Goal: Task Accomplishment & Management: Use online tool/utility

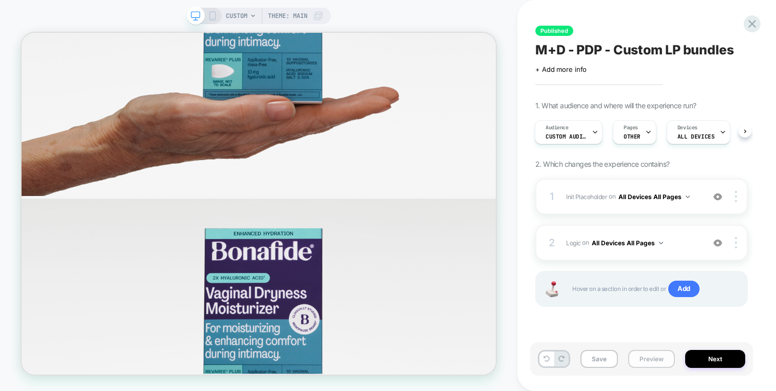
click at [635, 359] on button "Preview" at bounding box center [651, 359] width 47 height 18
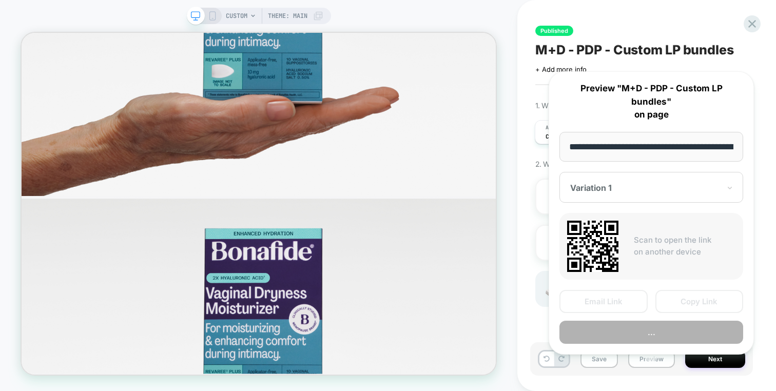
scroll to position [0, 139]
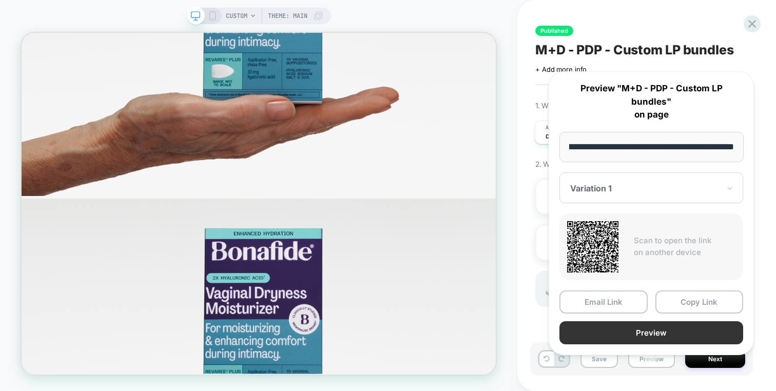
click at [639, 321] on button "Preview" at bounding box center [651, 332] width 184 height 23
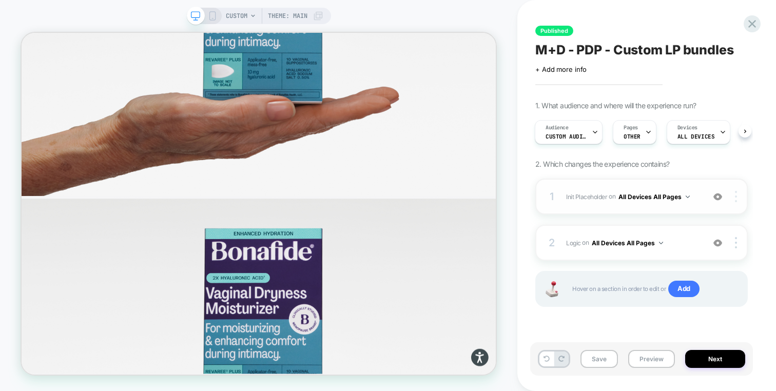
click at [738, 195] on div at bounding box center [736, 196] width 19 height 11
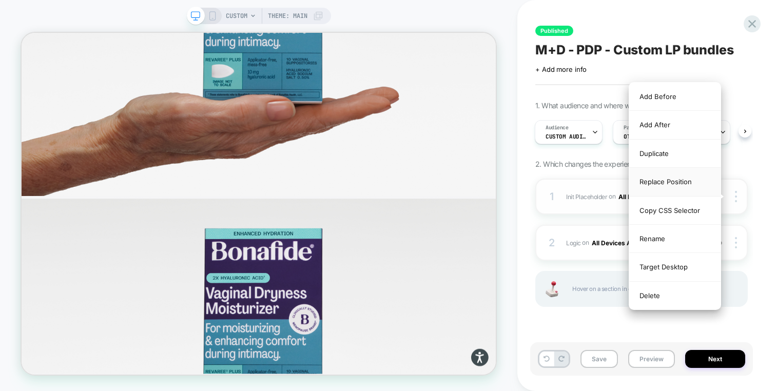
click at [694, 180] on div "Replace Position" at bounding box center [674, 182] width 91 height 28
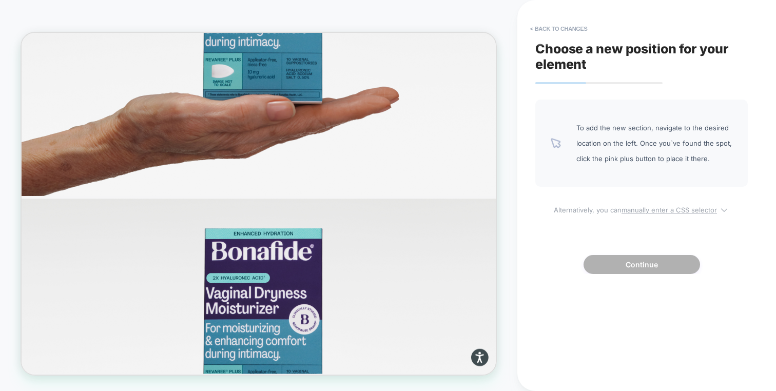
click at [674, 211] on u "manually enter a CSS selector" at bounding box center [668, 210] width 95 height 8
select select "*******"
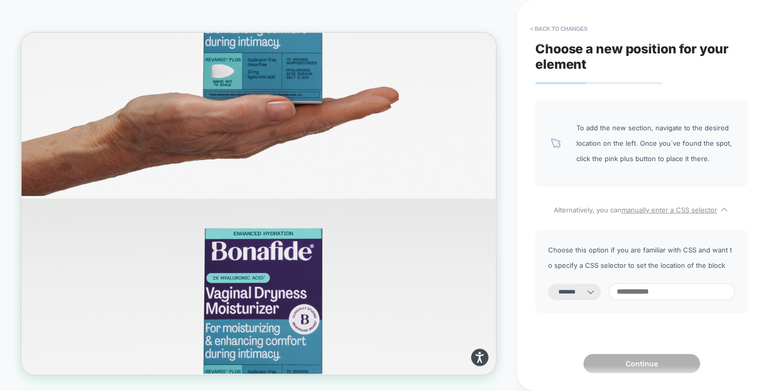
click at [637, 289] on input at bounding box center [671, 291] width 126 height 17
click at [563, 21] on button "< Back to changes" at bounding box center [559, 29] width 68 height 16
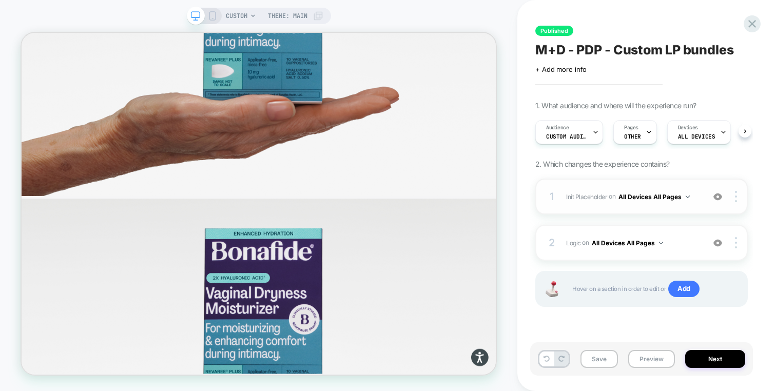
scroll to position [0, 1]
click at [735, 195] on img at bounding box center [736, 196] width 2 height 11
click at [567, 186] on div "1 Init Placeholder Adding Code Block AFTER #bundle-creator-container on All Dev…" at bounding box center [641, 197] width 212 height 36
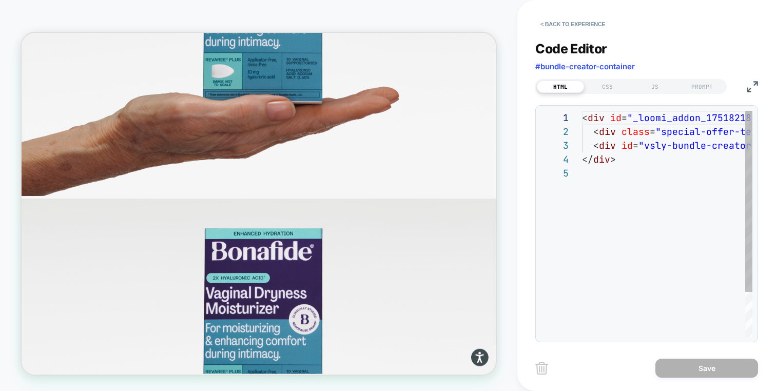
scroll to position [55, 0]
click at [607, 83] on div "CSS" at bounding box center [607, 87] width 47 height 12
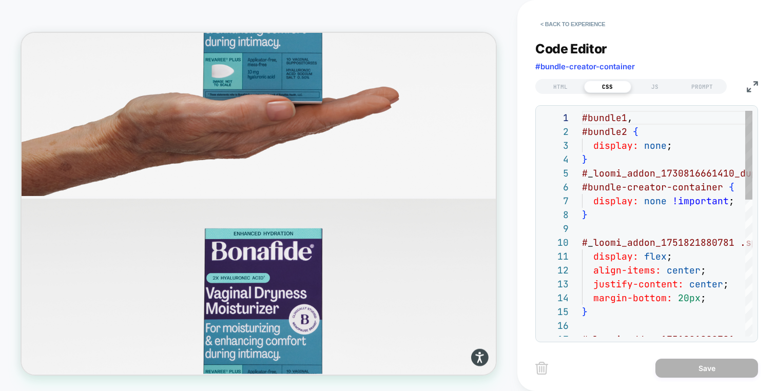
scroll to position [139, 0]
click at [584, 23] on button "< Back to experience" at bounding box center [572, 24] width 75 height 16
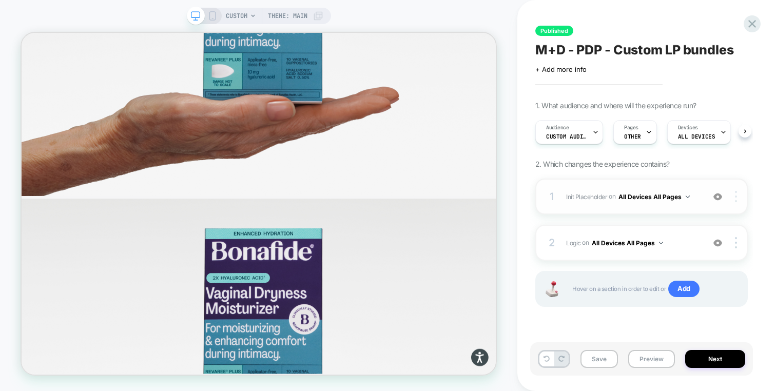
scroll to position [0, 1]
click at [737, 195] on div at bounding box center [736, 196] width 19 height 11
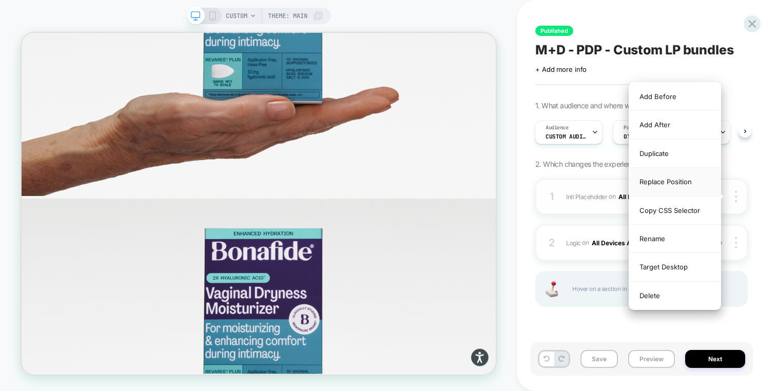
click at [685, 183] on div "Replace Position" at bounding box center [674, 182] width 91 height 28
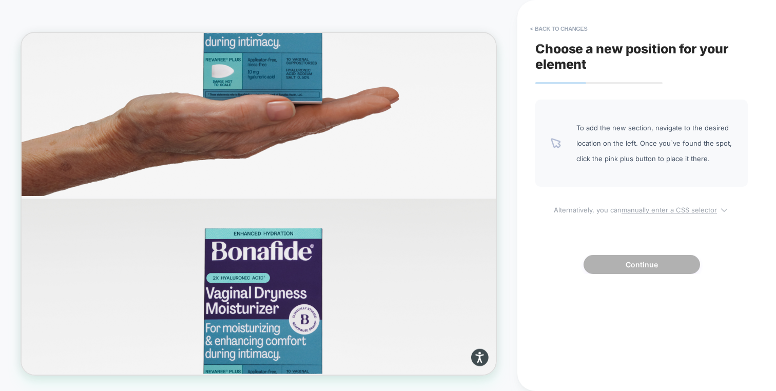
click at [659, 207] on u "manually enter a CSS selector" at bounding box center [668, 210] width 95 height 8
select select "*******"
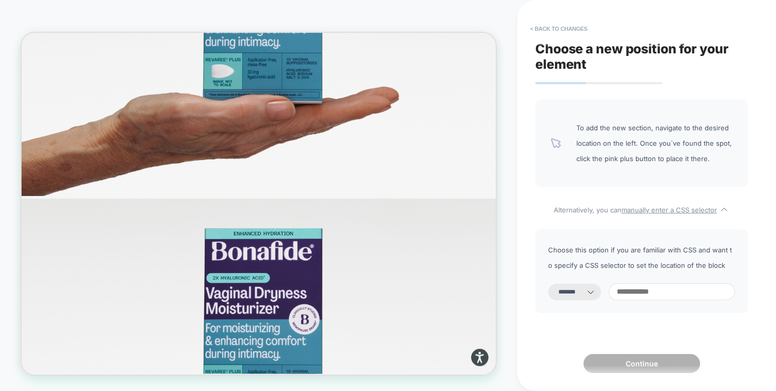
click at [639, 289] on input at bounding box center [671, 291] width 126 height 17
paste input "**********"
type input "**********"
select select "*********"
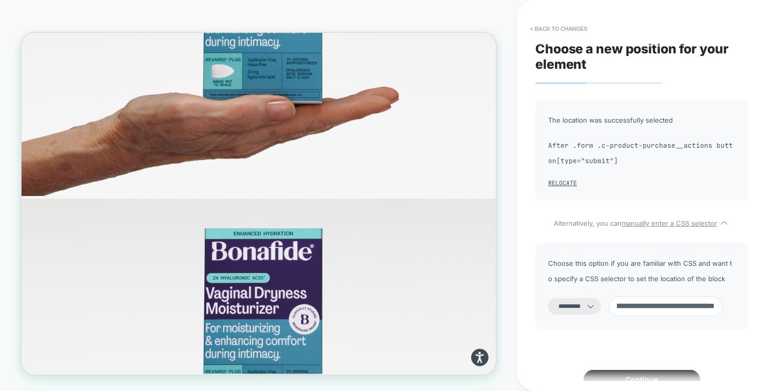
paste input
type input "**********"
click at [592, 318] on div "**********" at bounding box center [641, 286] width 212 height 86
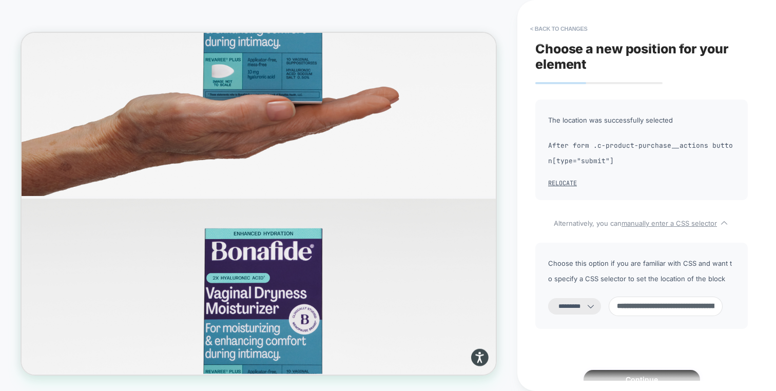
click at [591, 306] on select "**********" at bounding box center [574, 306] width 53 height 16
select select "**********"
click at [616, 372] on button "Continue" at bounding box center [641, 379] width 116 height 19
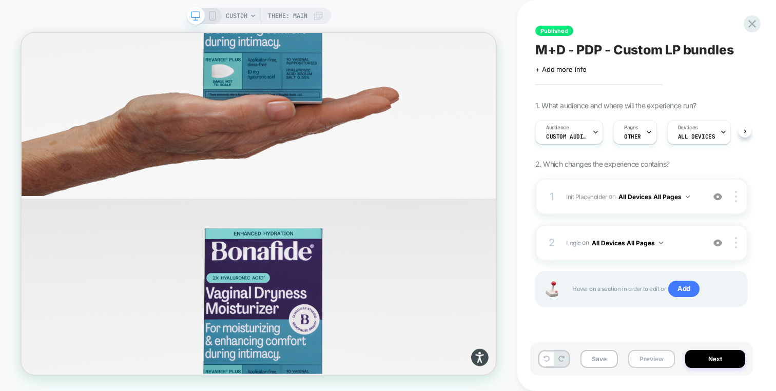
scroll to position [0, 1]
click at [648, 355] on button "Preview" at bounding box center [651, 359] width 47 height 18
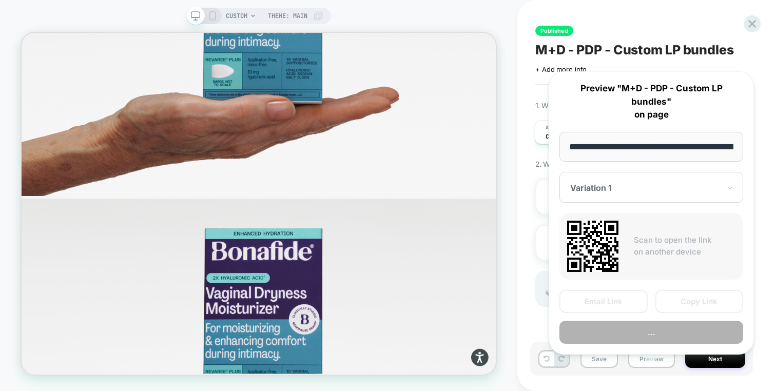
scroll to position [0, 139]
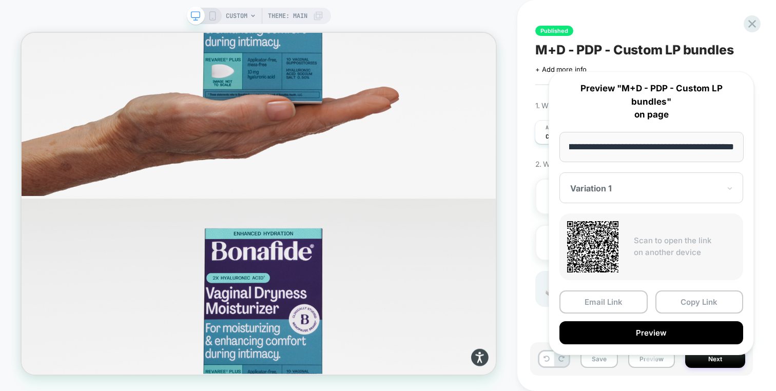
click at [660, 306] on div "Email Link Copy Link Preview" at bounding box center [651, 317] width 184 height 54
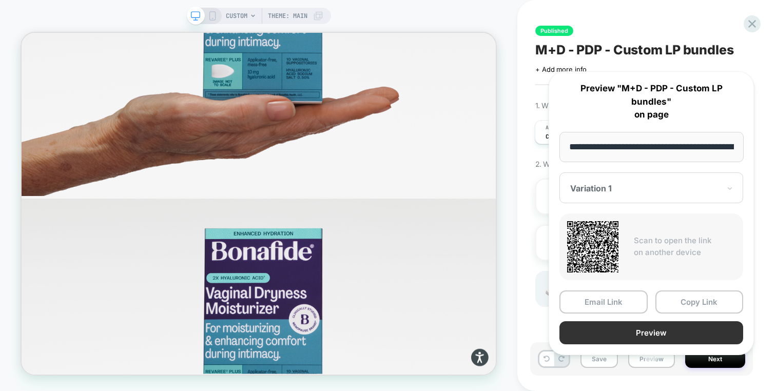
click at [659, 321] on button "Preview" at bounding box center [651, 332] width 184 height 23
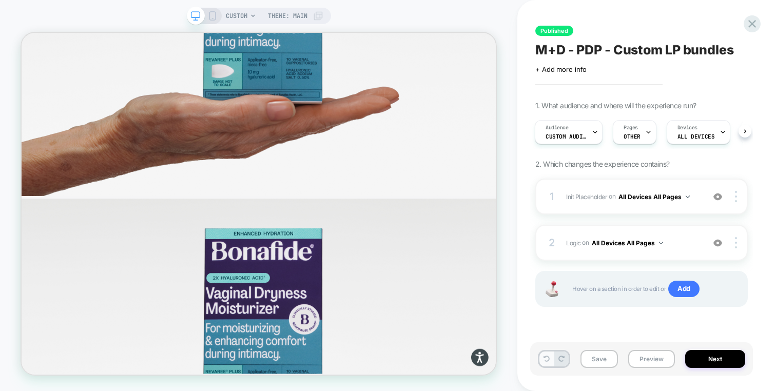
click at [547, 360] on icon at bounding box center [546, 359] width 6 height 6
click at [542, 356] on button at bounding box center [546, 358] width 14 height 15
click at [544, 358] on icon at bounding box center [546, 359] width 6 height 6
click at [637, 368] on div "Save Preview Next" at bounding box center [641, 358] width 223 height 33
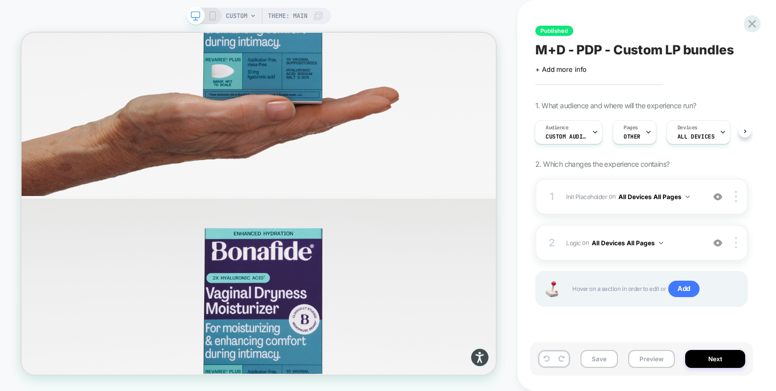
click at [637, 368] on div "Save Preview Next" at bounding box center [641, 358] width 223 height 33
click at [638, 365] on button "Preview" at bounding box center [651, 359] width 47 height 18
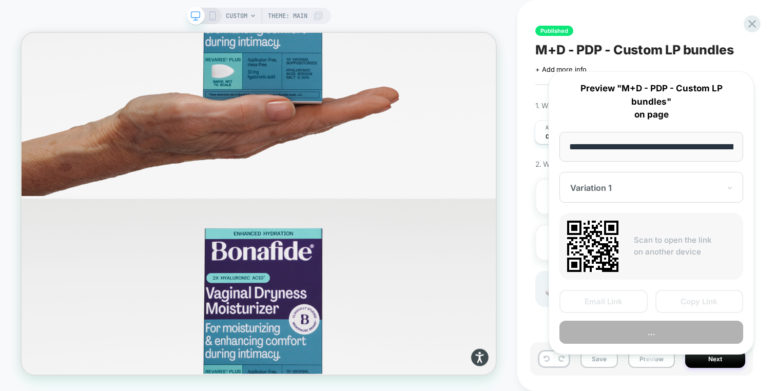
scroll to position [0, 139]
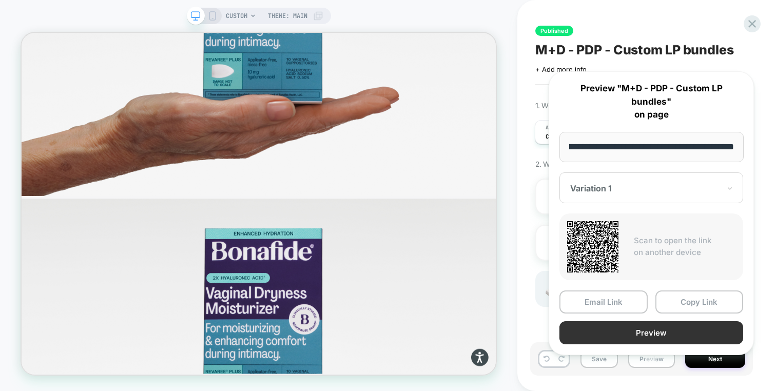
click at [652, 329] on button "Preview" at bounding box center [651, 332] width 184 height 23
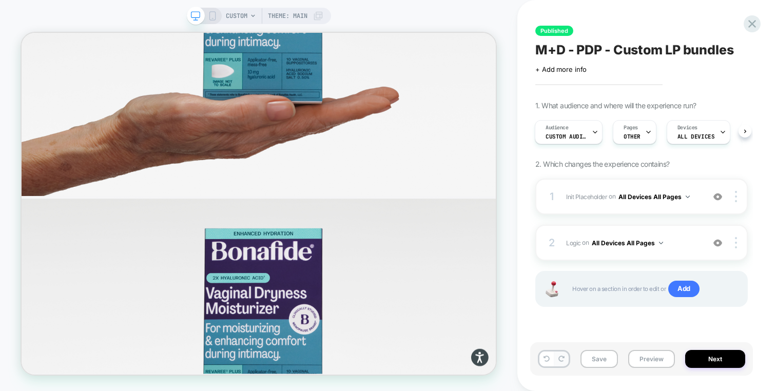
click at [563, 361] on icon at bounding box center [561, 359] width 6 height 6
click at [632, 356] on button "Preview" at bounding box center [651, 359] width 47 height 18
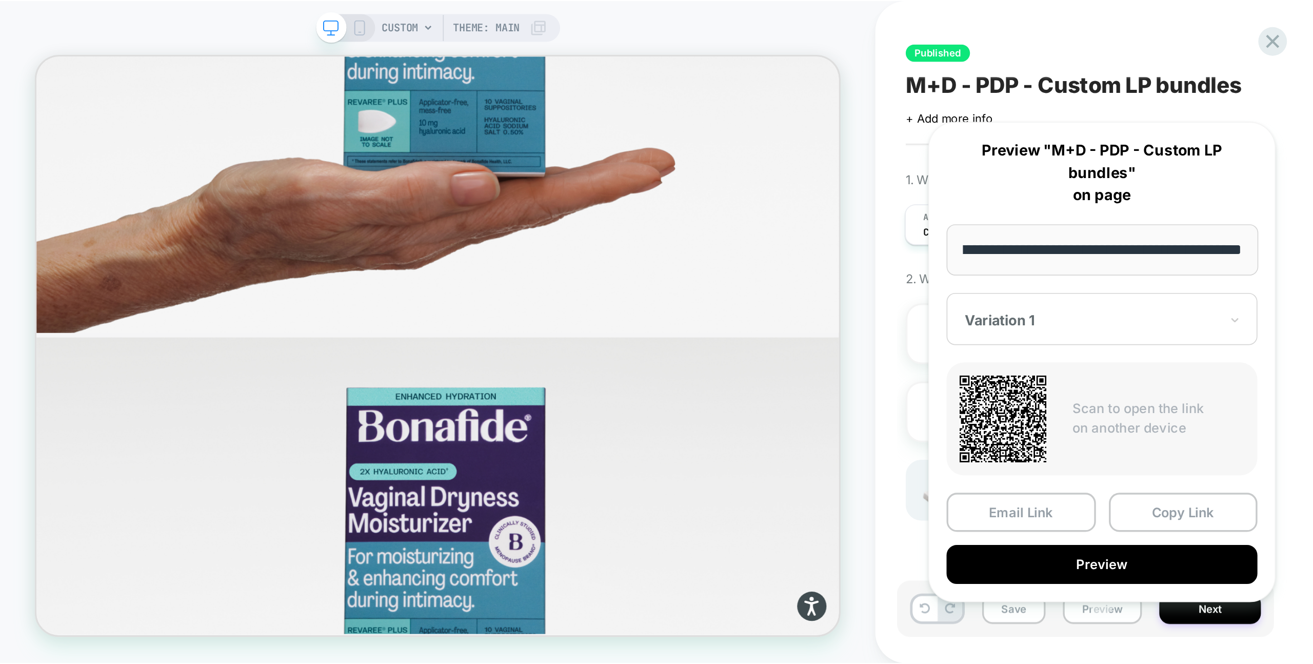
scroll to position [0, 0]
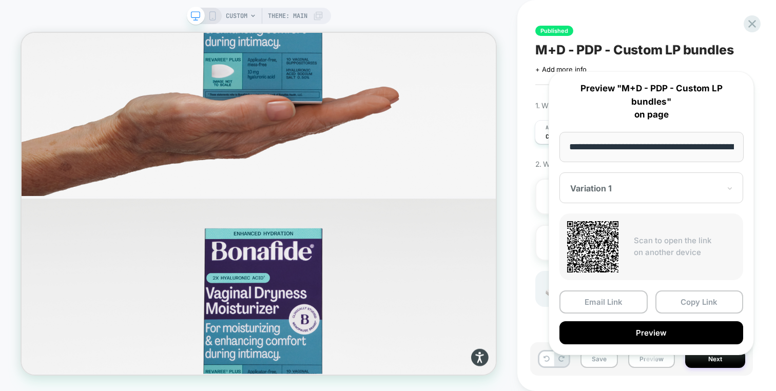
click at [632, 330] on div "**********" at bounding box center [650, 213] width 205 height 284
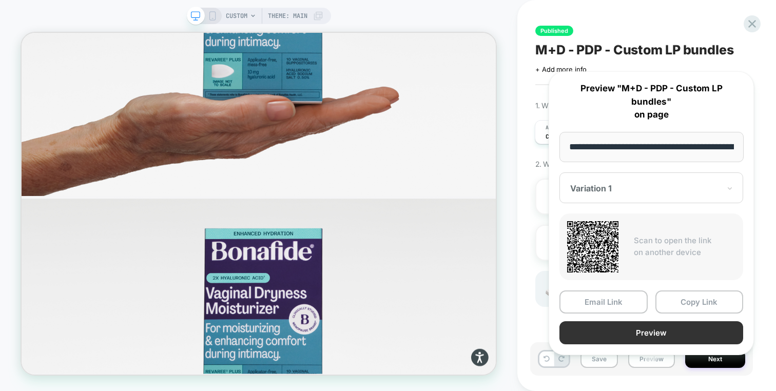
click at [632, 329] on button "Preview" at bounding box center [651, 332] width 184 height 23
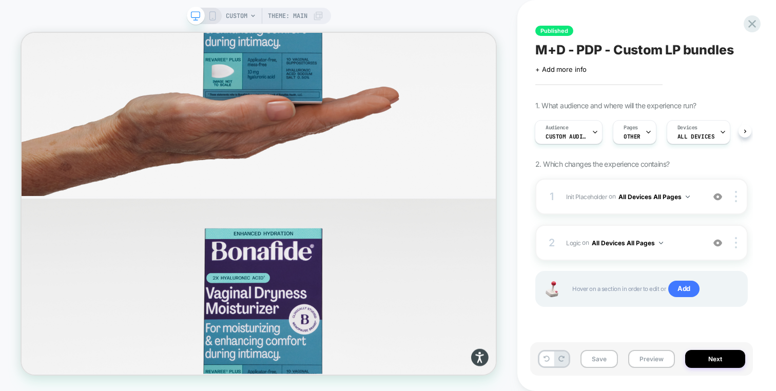
click at [742, 30] on div "Published M+D - PDP - Custom LP bundles Click to edit experience details + Add …" at bounding box center [641, 195] width 223 height 370
click at [749, 23] on icon at bounding box center [752, 24] width 14 height 14
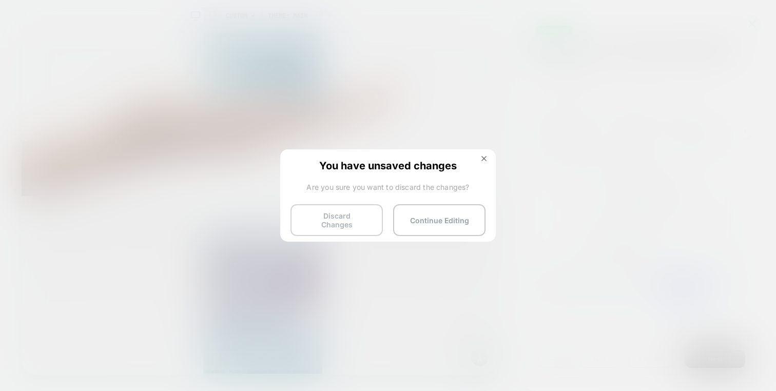
click at [311, 223] on button "Discard Changes" at bounding box center [336, 220] width 92 height 32
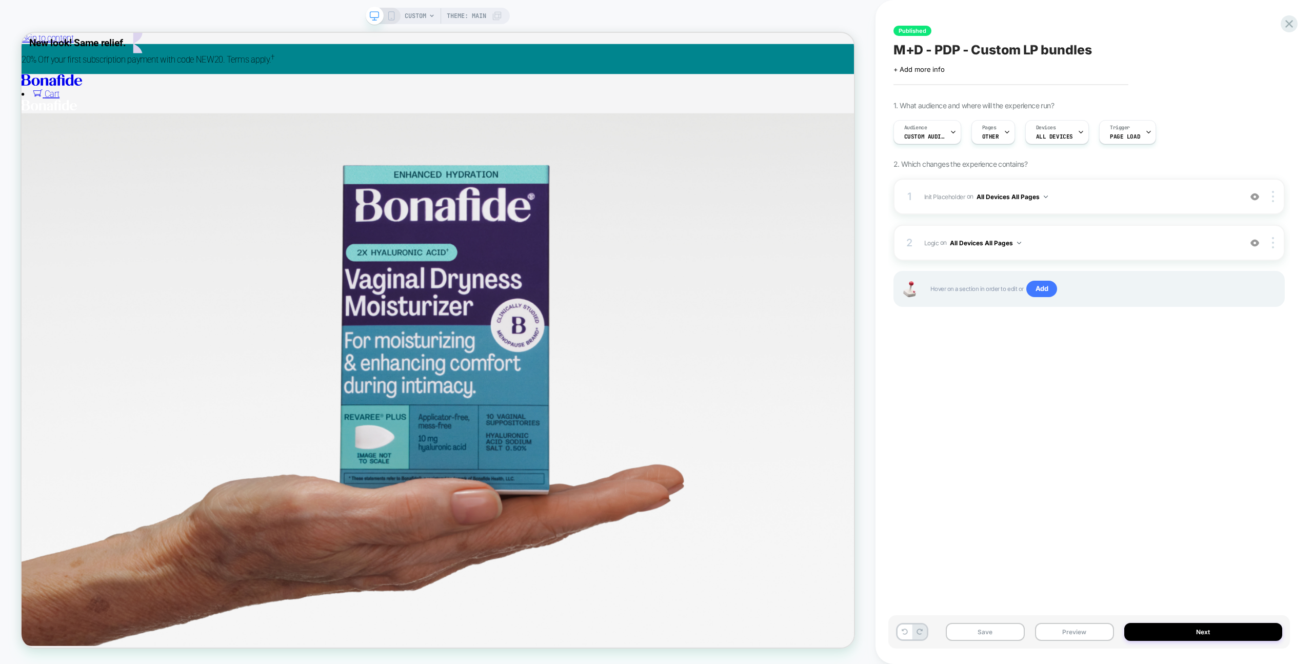
click at [1057, 642] on div "Save Preview Next" at bounding box center [1090, 631] width 402 height 33
drag, startPoint x: 1057, startPoint y: 637, endPoint x: 1060, endPoint y: 627, distance: 10.1
click at [1057, 637] on button "Preview" at bounding box center [1074, 632] width 79 height 18
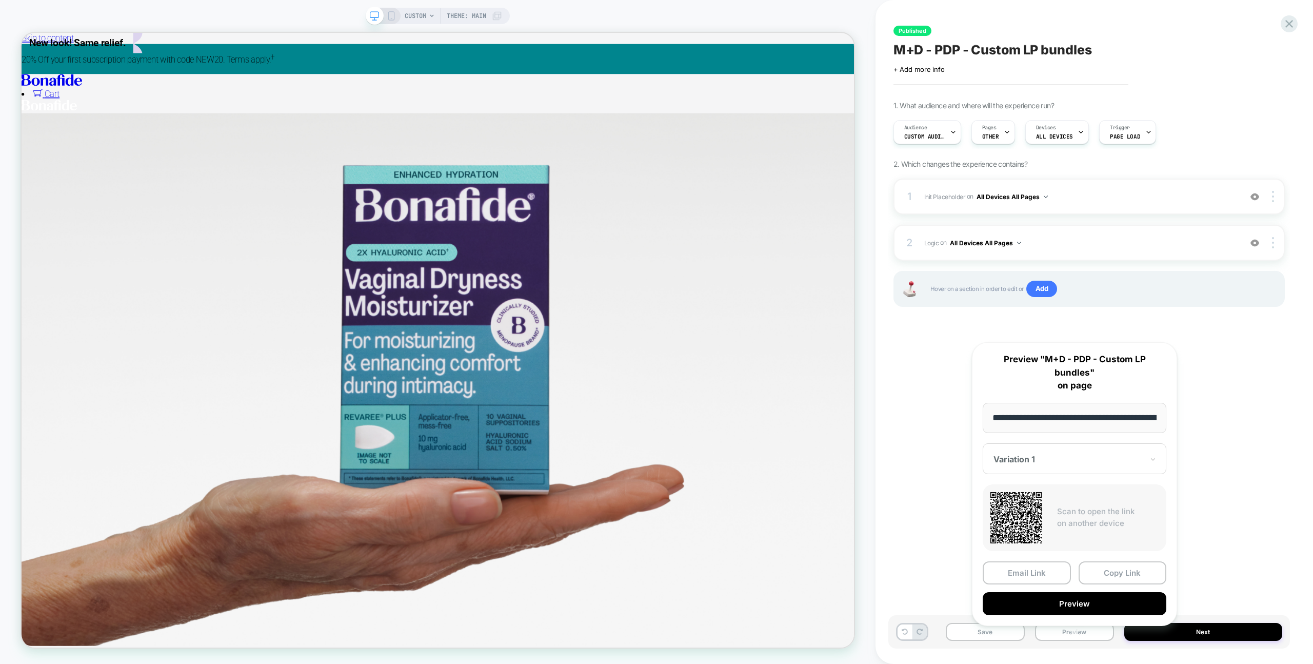
click at [1062, 603] on div "**********" at bounding box center [1074, 484] width 205 height 284
click at [1061, 602] on div "**********" at bounding box center [1074, 484] width 205 height 284
click at [925, 123] on div "Audience Custom Audience" at bounding box center [925, 132] width 62 height 23
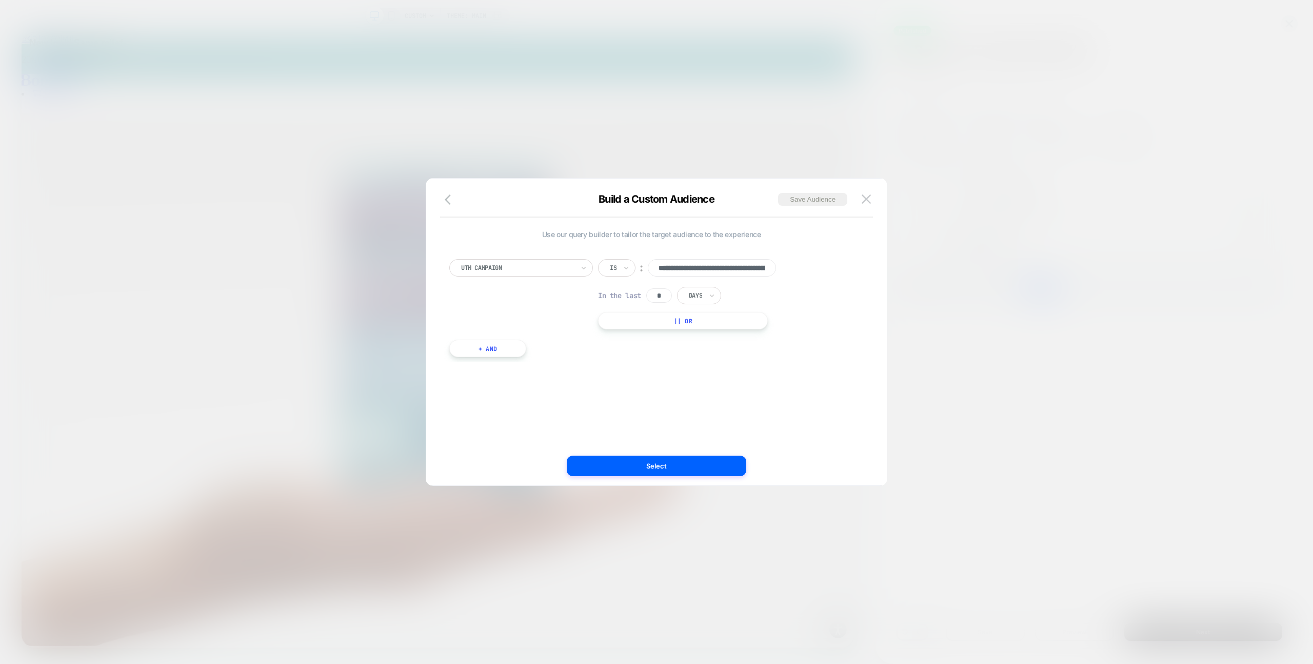
scroll to position [0, 229]
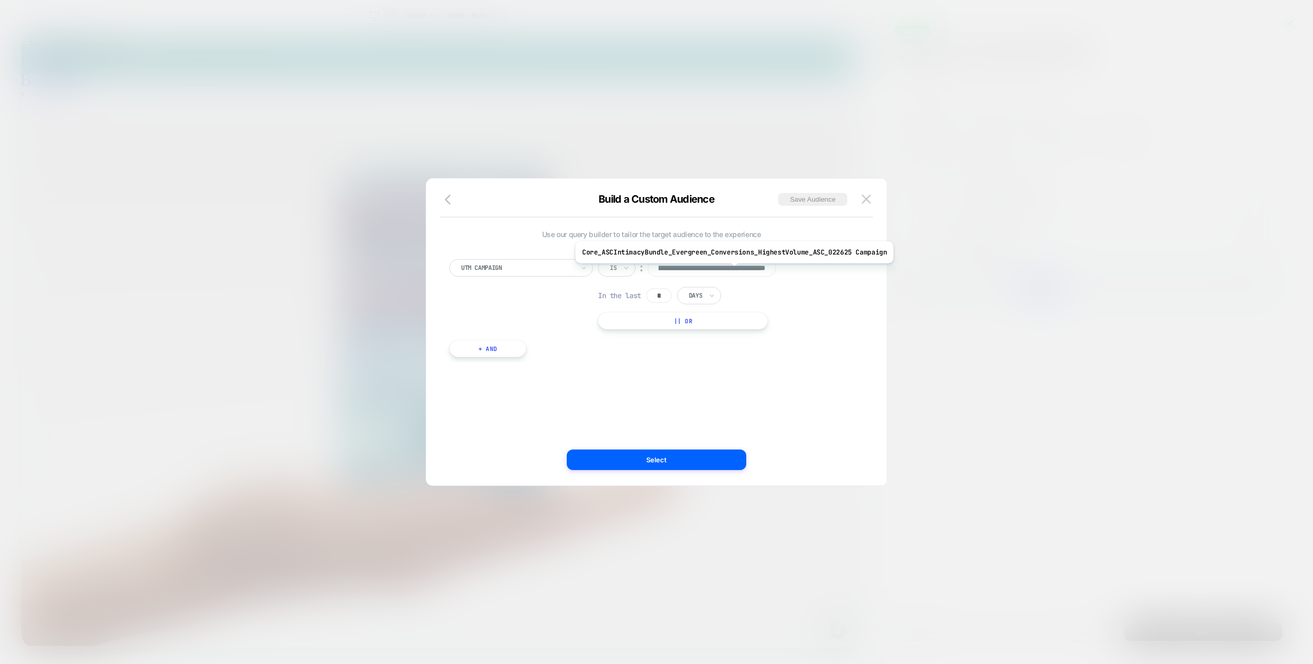
click at [731, 271] on input "**********" at bounding box center [712, 267] width 128 height 17
drag, startPoint x: 858, startPoint y: 201, endPoint x: 893, endPoint y: 236, distance: 49.7
click at [858, 201] on div "Build a Custom Audience Save Audience" at bounding box center [656, 205] width 461 height 25
click at [867, 201] on img at bounding box center [866, 198] width 9 height 9
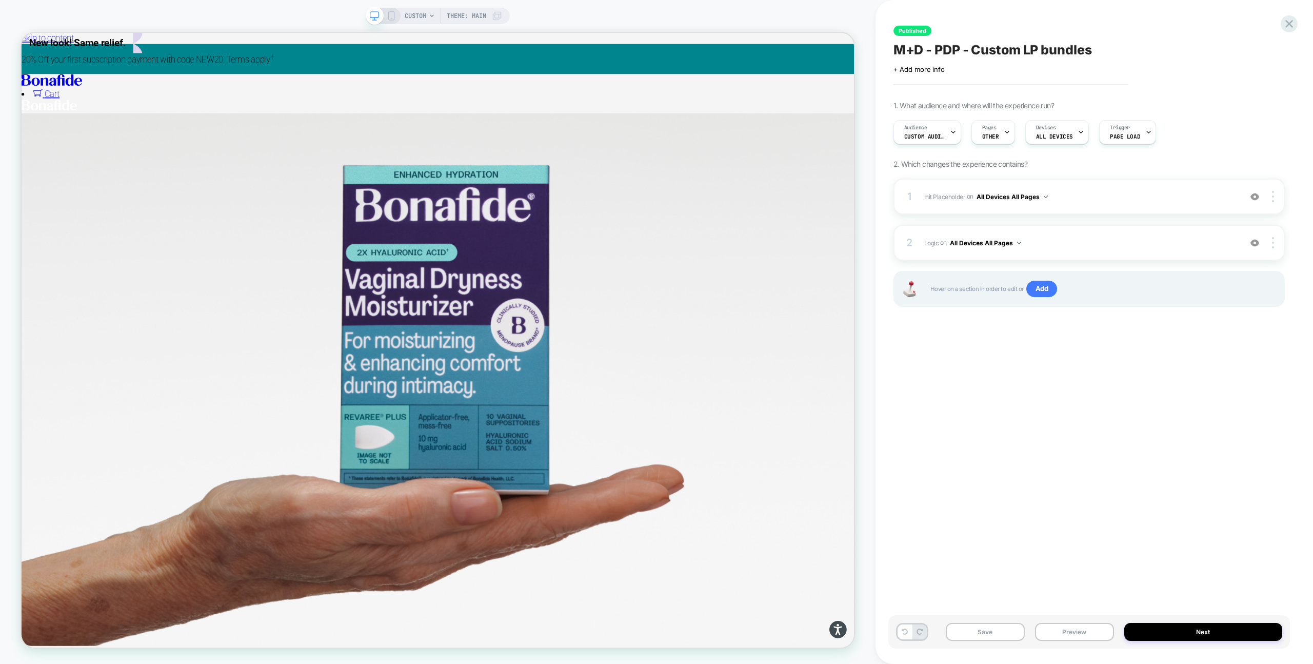
click at [1042, 621] on div "Save Preview Next" at bounding box center [1090, 631] width 402 height 33
click at [1046, 625] on button "Preview" at bounding box center [1074, 632] width 79 height 18
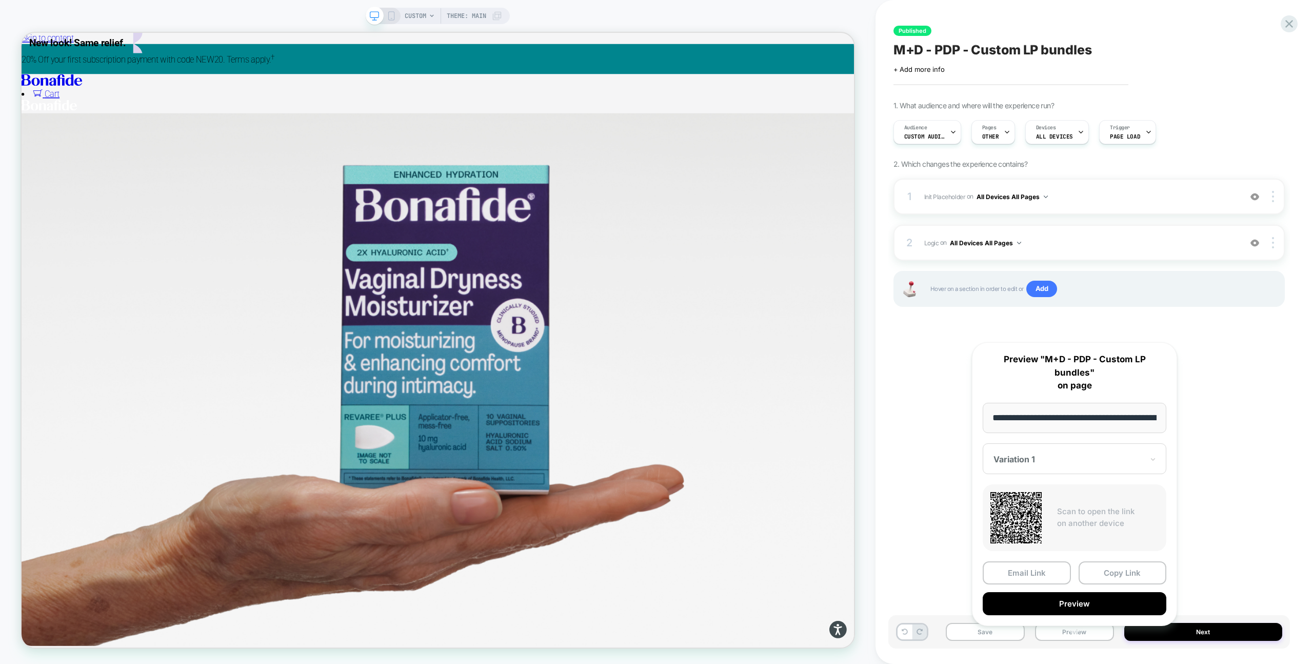
click at [1047, 595] on button "Preview" at bounding box center [1075, 603] width 184 height 23
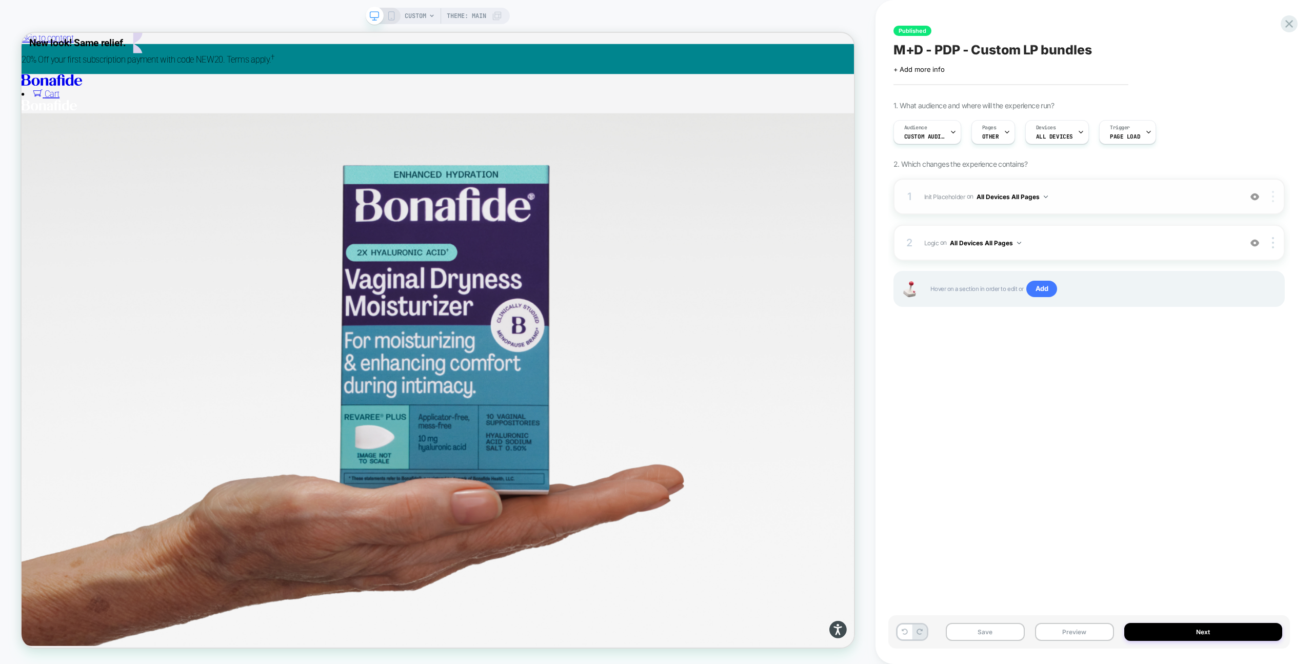
click at [1274, 192] on div at bounding box center [1274, 196] width 19 height 11
click at [1271, 196] on div at bounding box center [1274, 196] width 19 height 11
click at [1214, 179] on div "Replace Position" at bounding box center [1212, 182] width 91 height 28
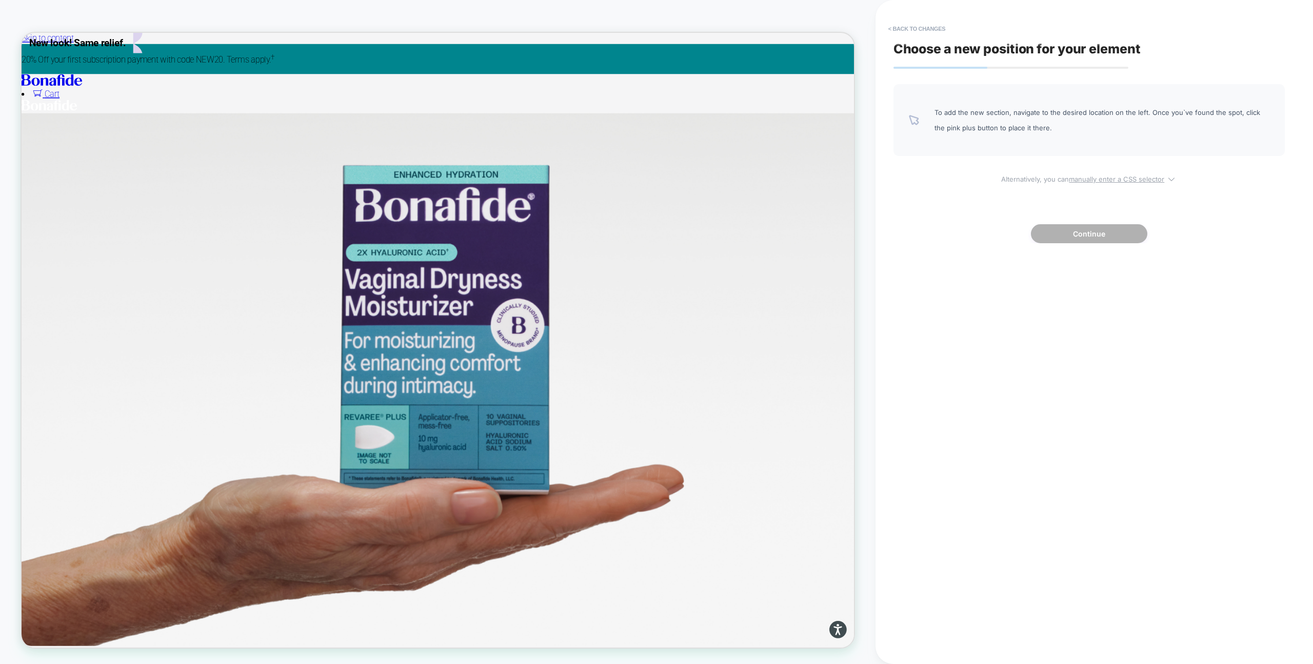
click at [1090, 172] on span "Alternatively, you can manually enter a CSS selector" at bounding box center [1089, 177] width 391 height 12
select select "*******"
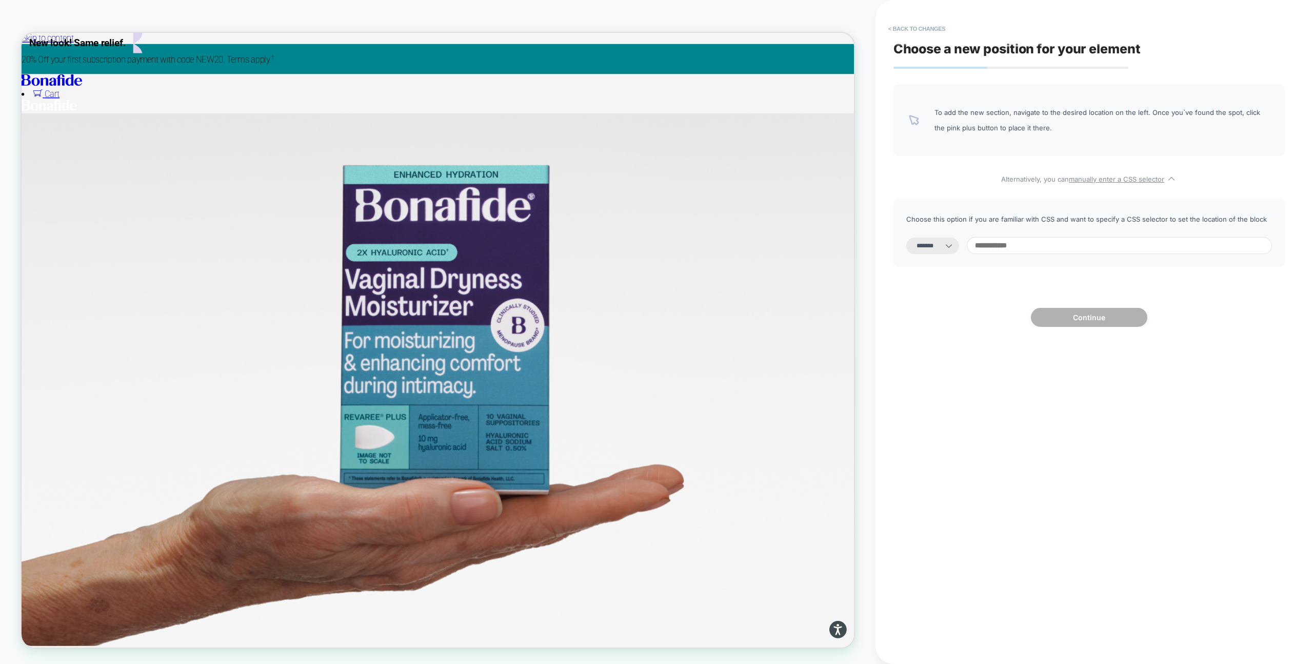
click at [1078, 246] on input at bounding box center [1119, 245] width 305 height 17
paste input "**********"
type input "**********"
select select "*********"
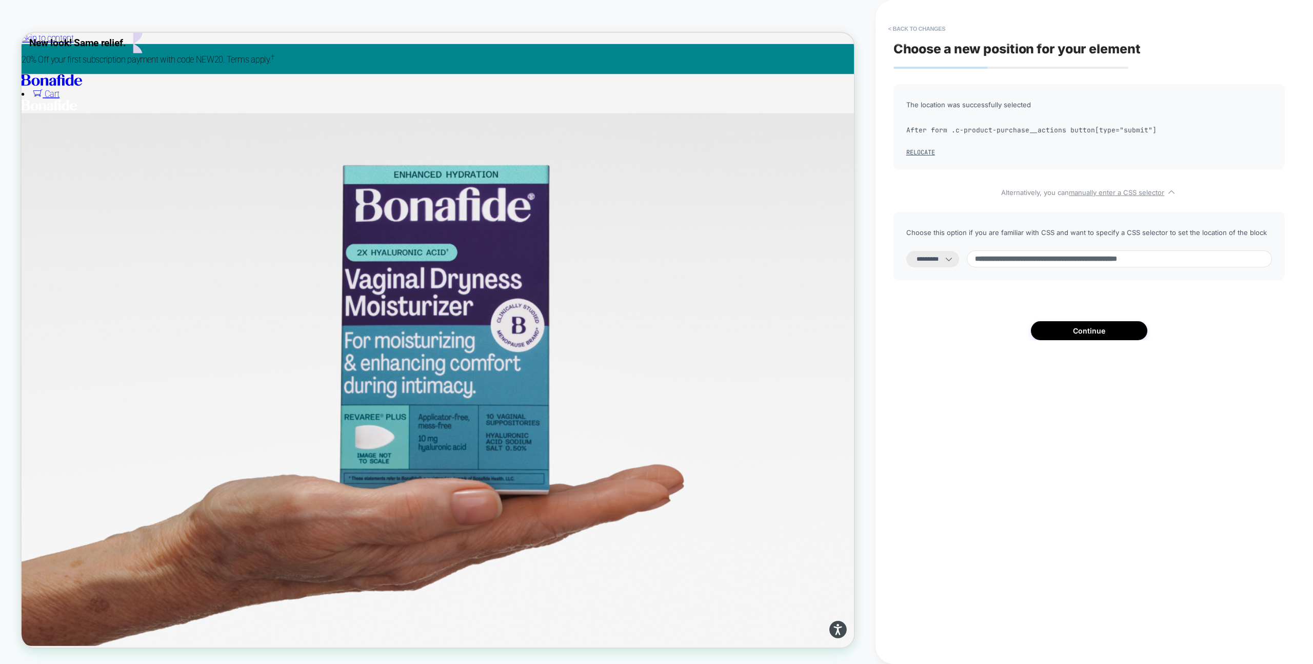
type input "**********"
click at [948, 262] on select "**********" at bounding box center [933, 259] width 53 height 16
select select "**********"
click at [1079, 327] on button "Continue" at bounding box center [1089, 330] width 116 height 19
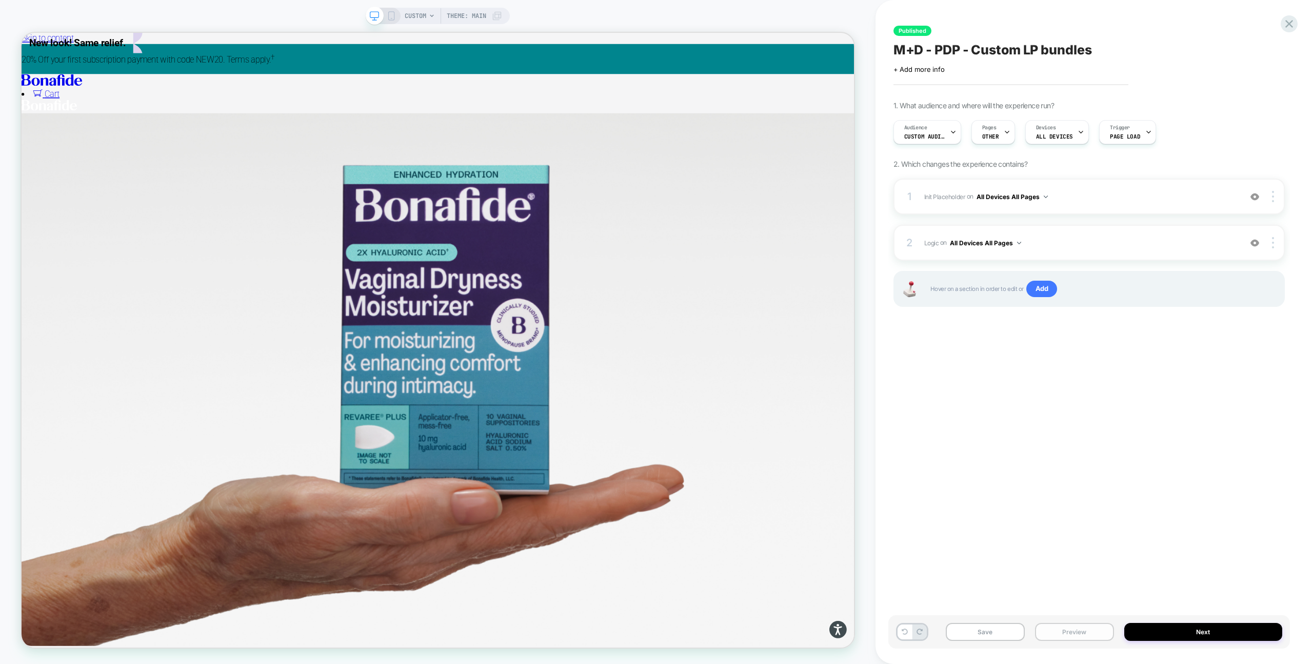
click at [1098, 632] on button "Preview" at bounding box center [1074, 632] width 79 height 18
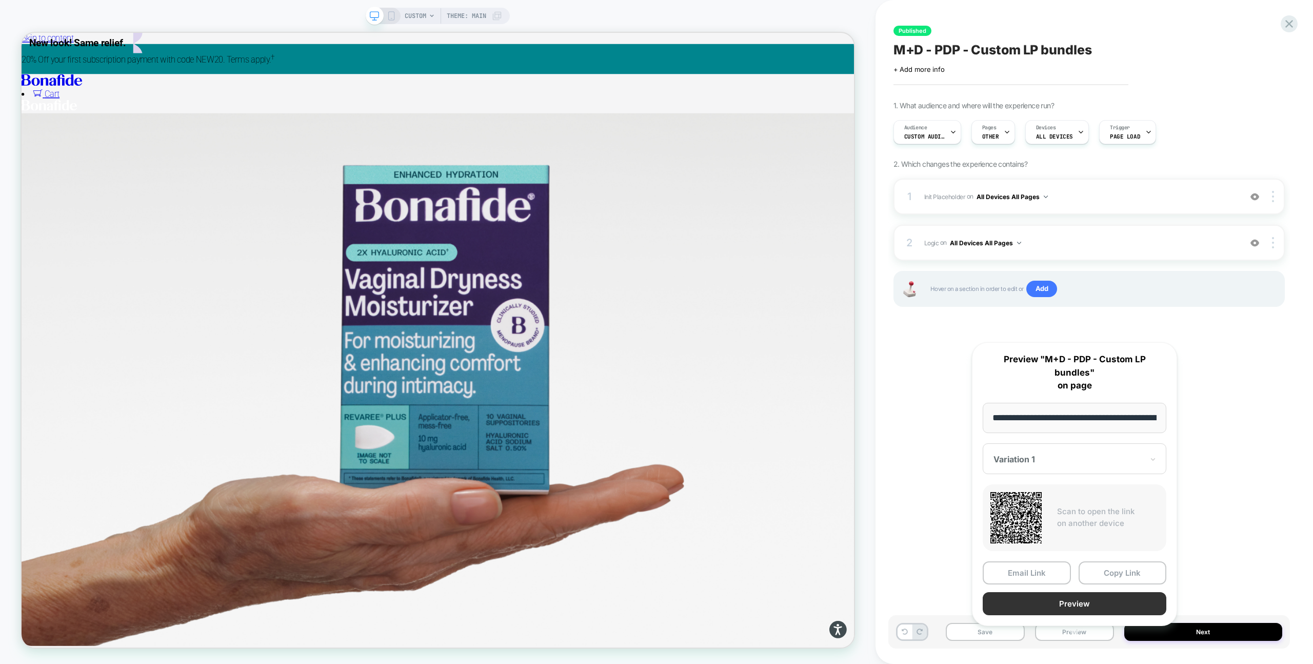
click at [1103, 598] on button "Preview" at bounding box center [1075, 603] width 184 height 23
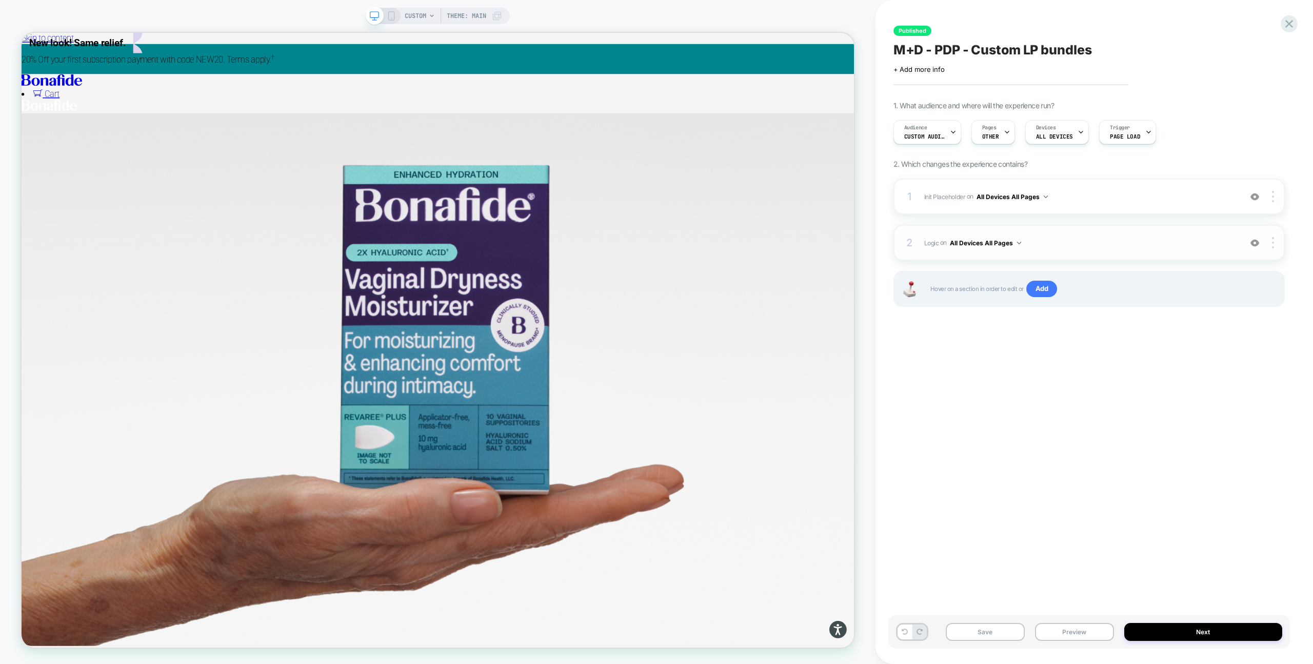
click at [1097, 253] on div "2 Logic Adding Code Block AFTER #_loomi_addon_1751821880781 #vsly-bundle-creato…" at bounding box center [1089, 243] width 391 height 36
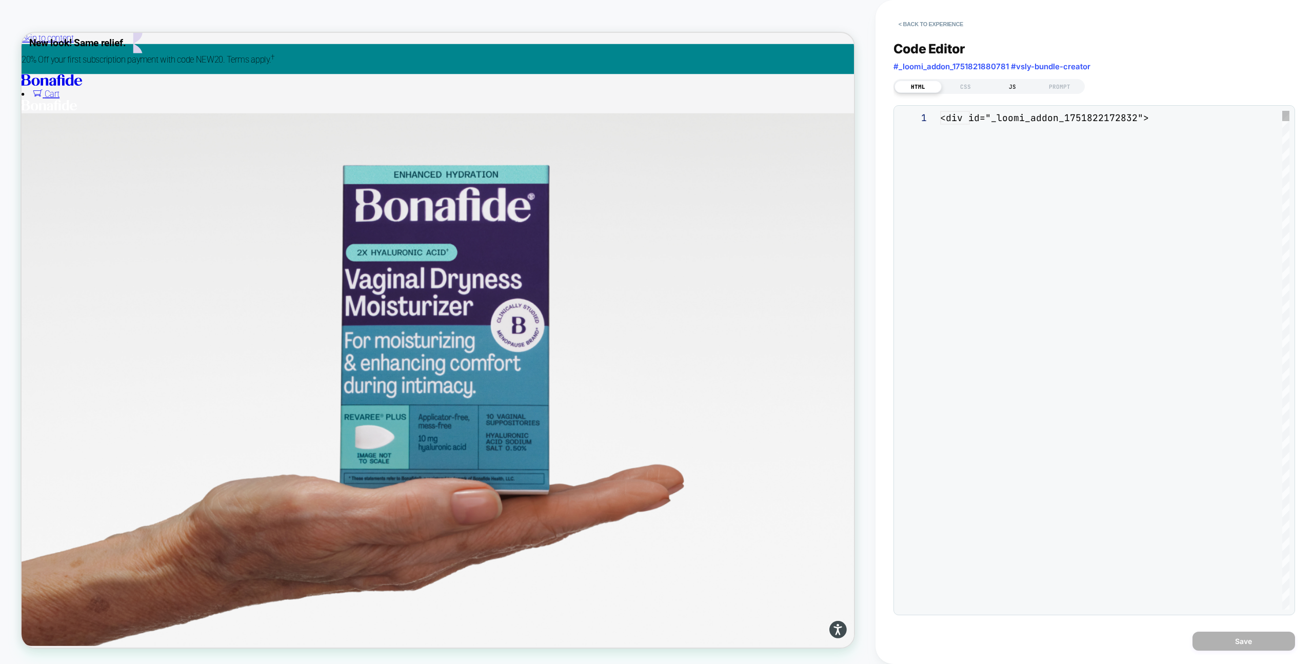
scroll to position [139, 0]
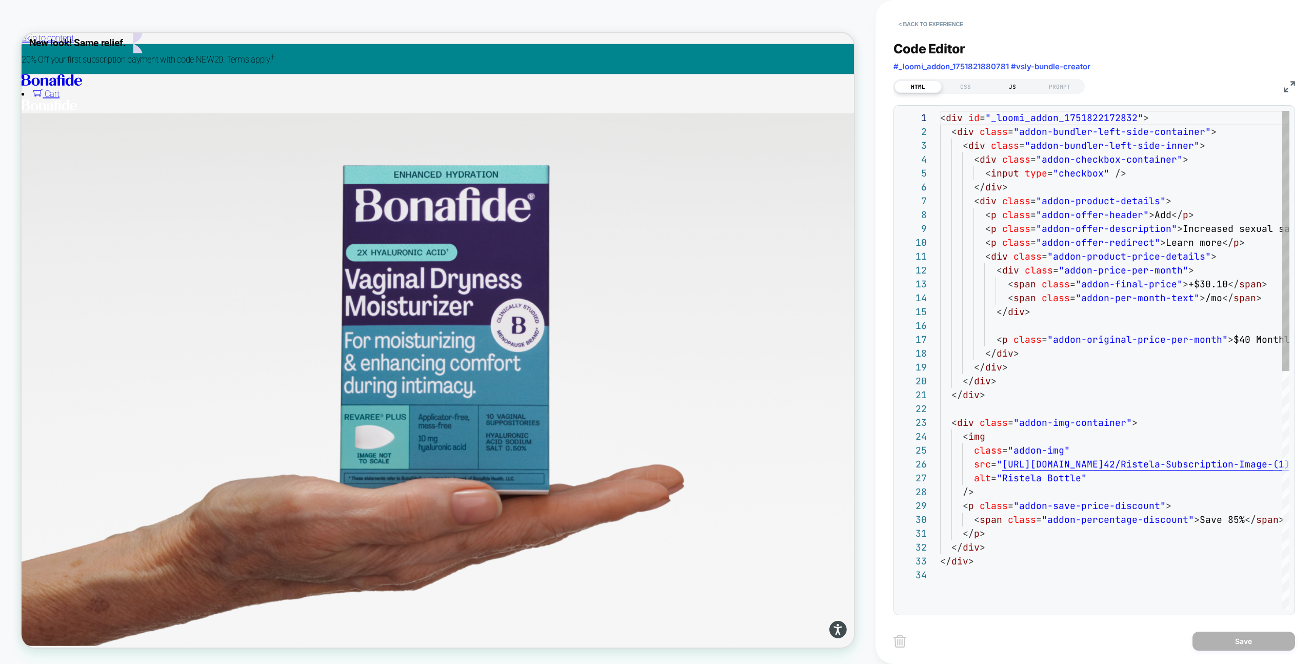
click at [1011, 83] on div "JS" at bounding box center [1012, 87] width 47 height 12
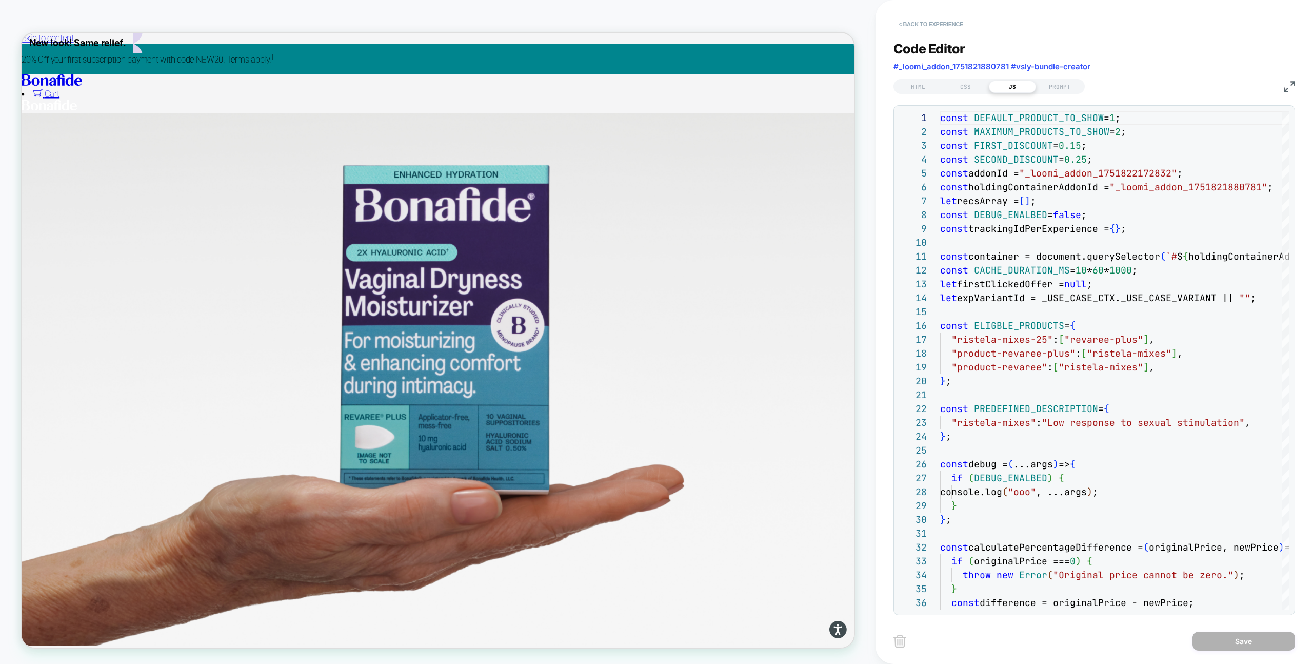
click at [949, 29] on button "< Back to experience" at bounding box center [931, 24] width 75 height 16
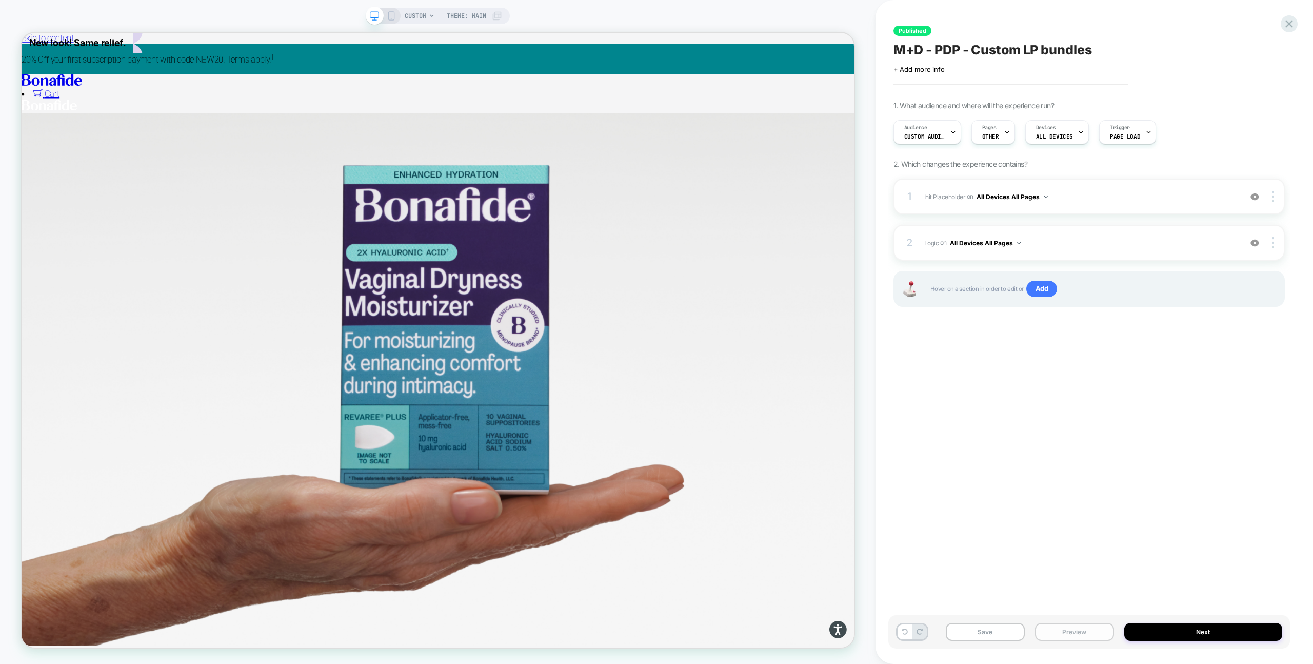
click at [1080, 638] on button "Preview" at bounding box center [1074, 632] width 79 height 18
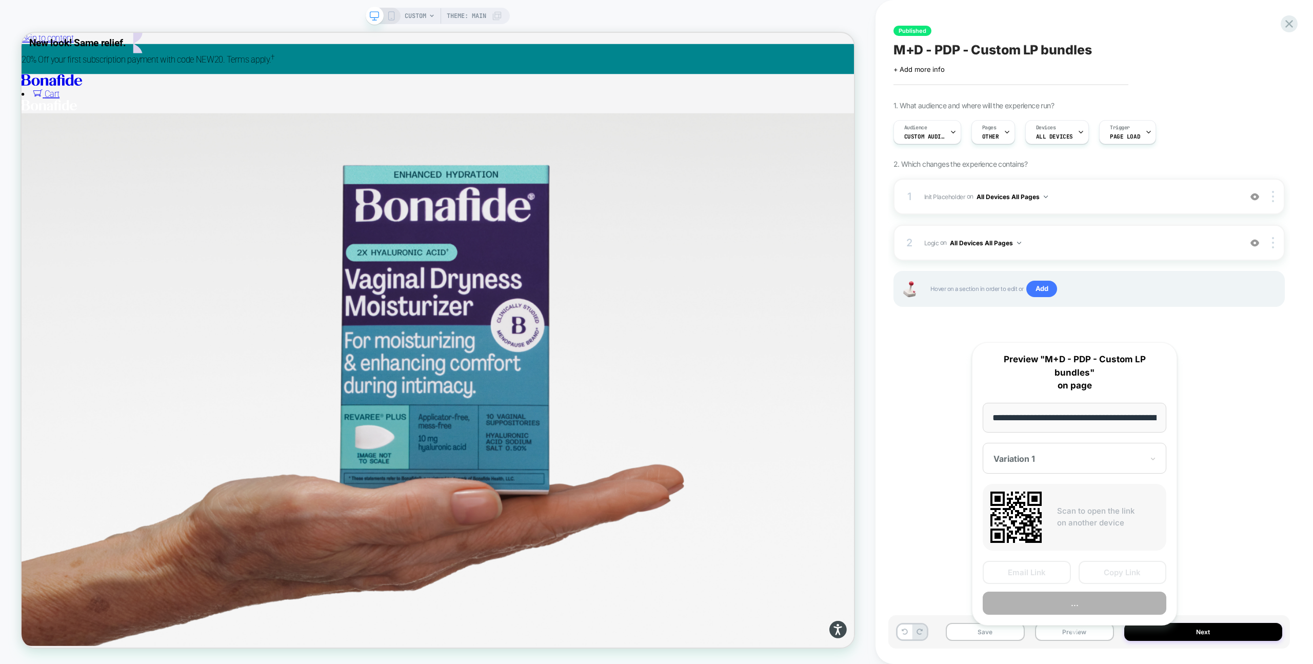
scroll to position [0, 140]
click at [1078, 602] on div "**********" at bounding box center [1074, 484] width 205 height 284
click at [1076, 596] on button "Preview" at bounding box center [1075, 603] width 184 height 23
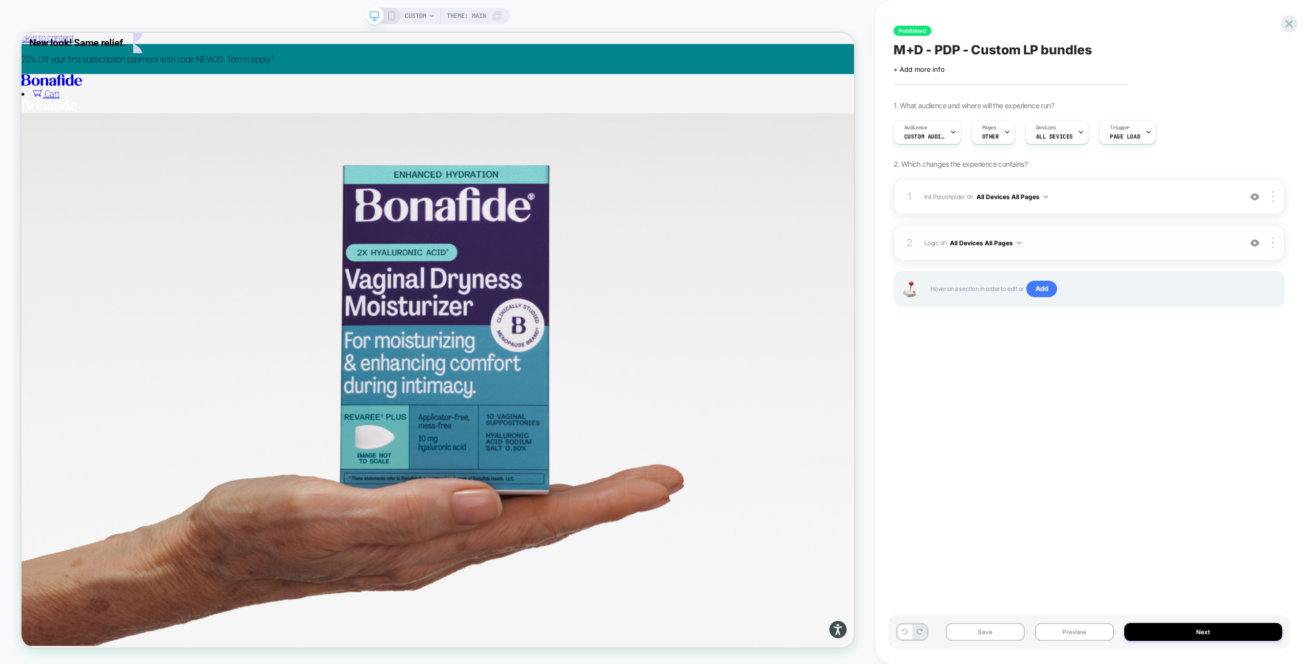
click at [1093, 251] on div "2 Logic Adding Code Block AFTER #_loomi_addon_1751821880781 #vsly-bundle-creato…" at bounding box center [1089, 243] width 391 height 36
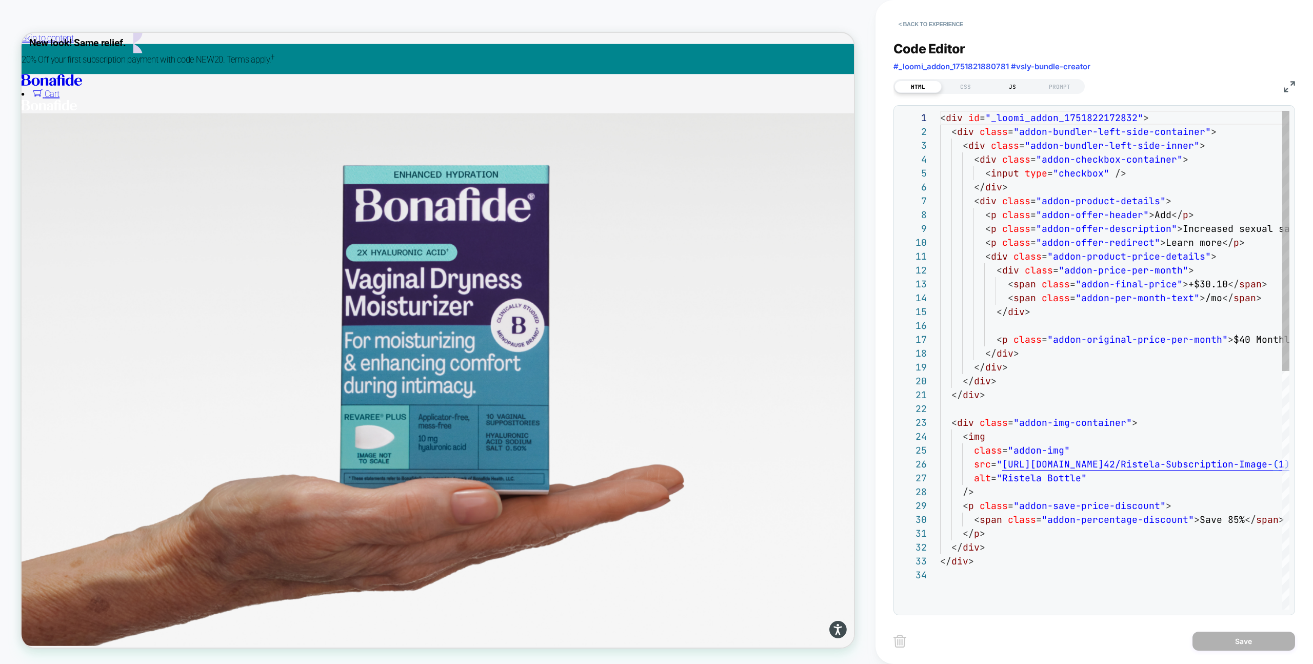
scroll to position [139, 0]
click at [968, 89] on div "CSS" at bounding box center [965, 87] width 47 height 12
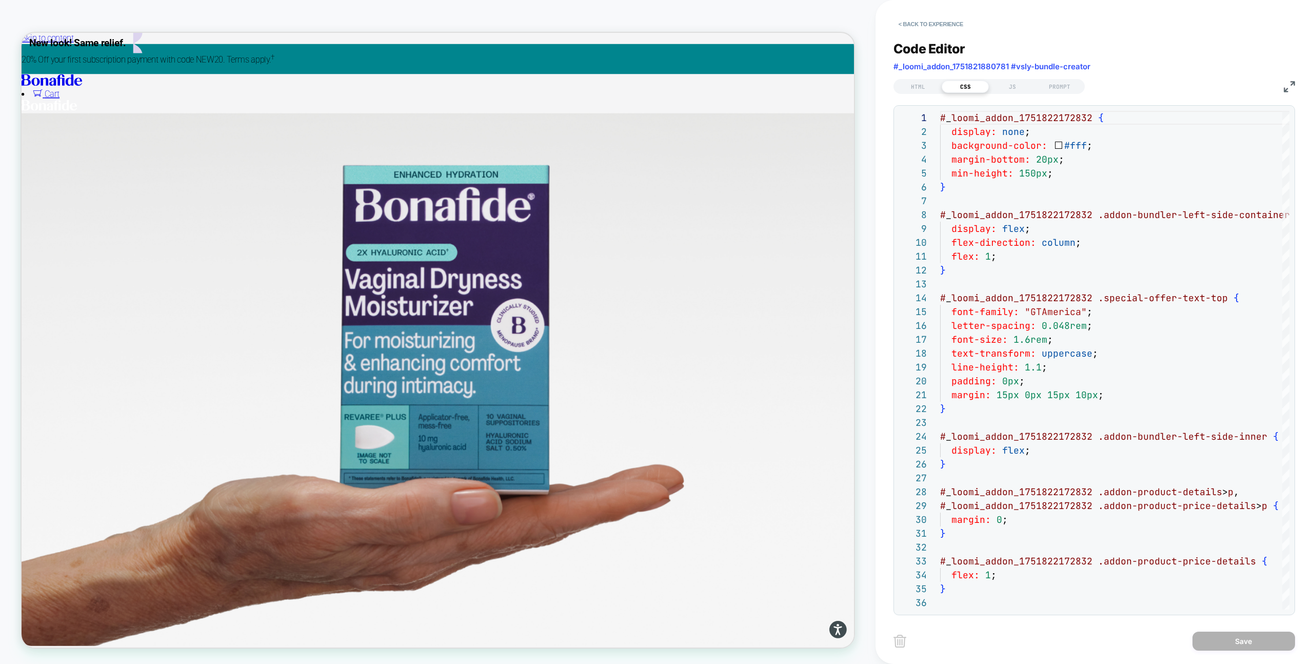
click at [1290, 88] on img at bounding box center [1289, 86] width 11 height 11
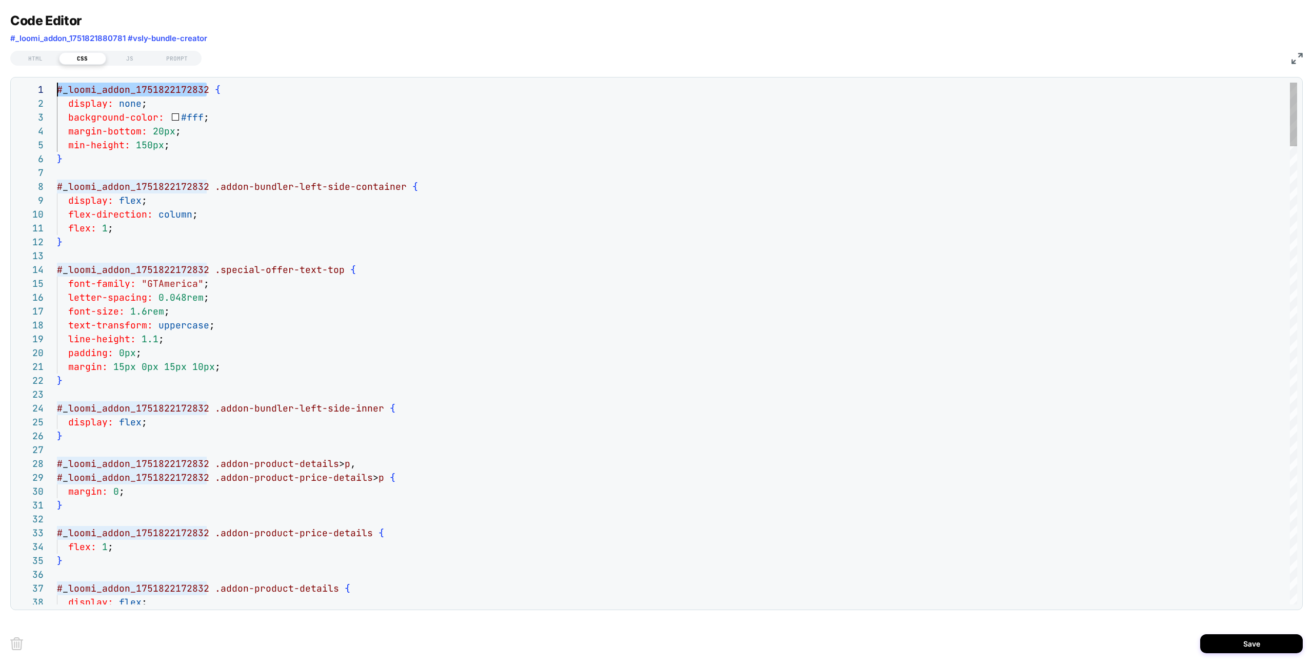
scroll to position [0, 0]
drag, startPoint x: 207, startPoint y: 91, endPoint x: 53, endPoint y: 90, distance: 154.4
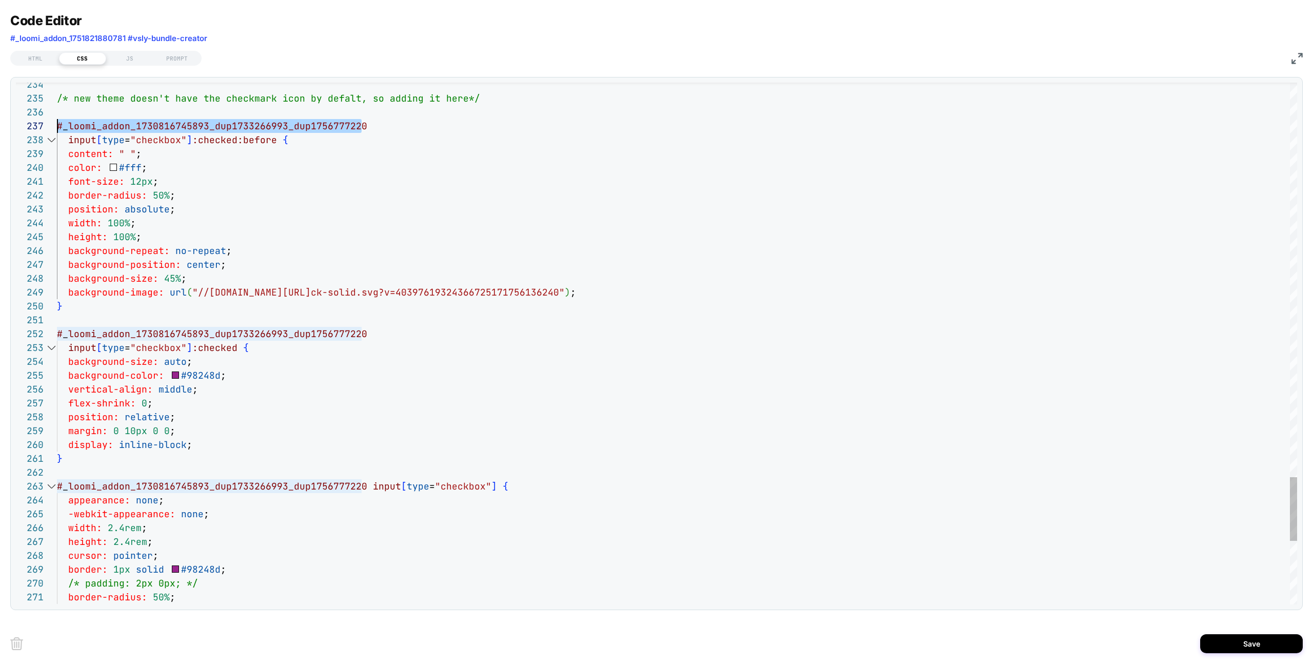
scroll to position [83, 0]
drag, startPoint x: 361, startPoint y: 126, endPoint x: 56, endPoint y: 130, distance: 305.3
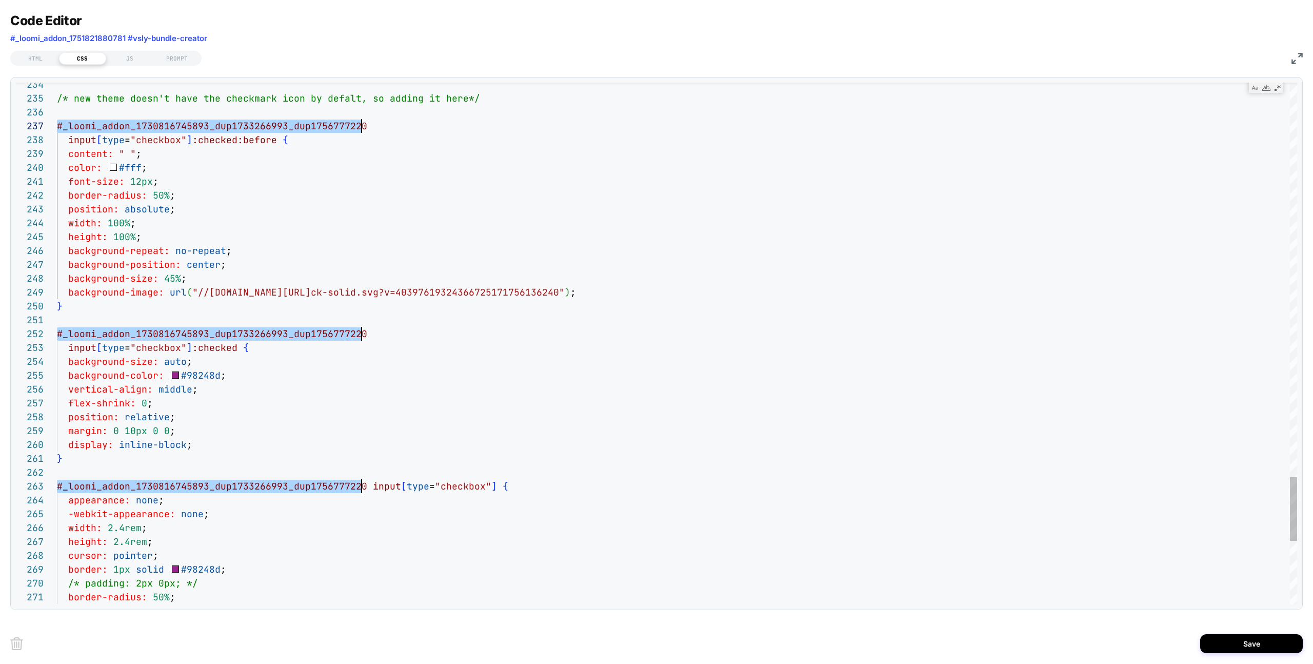
scroll to position [83, 150]
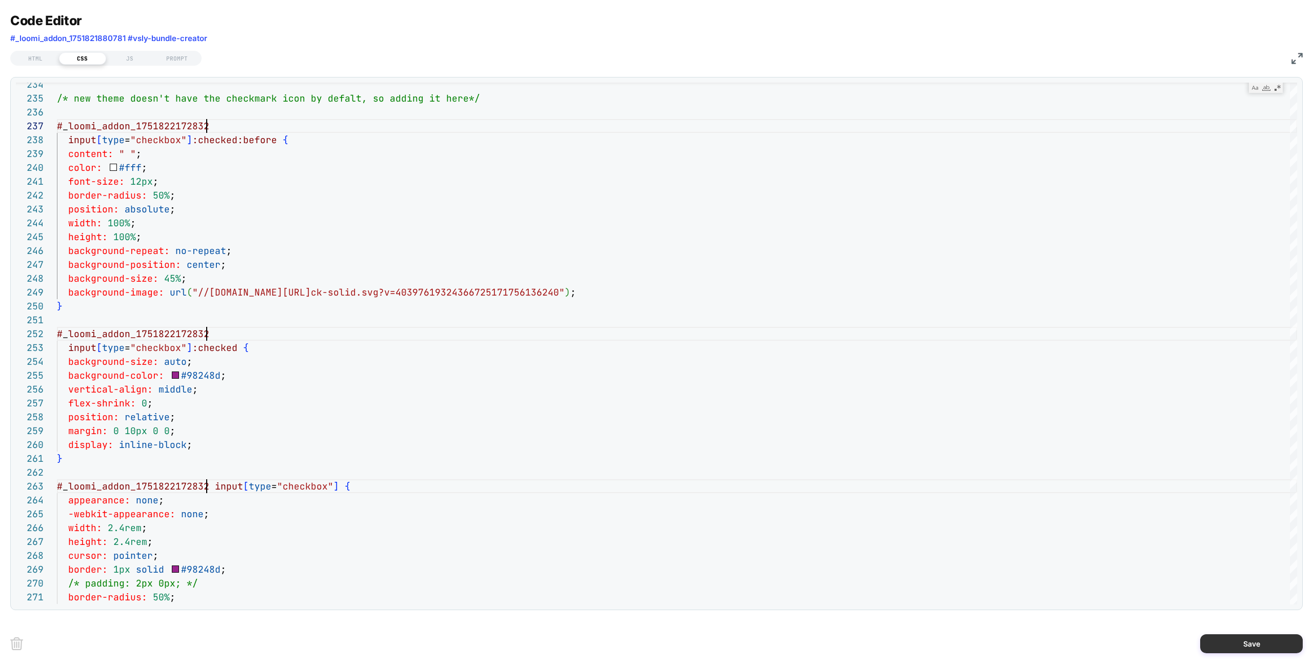
type textarea "**********"
click at [1231, 639] on button "Save" at bounding box center [1252, 643] width 103 height 19
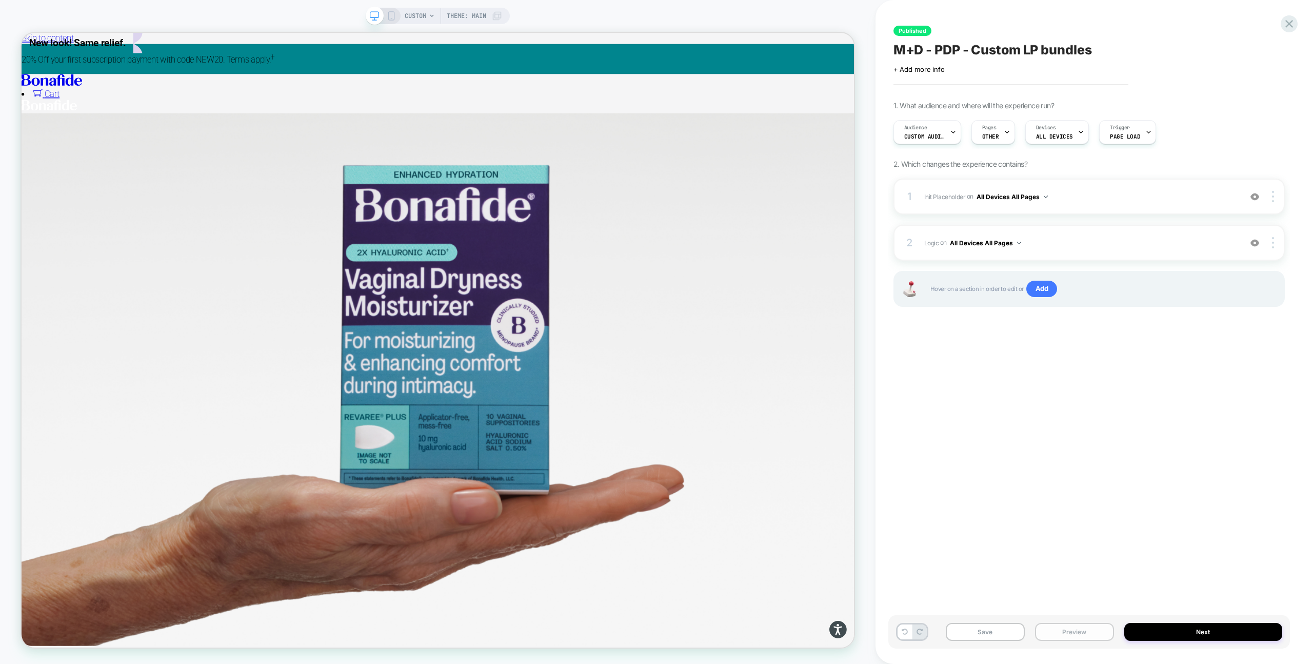
click at [1043, 634] on button "Preview" at bounding box center [1074, 632] width 79 height 18
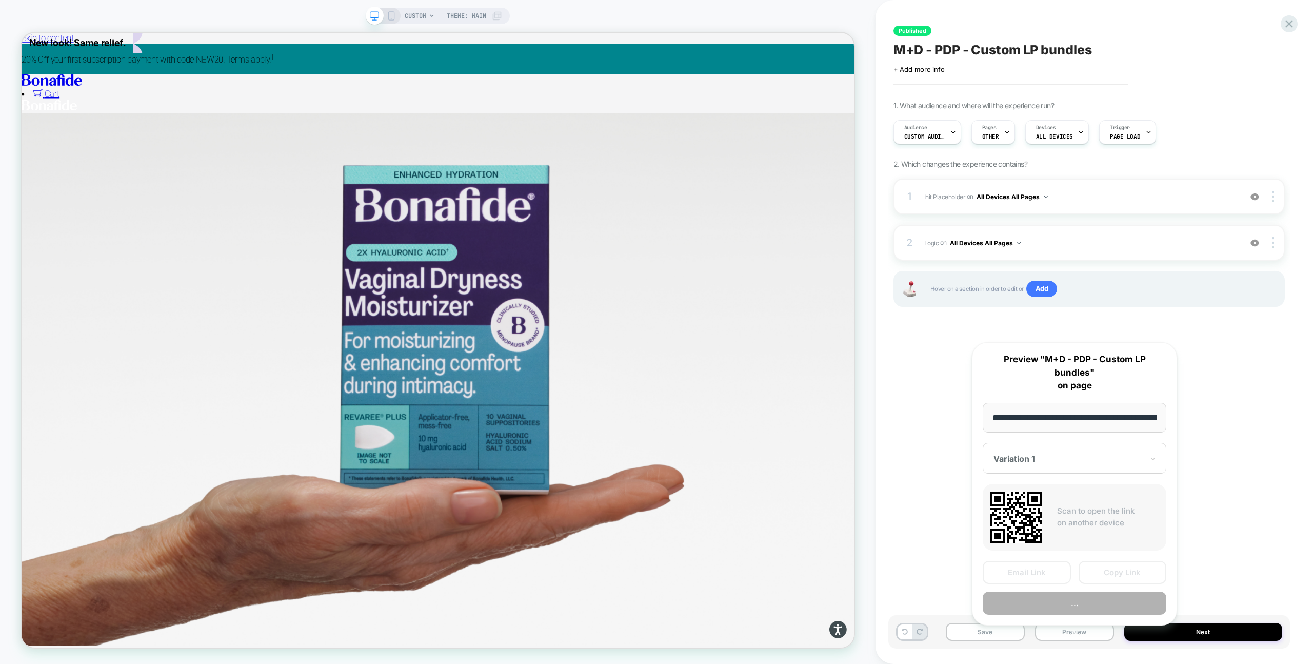
scroll to position [0, 140]
click at [1049, 599] on button "..." at bounding box center [1075, 603] width 184 height 23
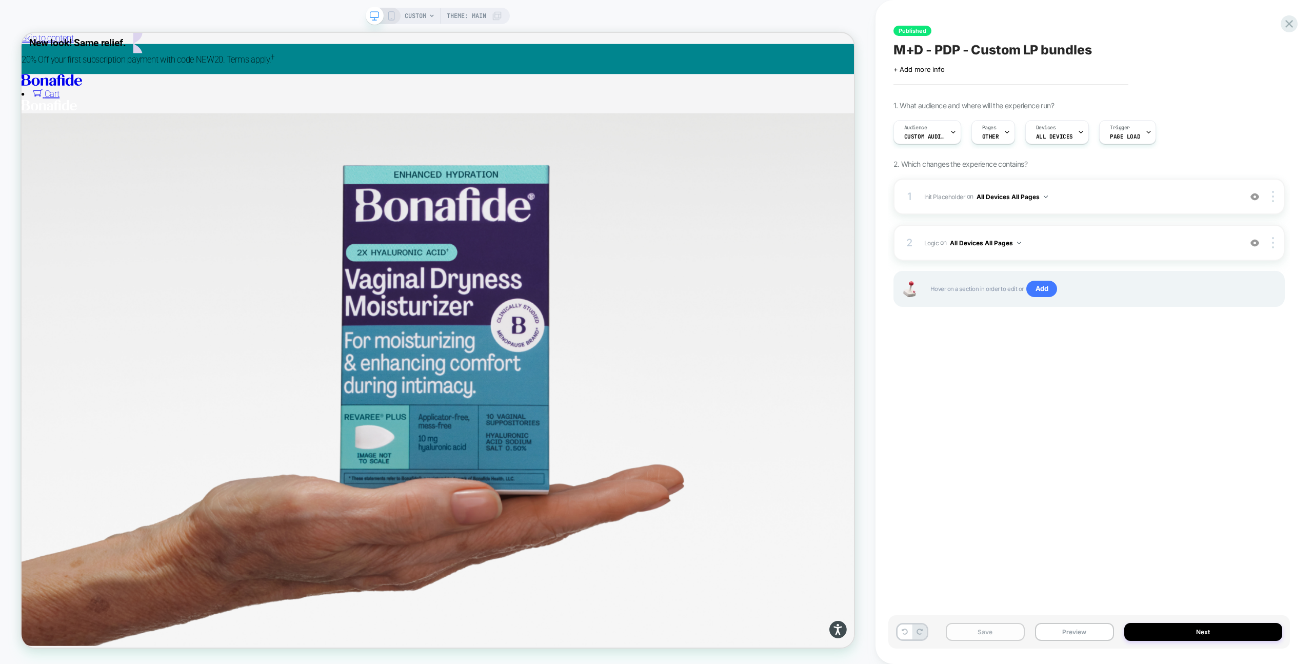
click at [992, 630] on button "Save" at bounding box center [985, 632] width 79 height 18
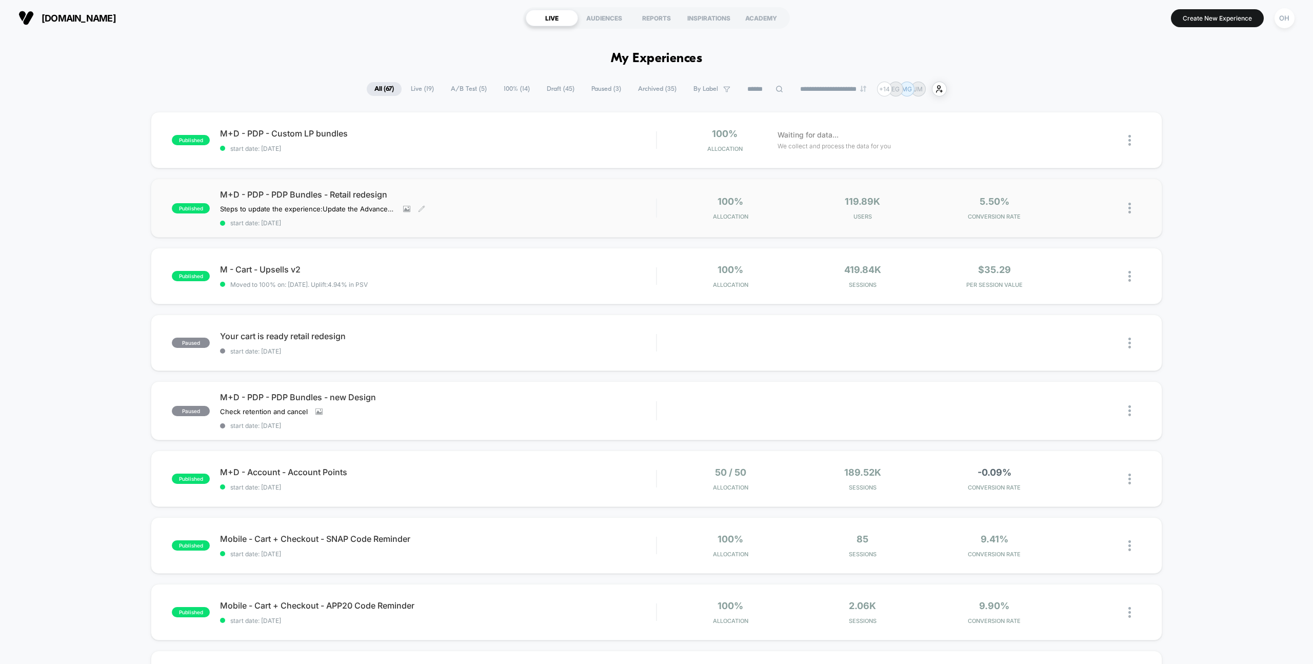
click at [507, 218] on div "M+D - PDP - PDP Bundles - Retail redesign Steps to update the experience: Updat…" at bounding box center [438, 207] width 436 height 37
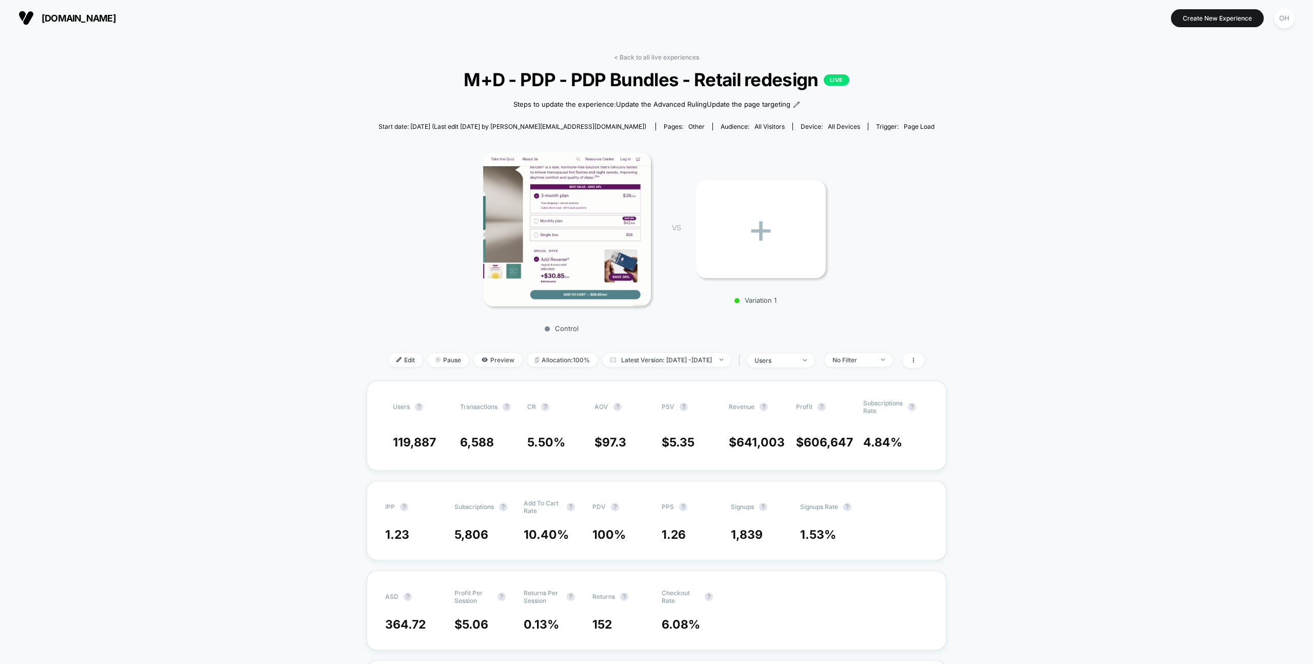
click at [386, 348] on div "< Back to all live experiences M+D - PDP - PDP Bundles - Retail redesign LIVE S…" at bounding box center [657, 216] width 556 height 327
click at [386, 353] on div "Edit Pause Preview Allocation: 100% Latest Version: Sep 2, 2025 - Sep 18, 2025 …" at bounding box center [657, 360] width 556 height 15
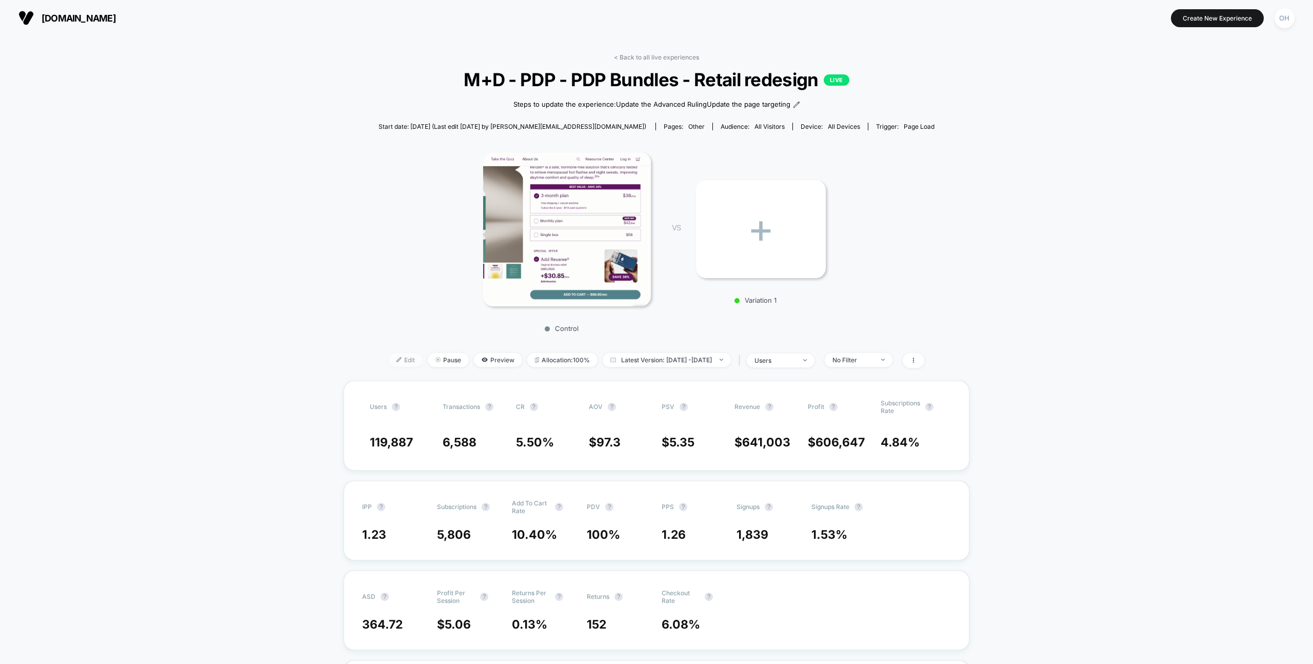
click at [389, 358] on span "Edit" at bounding box center [406, 360] width 34 height 14
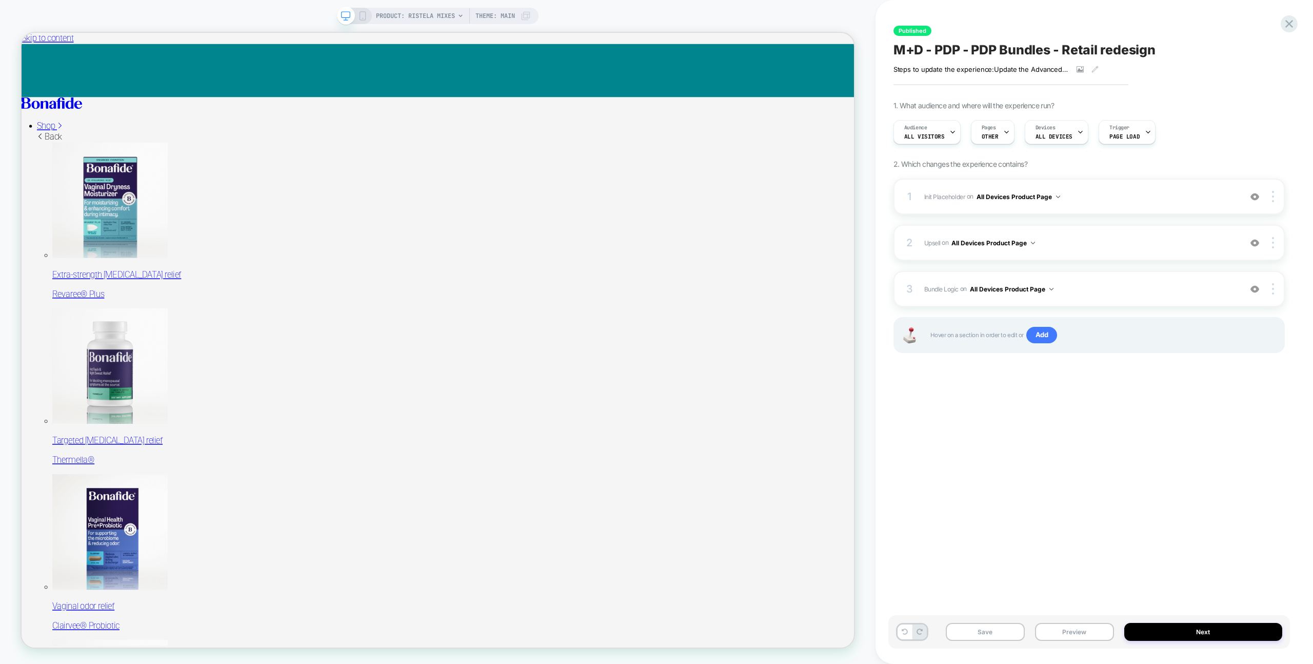
click at [1163, 251] on div "2 Upsell Adding Product List AFTER #vsly-bundle-creator on All Devices Product …" at bounding box center [1089, 243] width 391 height 36
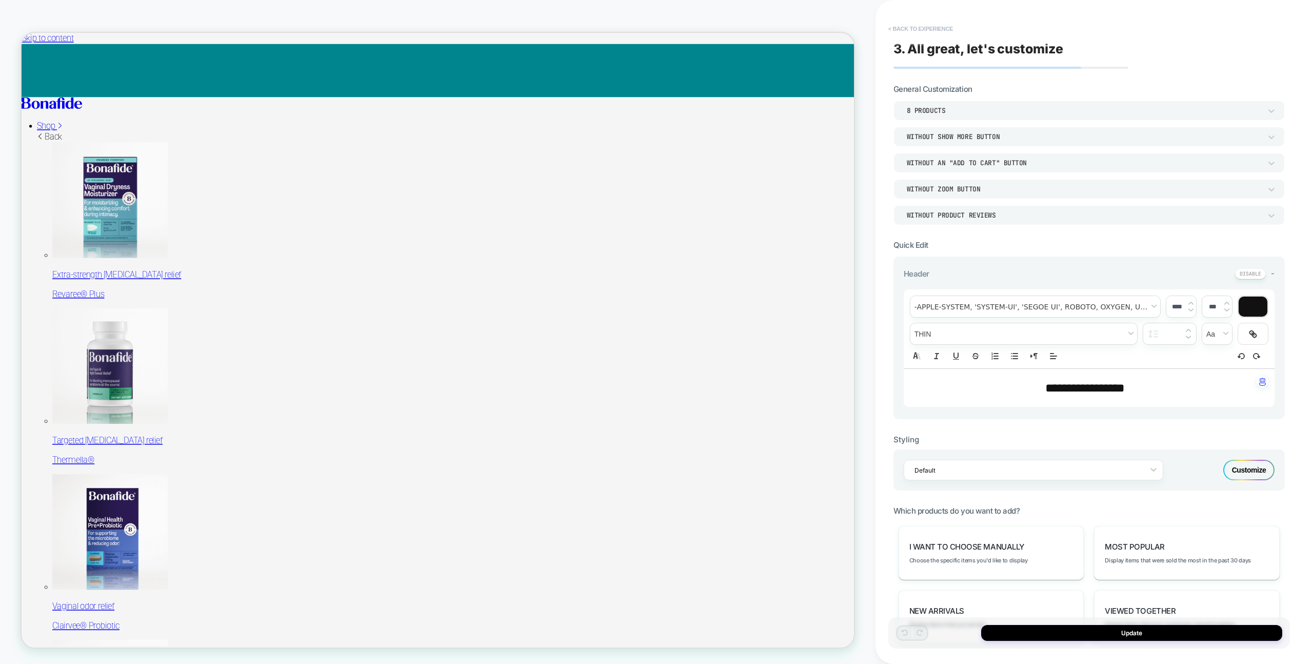
click at [921, 40] on div "**********" at bounding box center [1090, 331] width 402 height 643
click at [916, 27] on button "< Back to experience" at bounding box center [920, 29] width 75 height 16
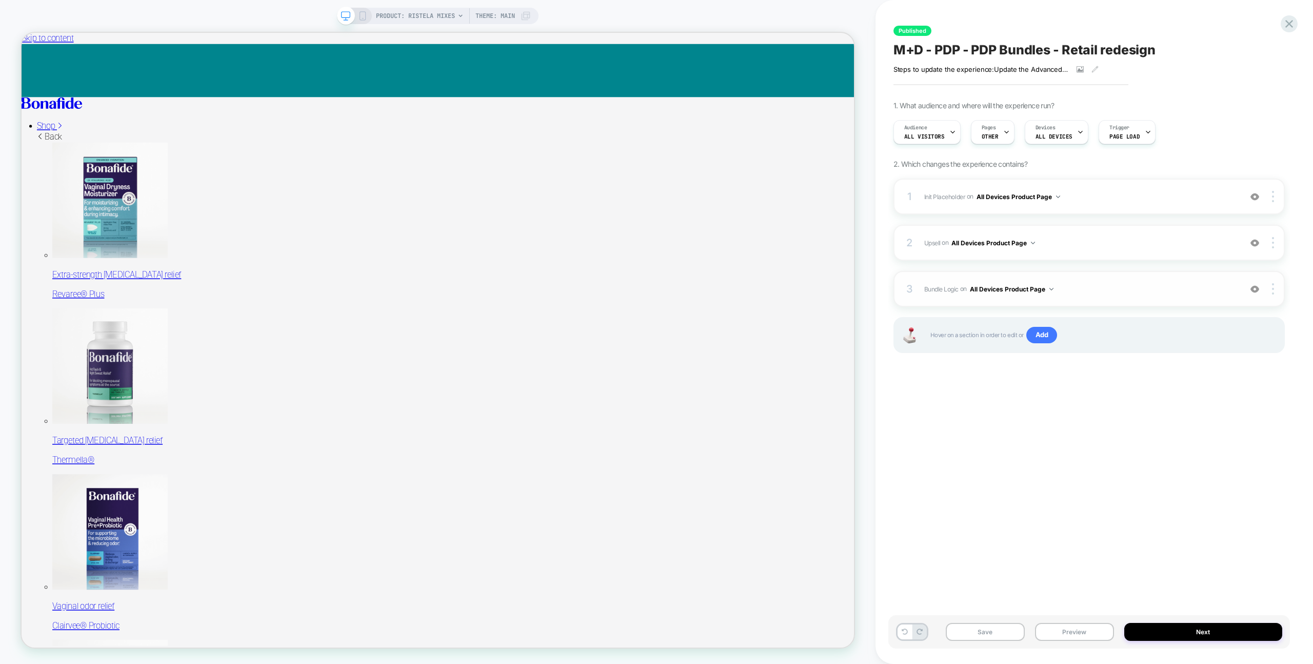
click at [1099, 289] on span "Bundle Logic Adding Code Block AFTER #_loomi_addon_1730816661410_dup1733266993_…" at bounding box center [1080, 289] width 312 height 13
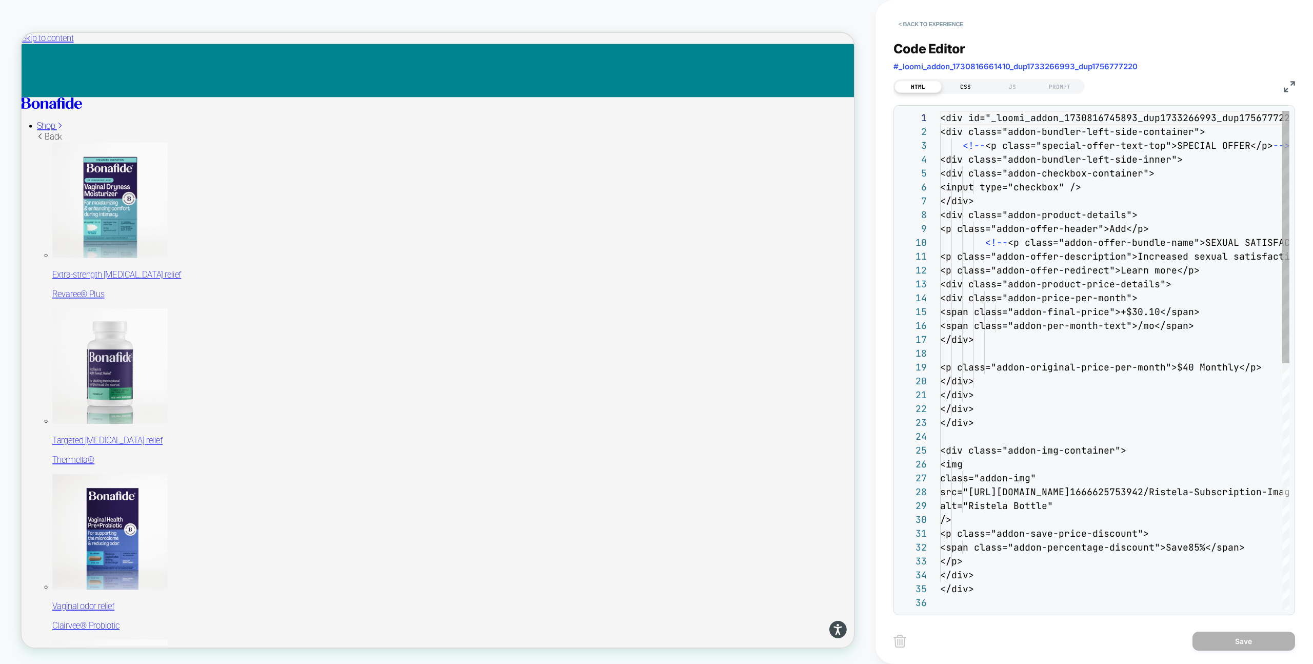
scroll to position [139, 0]
click at [967, 84] on div "CSS" at bounding box center [965, 87] width 47 height 12
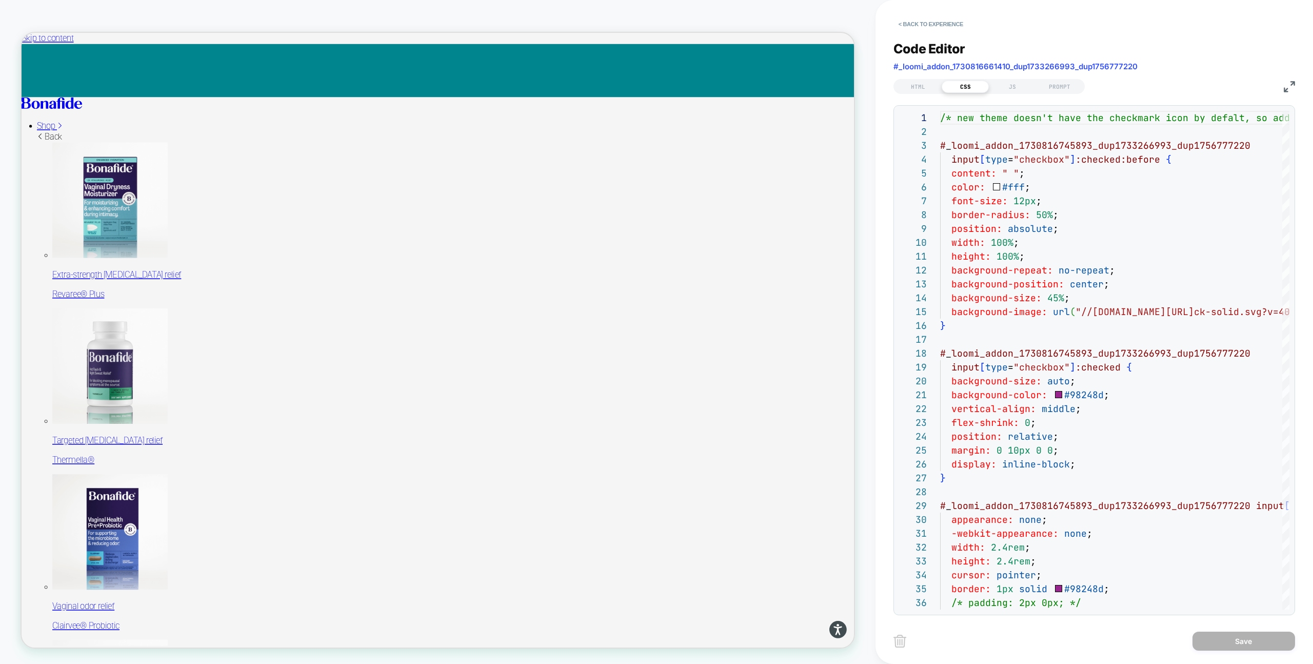
click at [1294, 83] on img at bounding box center [1289, 86] width 11 height 11
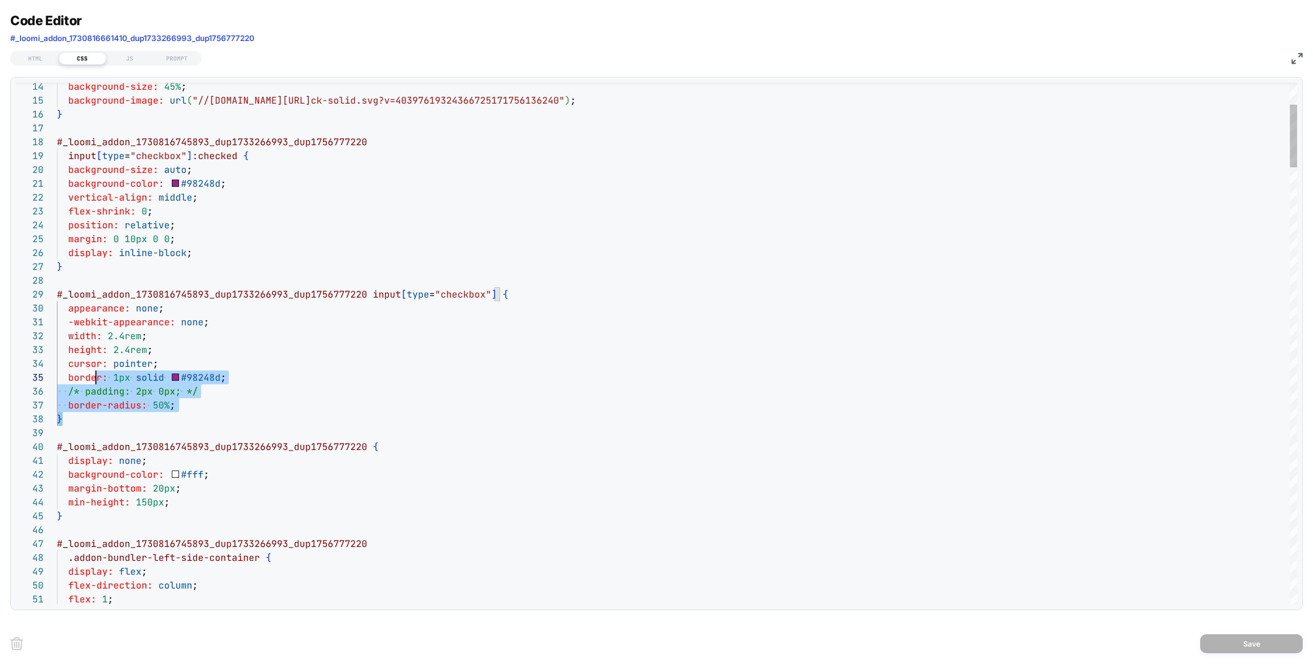
type textarea "**********"
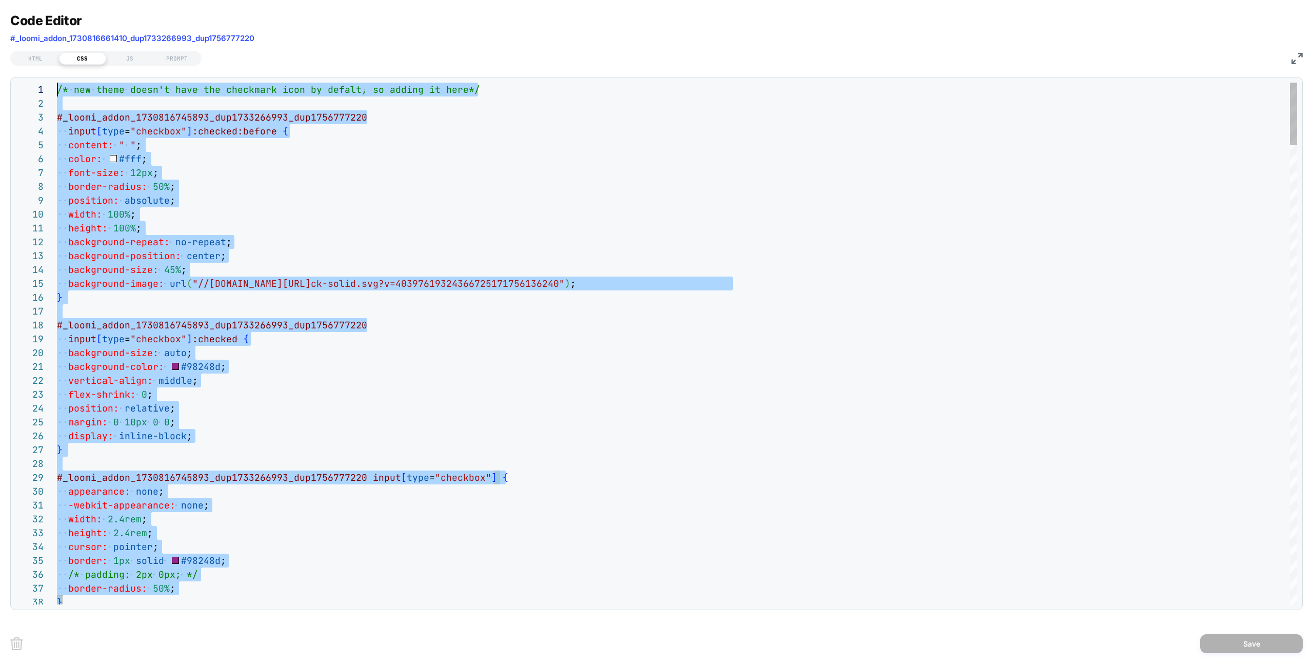
scroll to position [0, 0]
drag, startPoint x: 100, startPoint y: 419, endPoint x: 37, endPoint y: -29, distance: 452.2
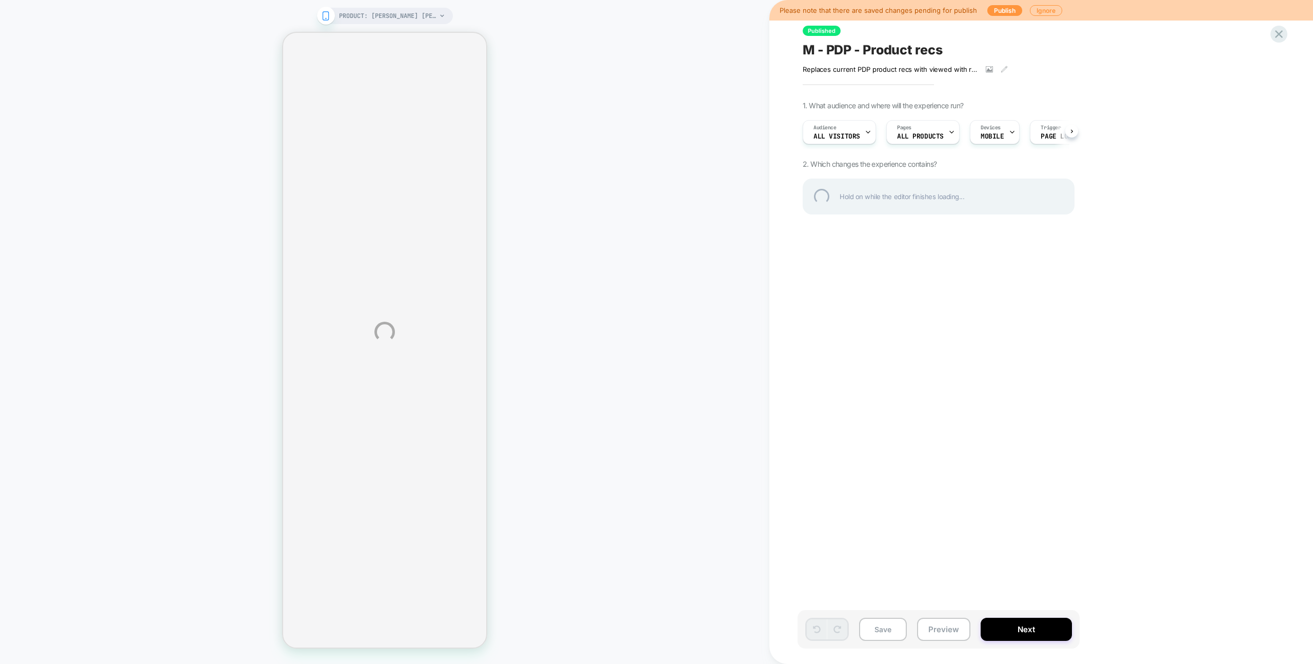
click at [622, 223] on div "PRODUCT: [PERSON_NAME] [PERSON_NAME] Mini Dress [[PERSON_NAME]] PRODUCT: [PERSO…" at bounding box center [656, 332] width 1313 height 664
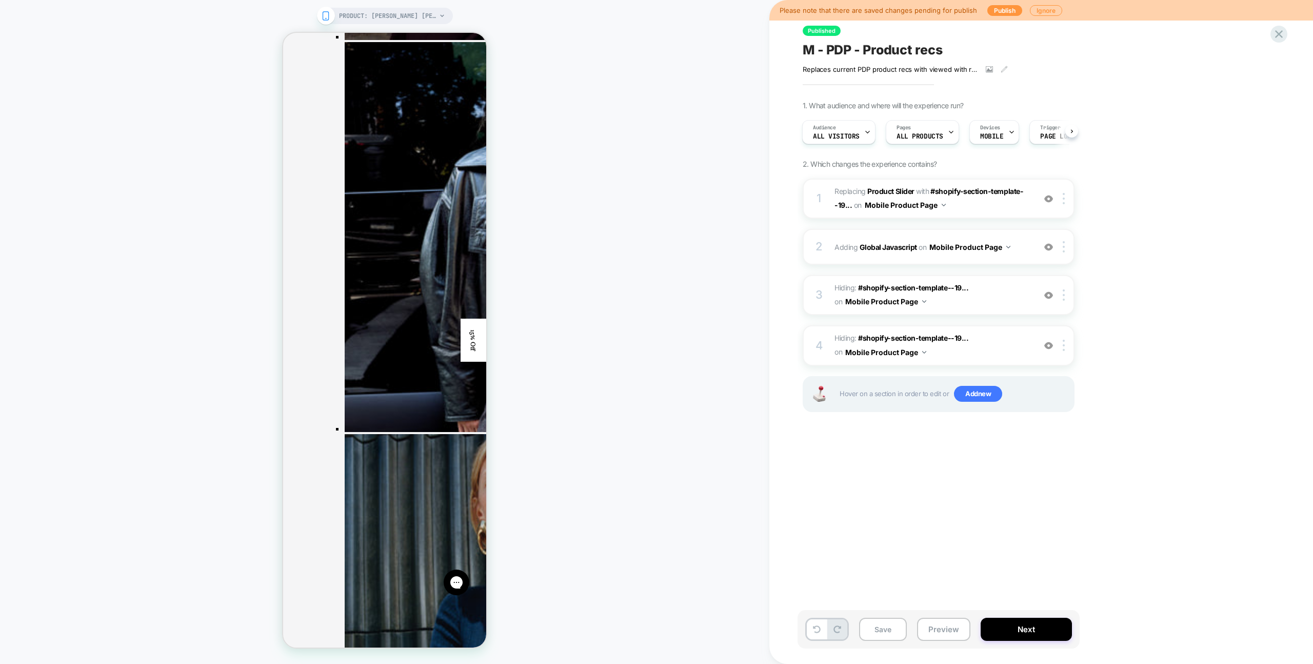
click at [994, 209] on span "#_loomi_addon_1749056954332_dup1755591968 Replacing Product Slider WITH #shopif…" at bounding box center [932, 199] width 195 height 28
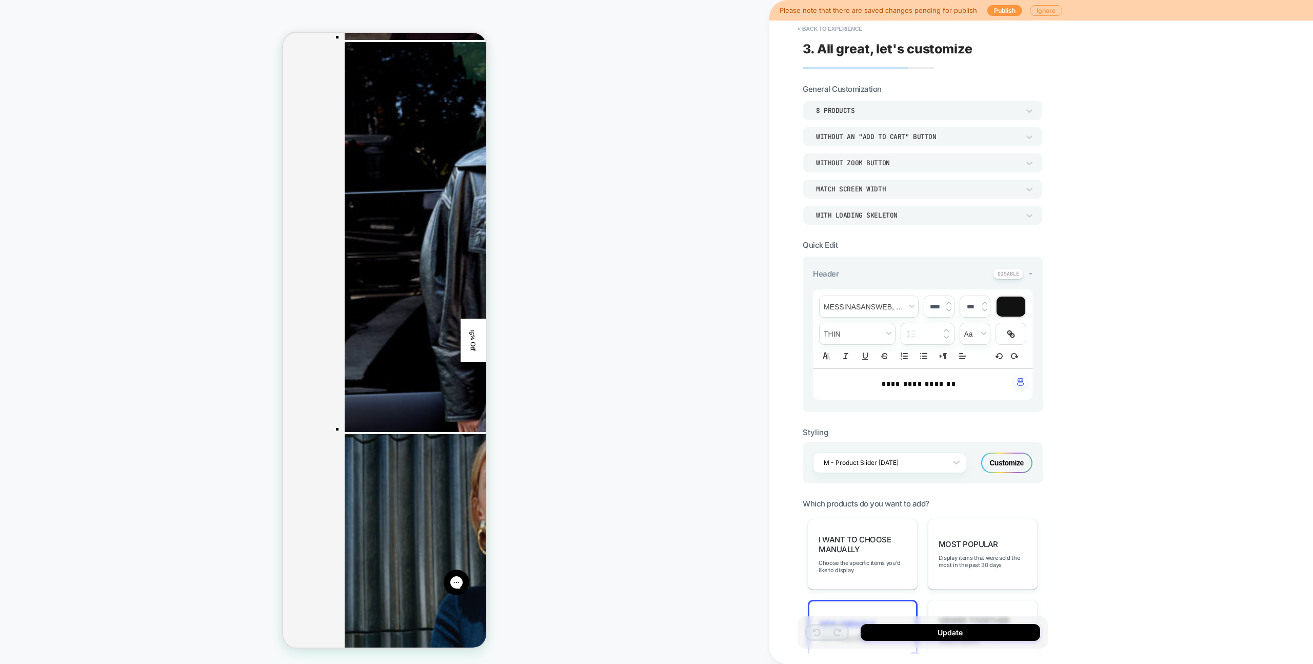
click at [967, 386] on p "**********" at bounding box center [918, 384] width 191 height 10
click at [966, 385] on p "**********" at bounding box center [918, 384] width 191 height 10
drag, startPoint x: 967, startPoint y: 384, endPoint x: 834, endPoint y: 384, distance: 132.9
click at [832, 385] on p "**********" at bounding box center [918, 384] width 191 height 10
type input "******"
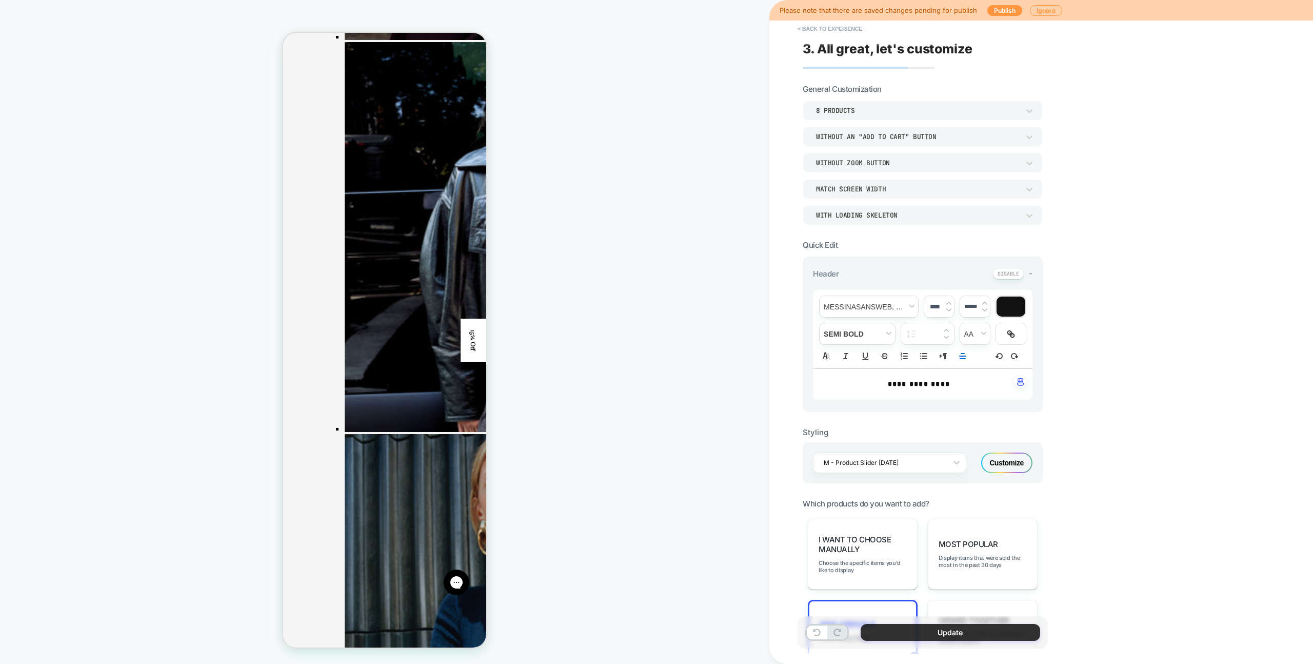
click at [910, 633] on button "Update" at bounding box center [951, 632] width 180 height 17
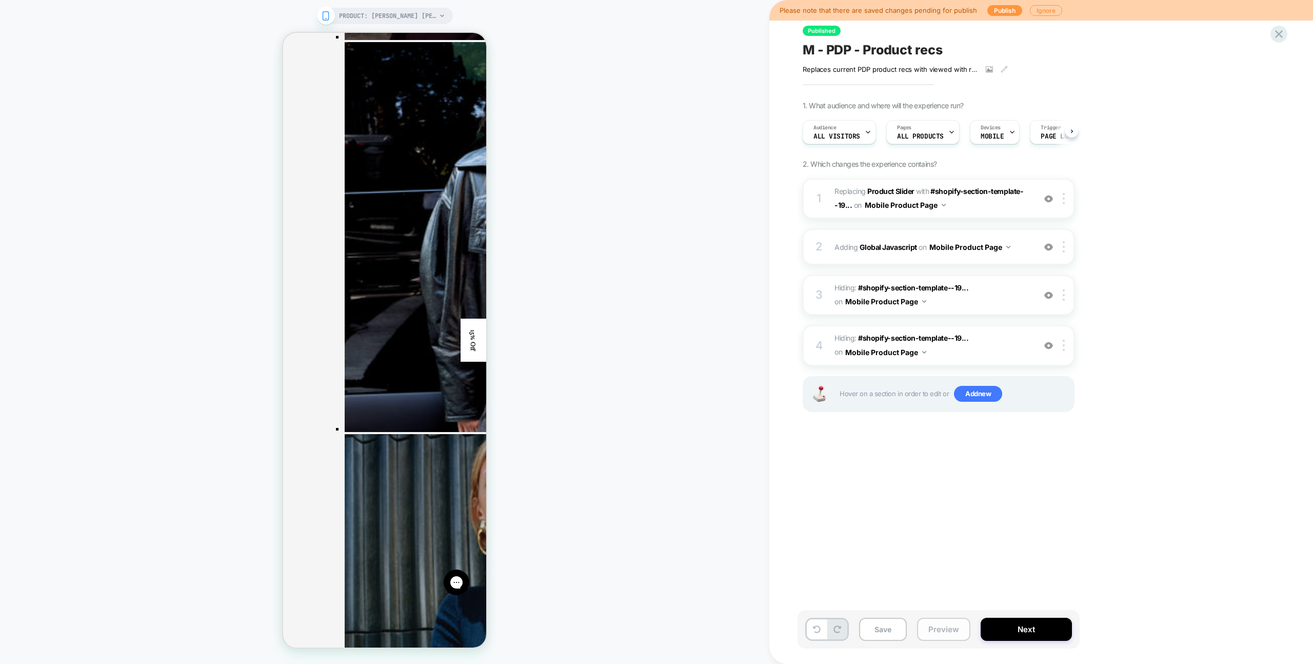
click at [924, 630] on button "Preview" at bounding box center [943, 629] width 53 height 23
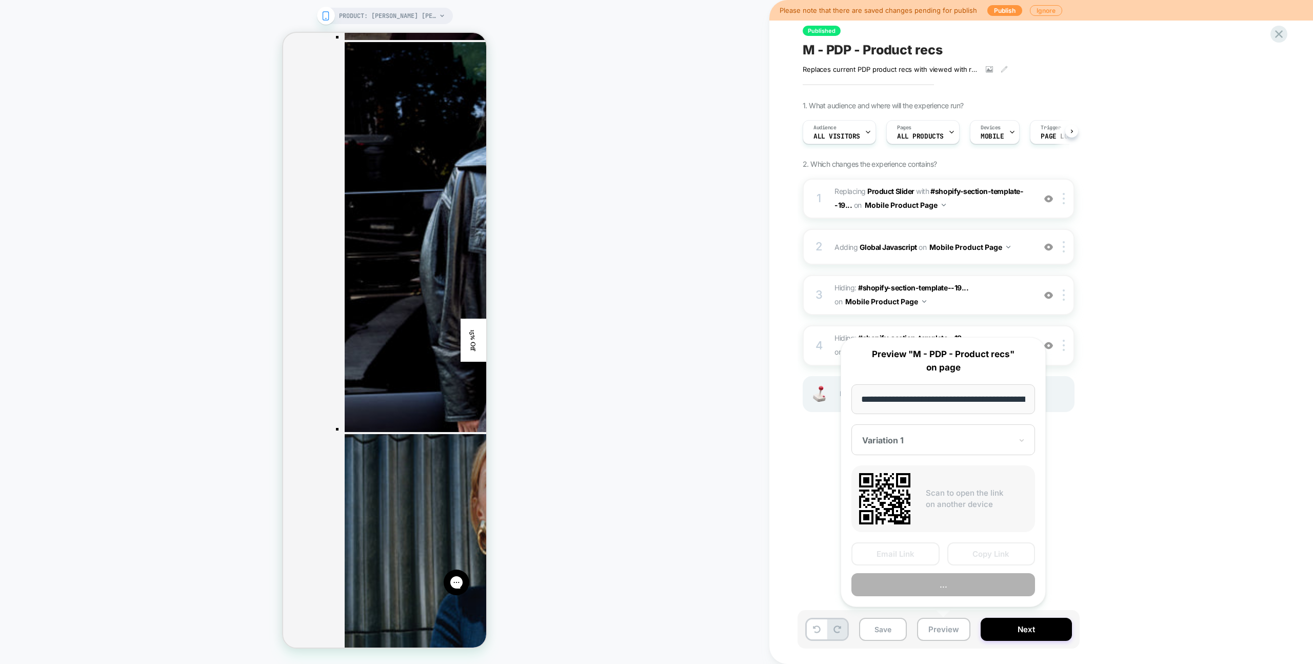
scroll to position [0, 94]
click at [928, 591] on button "..." at bounding box center [944, 585] width 184 height 23
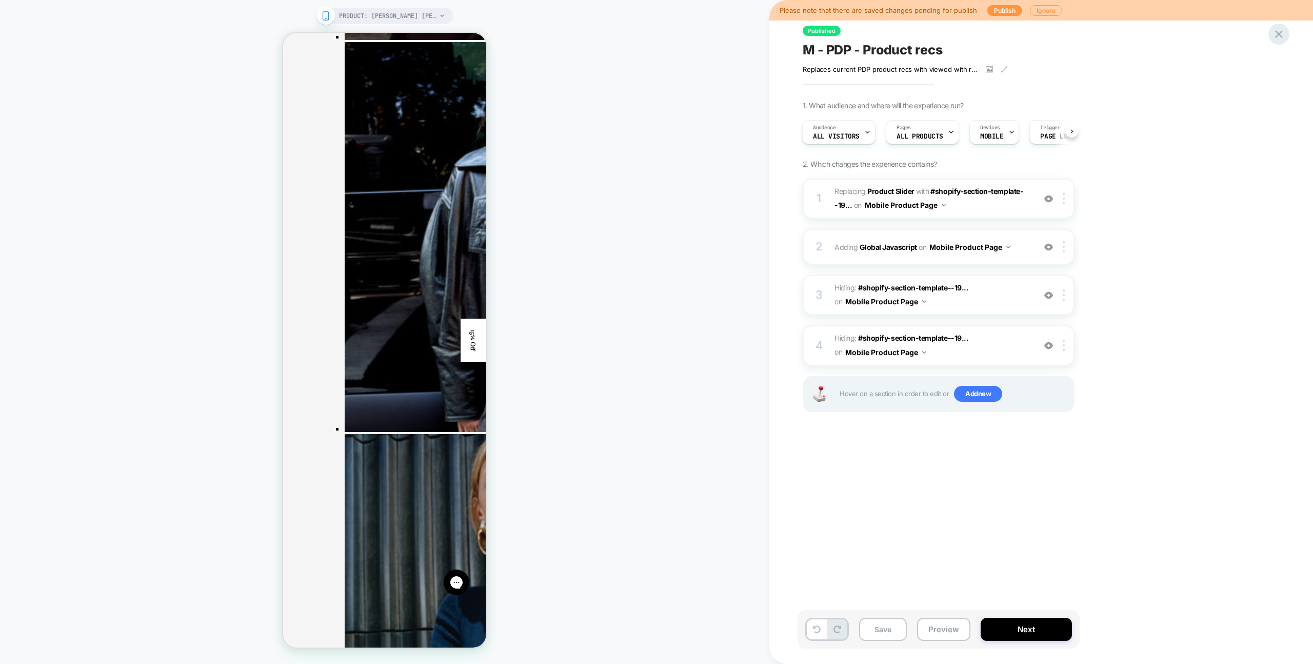
drag, startPoint x: 1304, startPoint y: 38, endPoint x: 1274, endPoint y: 33, distance: 29.8
click at [1303, 38] on div "Please note that there are saved changes pending for publish Publish Ignore Pub…" at bounding box center [1042, 332] width 544 height 664
click at [1273, 33] on icon at bounding box center [1279, 34] width 14 height 14
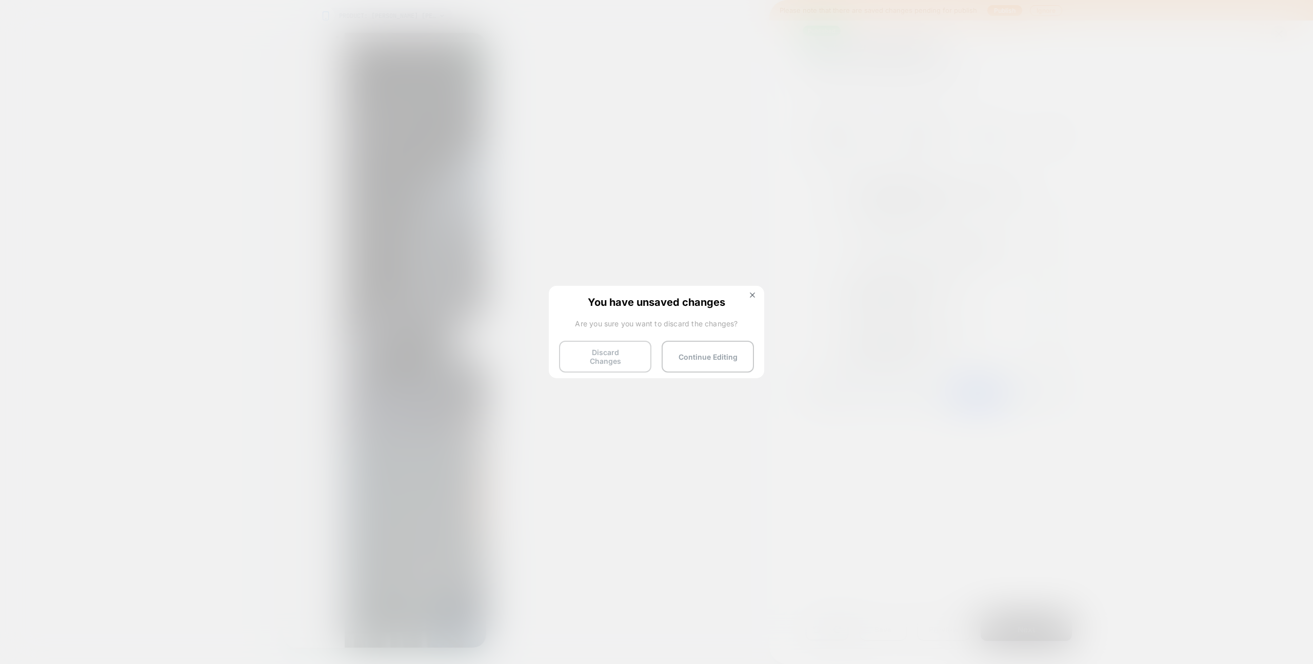
click at [597, 351] on button "Discard Changes" at bounding box center [605, 357] width 92 height 32
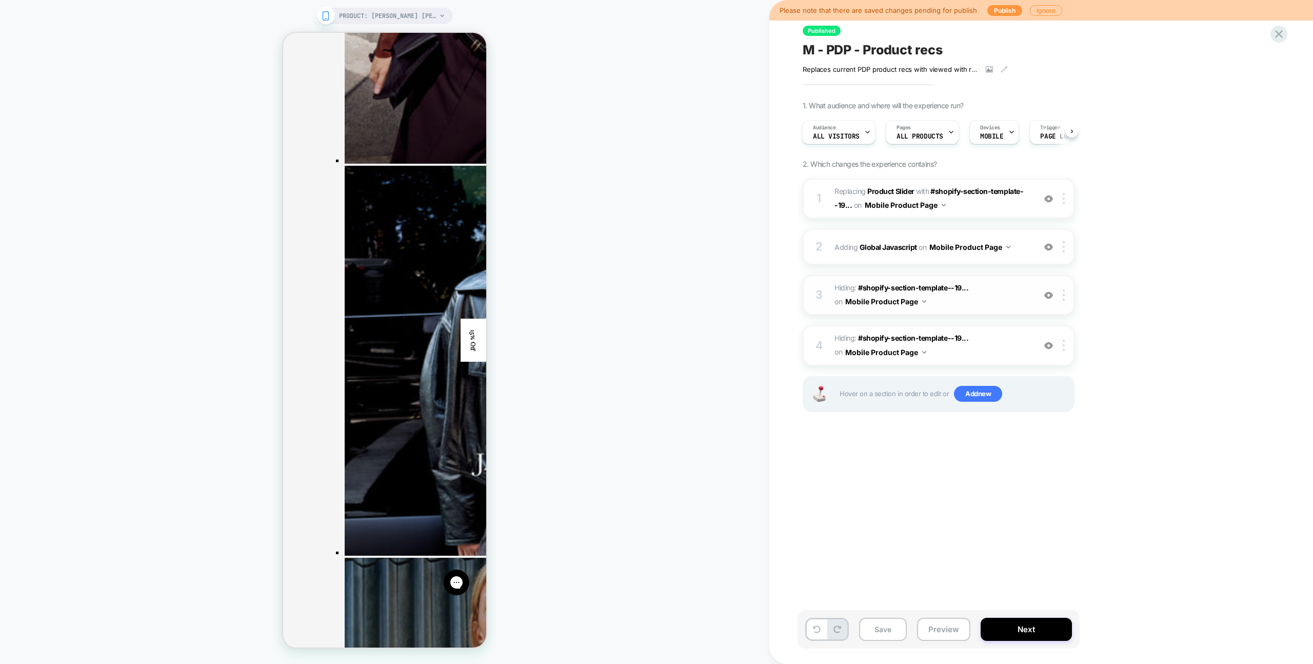
scroll to position [1857, 0]
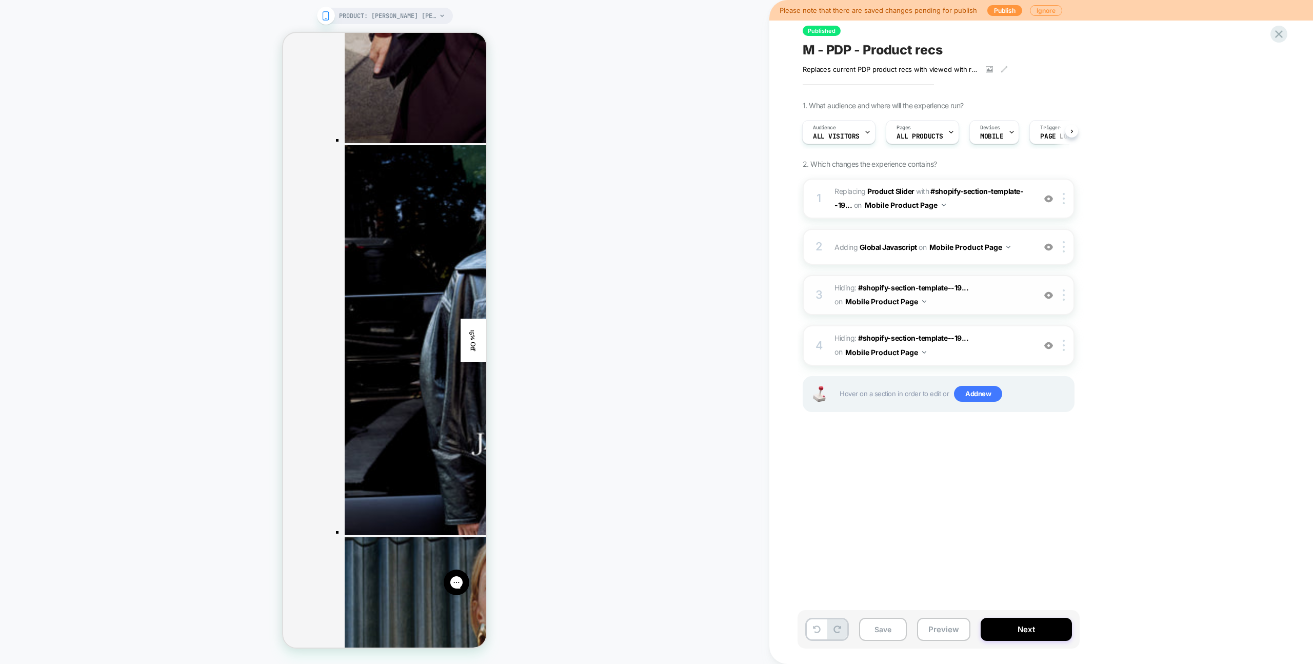
click at [1053, 297] on img at bounding box center [1049, 295] width 9 height 9
click at [1047, 345] on img at bounding box center [1049, 345] width 9 height 9
click at [1061, 344] on div at bounding box center [1065, 345] width 17 height 11
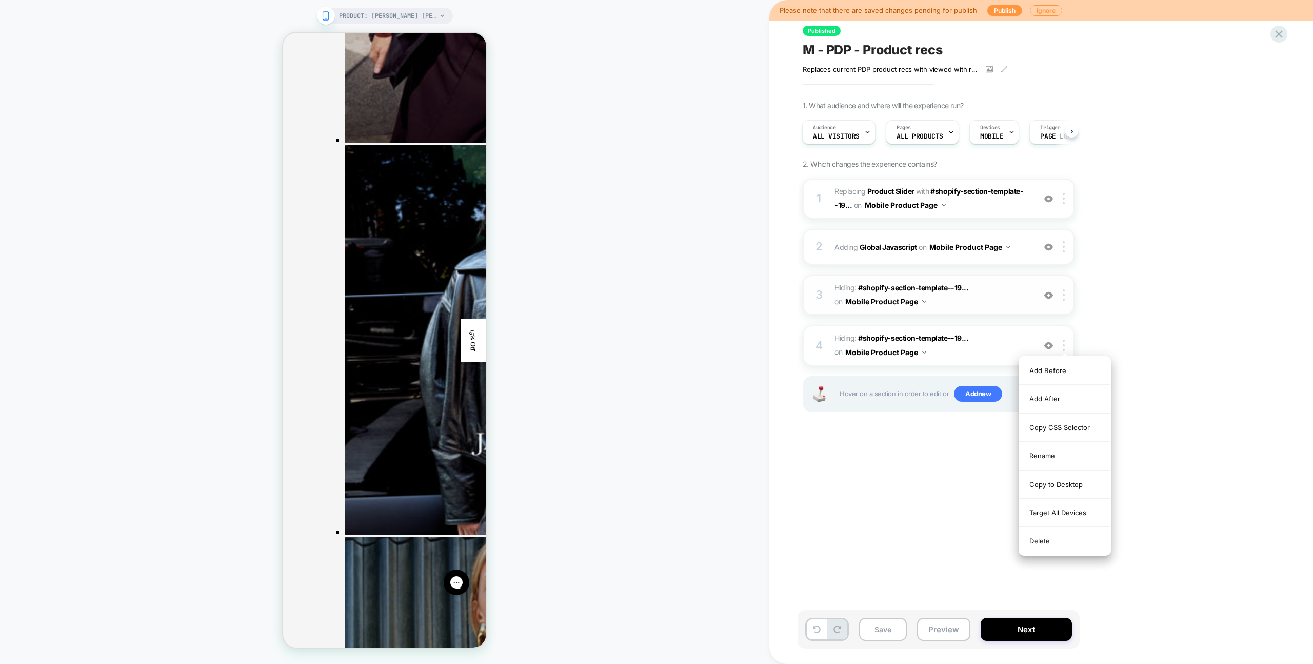
click at [1050, 527] on div "Delete" at bounding box center [1064, 541] width 91 height 28
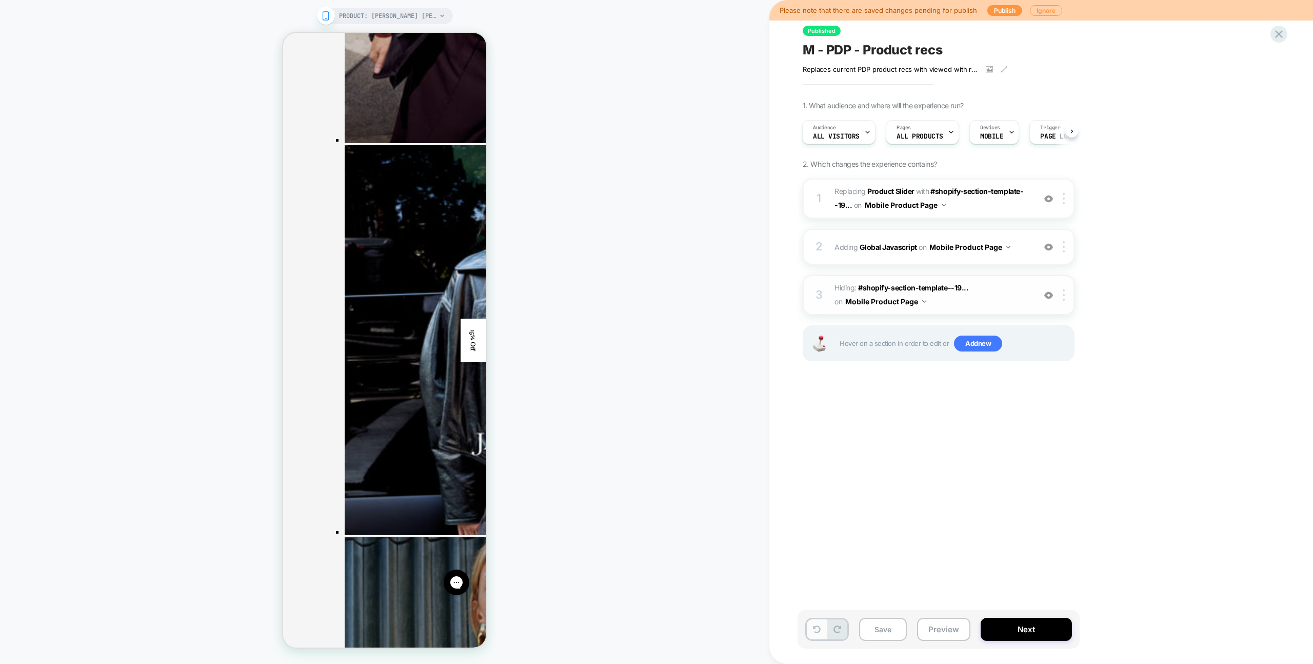
click at [814, 632] on icon at bounding box center [817, 629] width 8 height 8
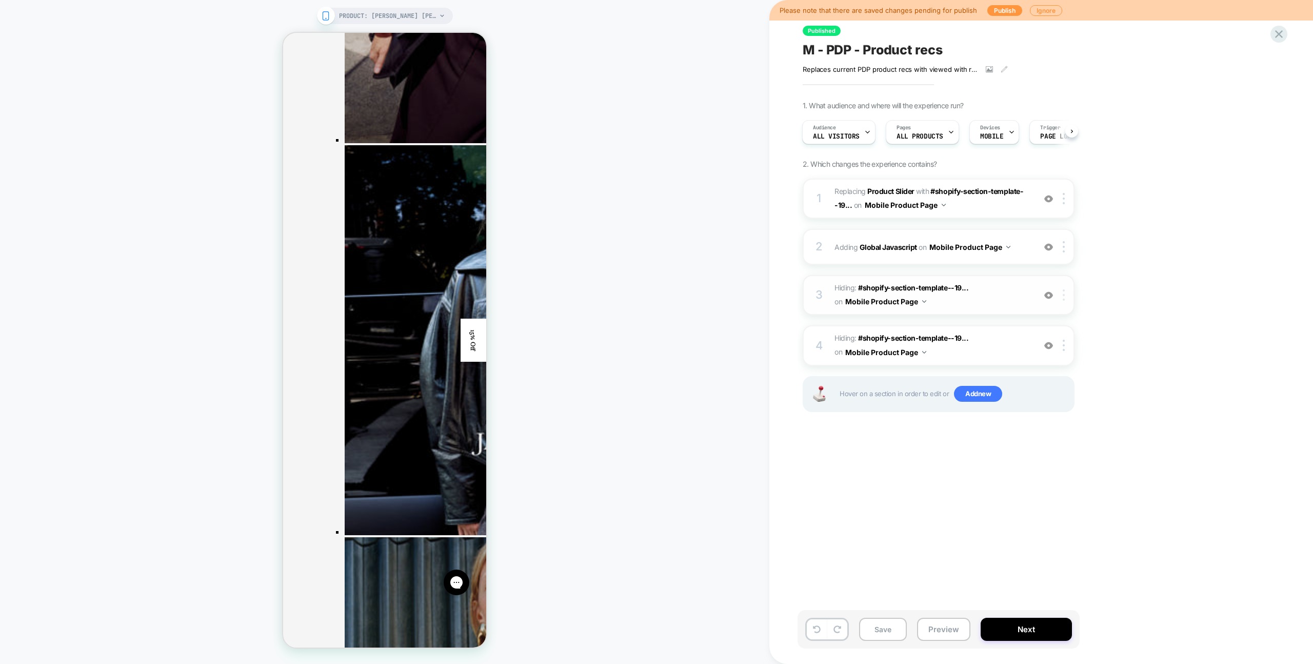
click at [1064, 292] on img at bounding box center [1064, 294] width 2 height 11
click at [1067, 480] on div "Delete" at bounding box center [1064, 491] width 91 height 28
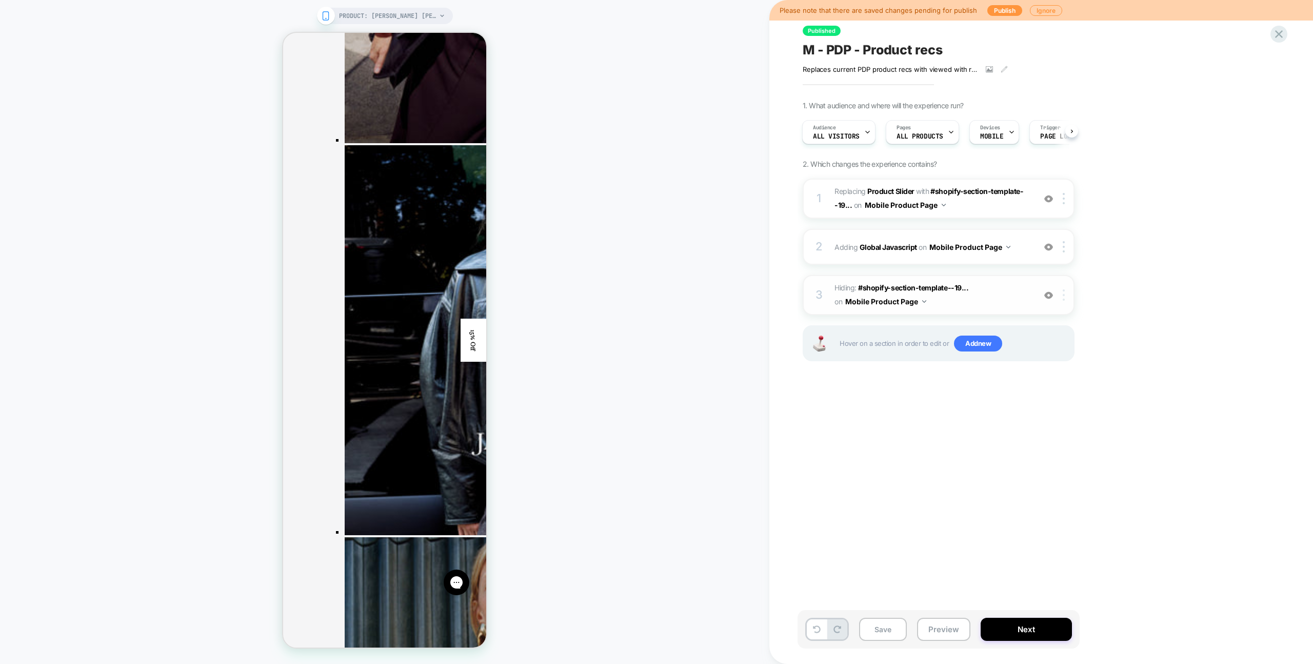
click at [1067, 295] on div at bounding box center [1065, 294] width 17 height 11
click at [1050, 489] on div "Delete" at bounding box center [1064, 491] width 91 height 28
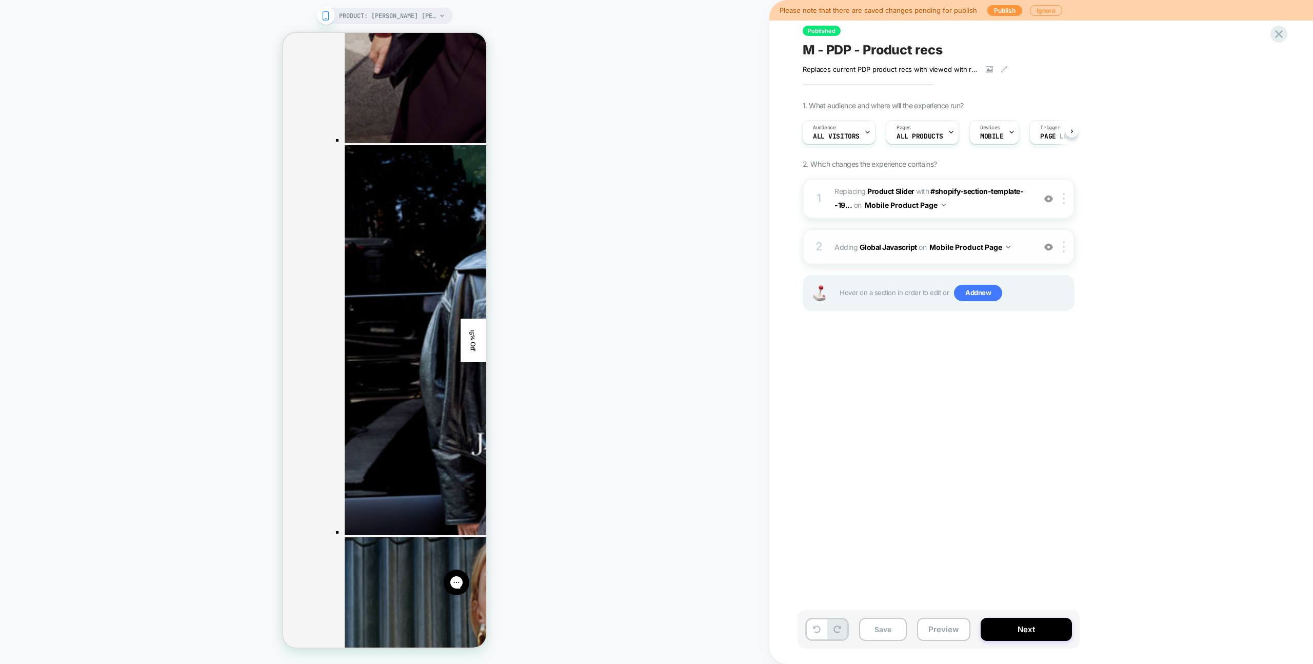
click at [1022, 243] on span "Adding Global Javascript on Mobile Product Page" at bounding box center [932, 247] width 195 height 15
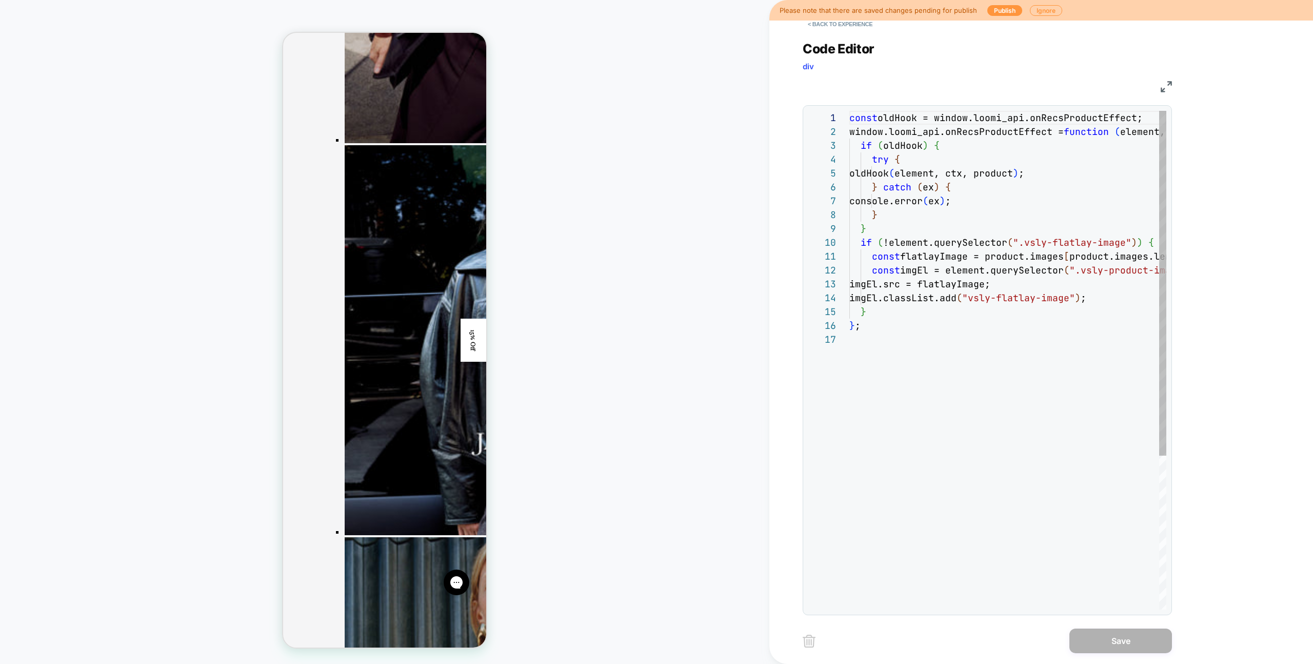
scroll to position [139, 0]
click at [845, 23] on button "< Back to experience" at bounding box center [840, 24] width 75 height 16
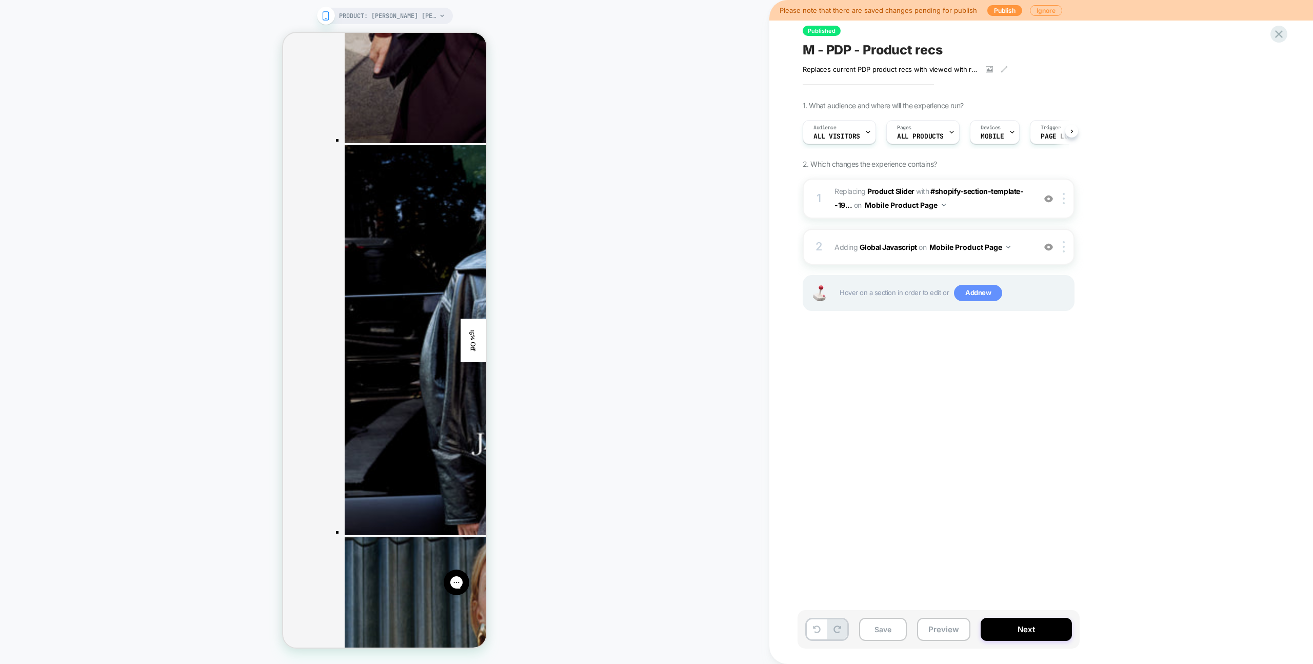
scroll to position [0, 1]
click at [974, 293] on span "Add new" at bounding box center [978, 293] width 48 height 16
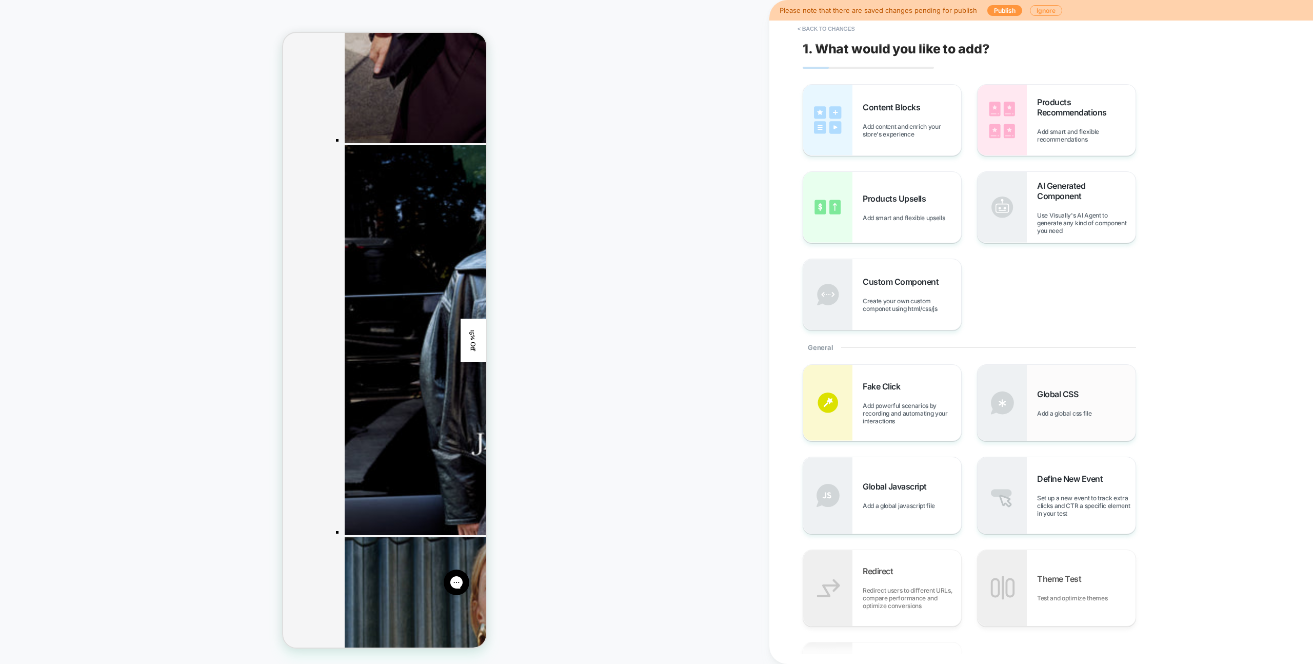
click at [1009, 385] on img at bounding box center [1002, 403] width 49 height 76
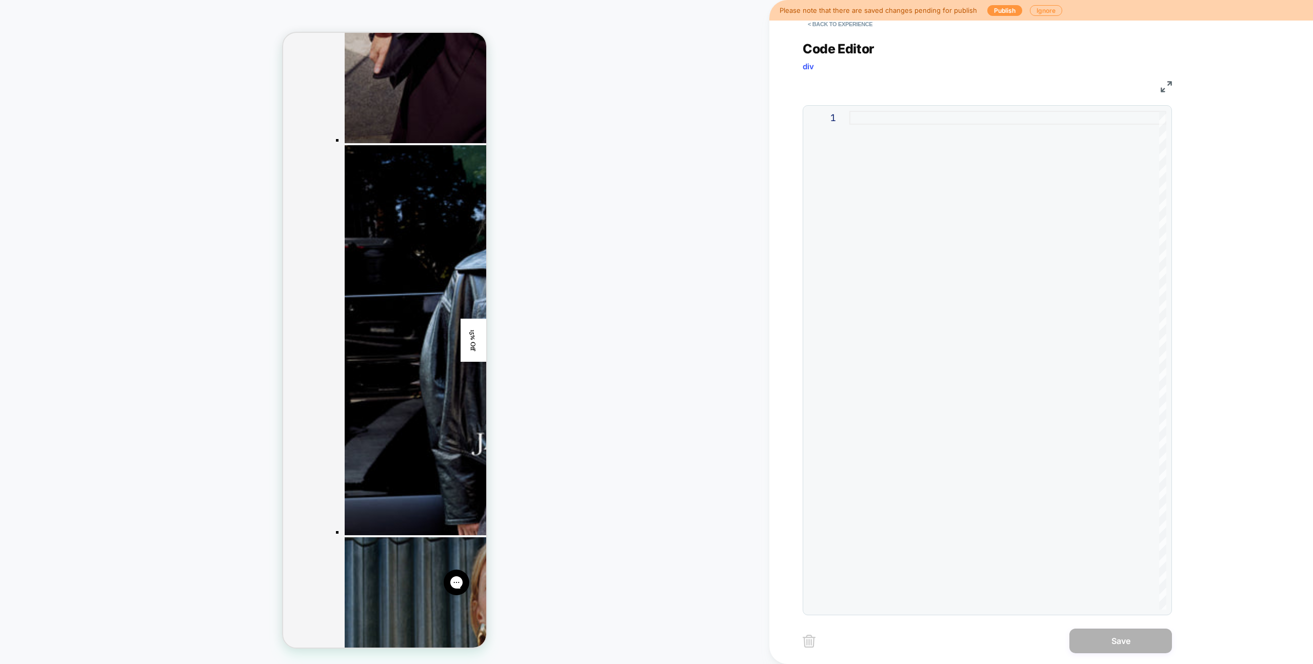
click at [1001, 337] on div at bounding box center [1008, 360] width 317 height 499
click at [824, 28] on button "< Back to experience" at bounding box center [840, 24] width 75 height 16
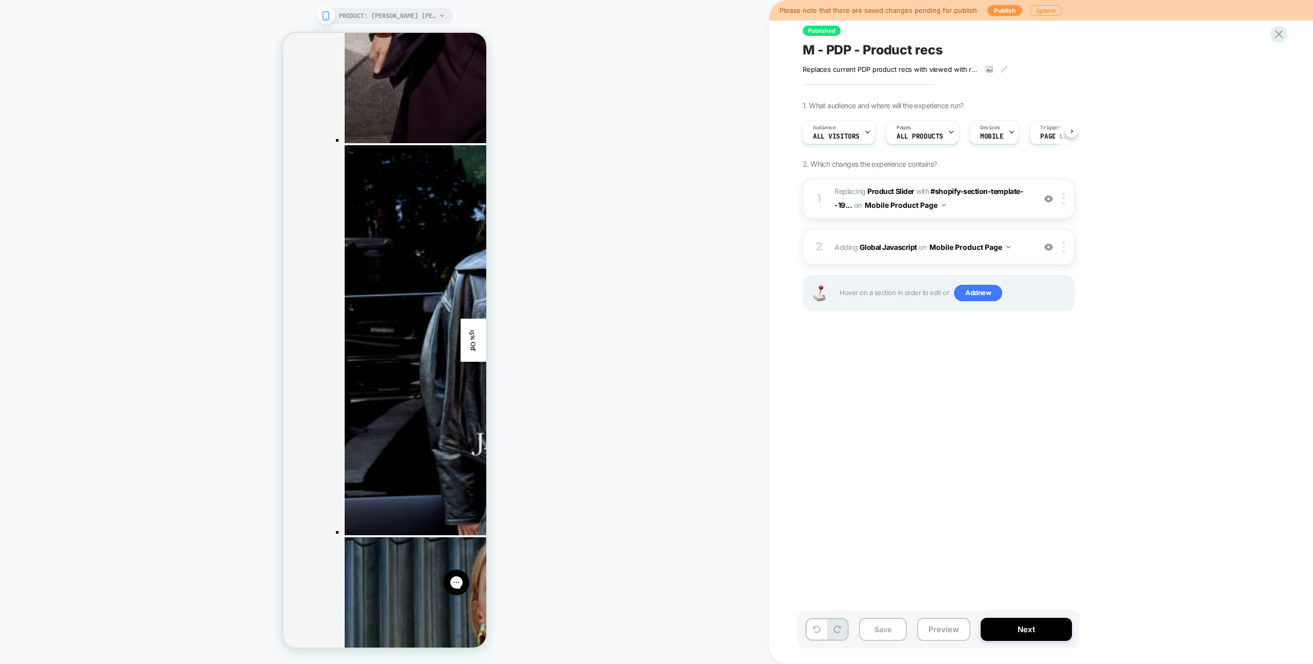
click at [934, 620] on button "Preview" at bounding box center [943, 629] width 53 height 23
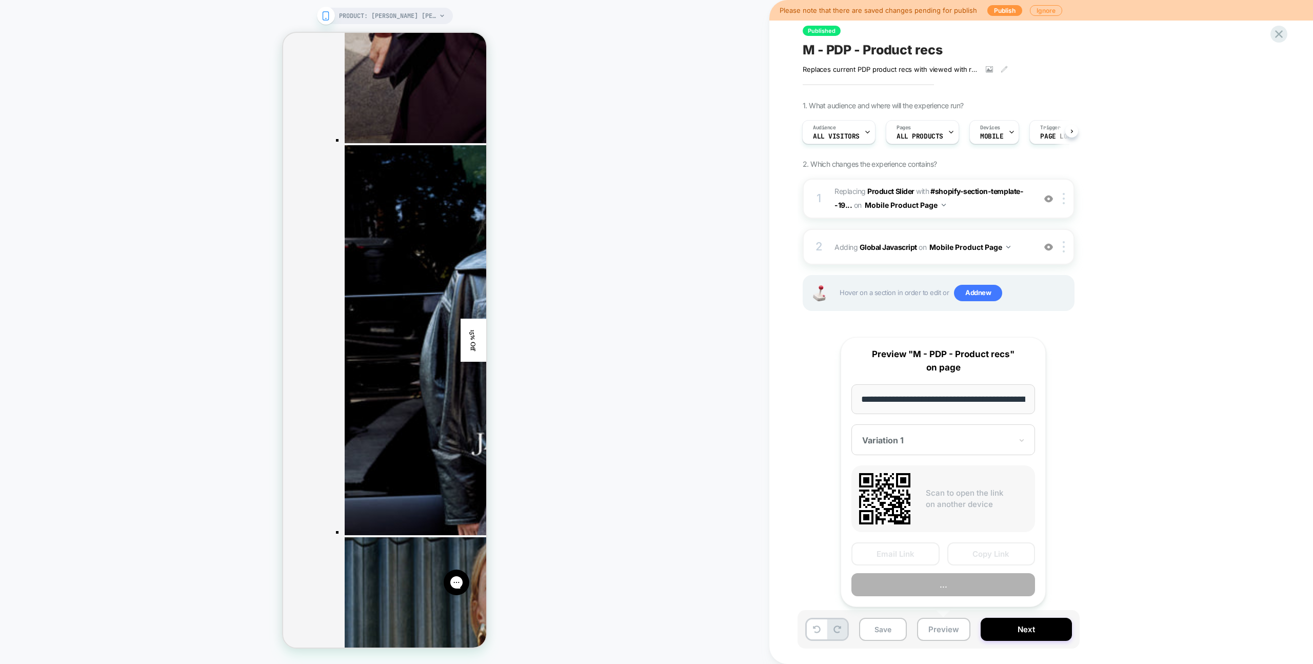
scroll to position [0, 94]
click at [950, 579] on button "..." at bounding box center [944, 585] width 184 height 23
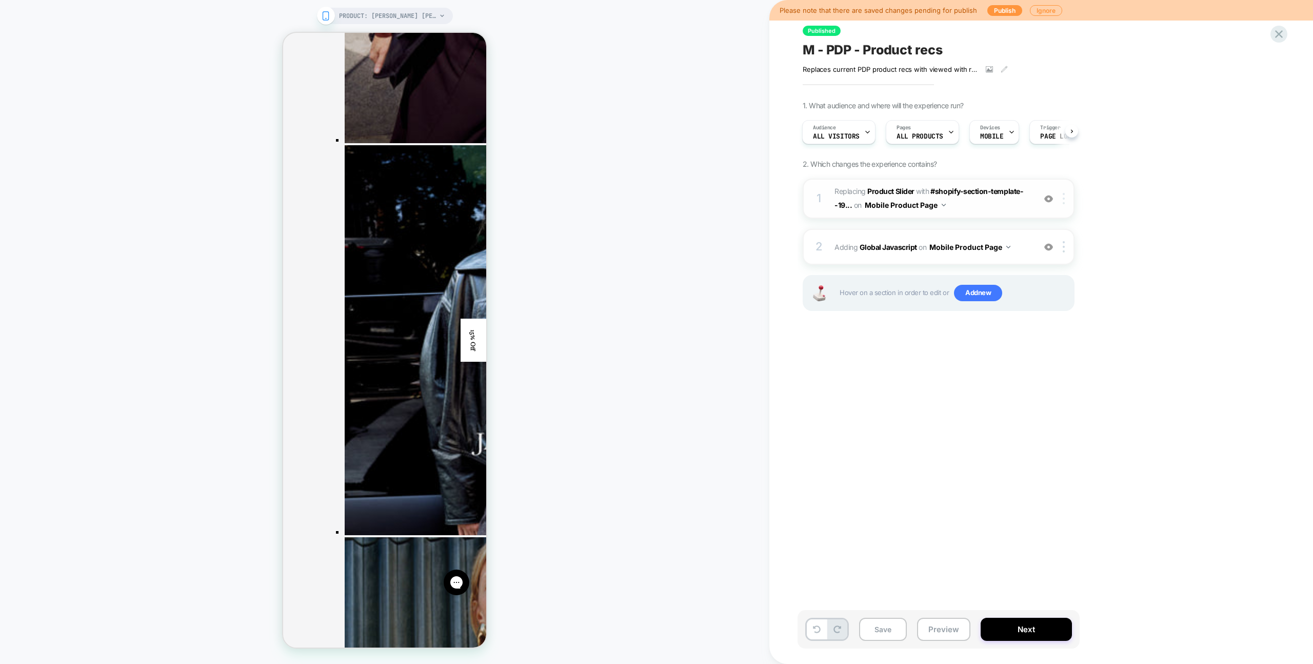
click at [1063, 198] on img at bounding box center [1064, 198] width 2 height 11
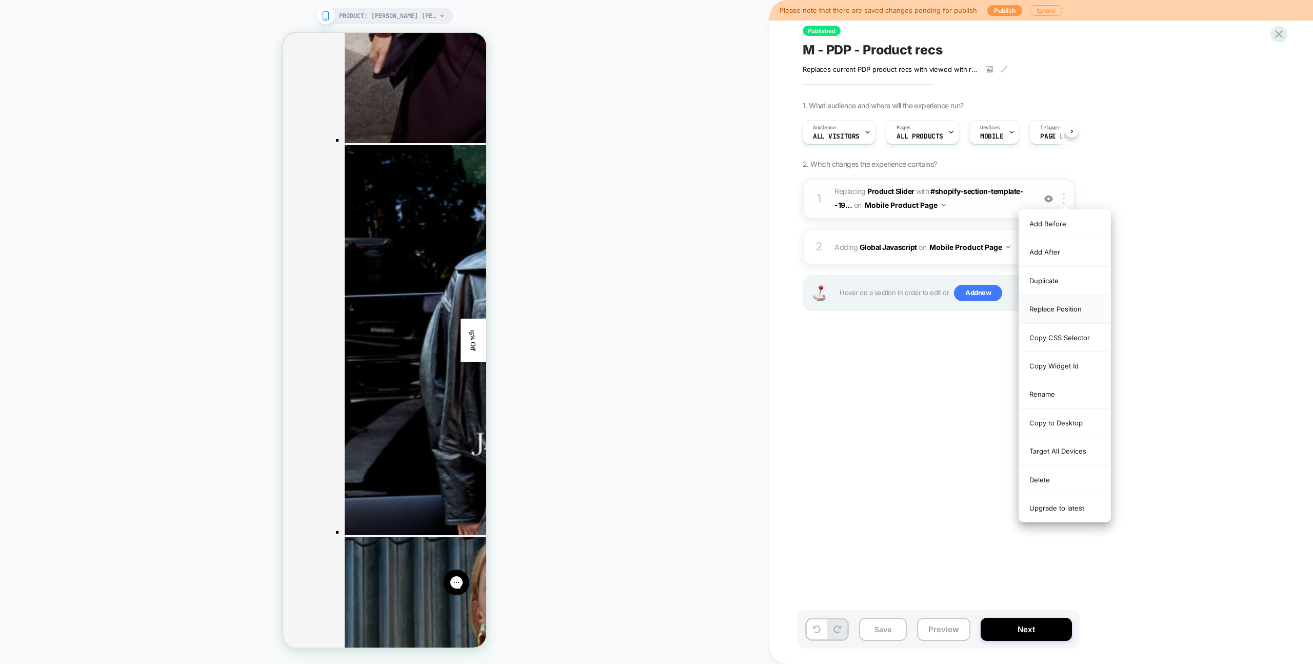
click at [1061, 310] on div "Replace Position" at bounding box center [1064, 309] width 91 height 28
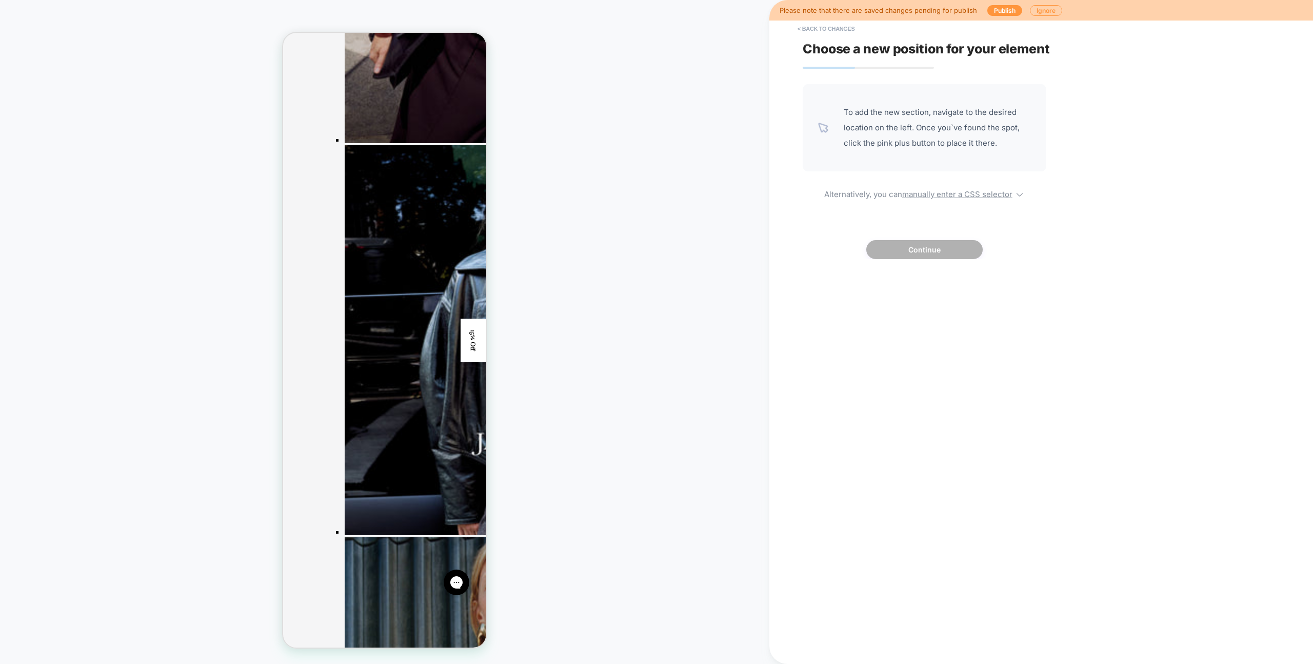
drag, startPoint x: 960, startPoint y: 192, endPoint x: 954, endPoint y: 210, distance: 19.2
click at [960, 192] on u "manually enter a CSS selector" at bounding box center [957, 194] width 110 height 10
select select "*******"
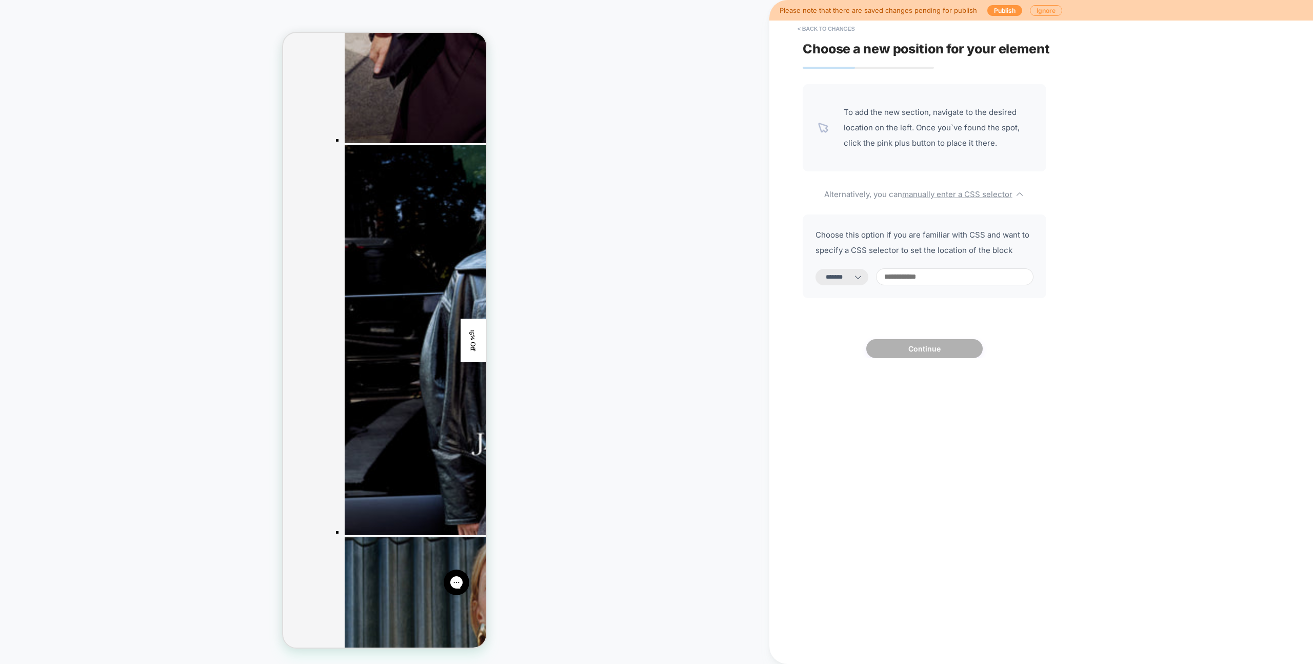
click at [929, 278] on input at bounding box center [955, 276] width 158 height 17
paste input "**********"
type input "**********"
select select "*********"
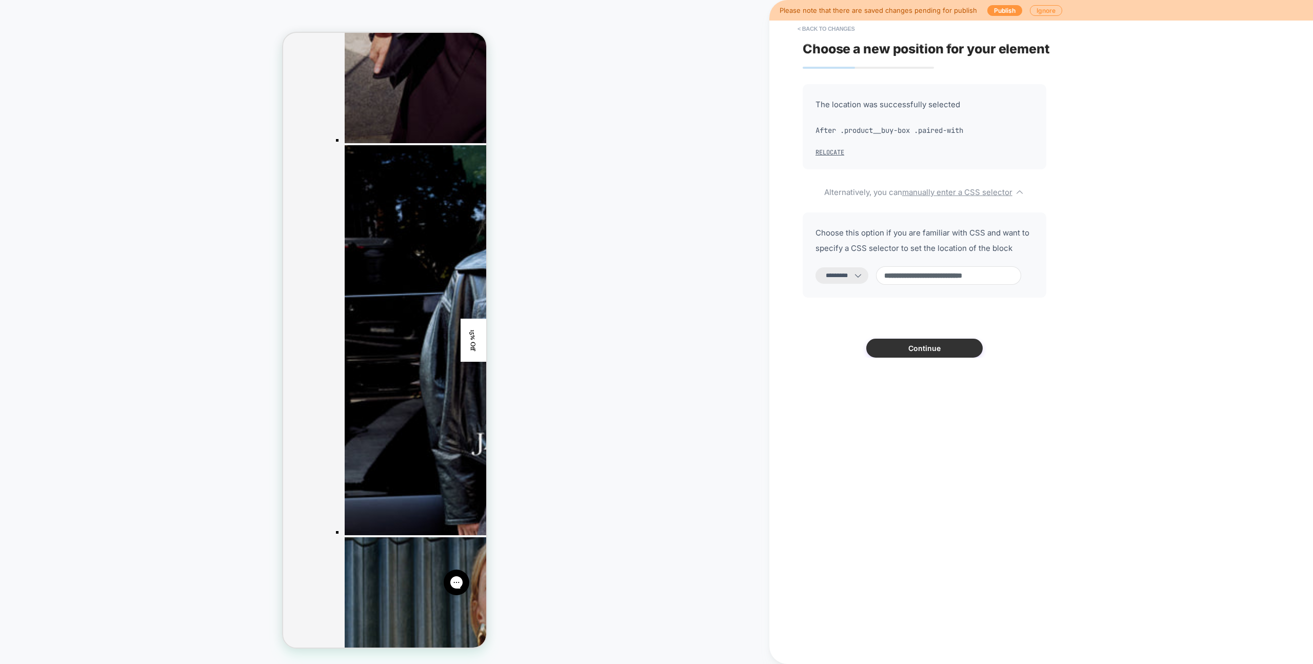
type input "**********"
click at [909, 346] on button "Continue" at bounding box center [925, 348] width 116 height 19
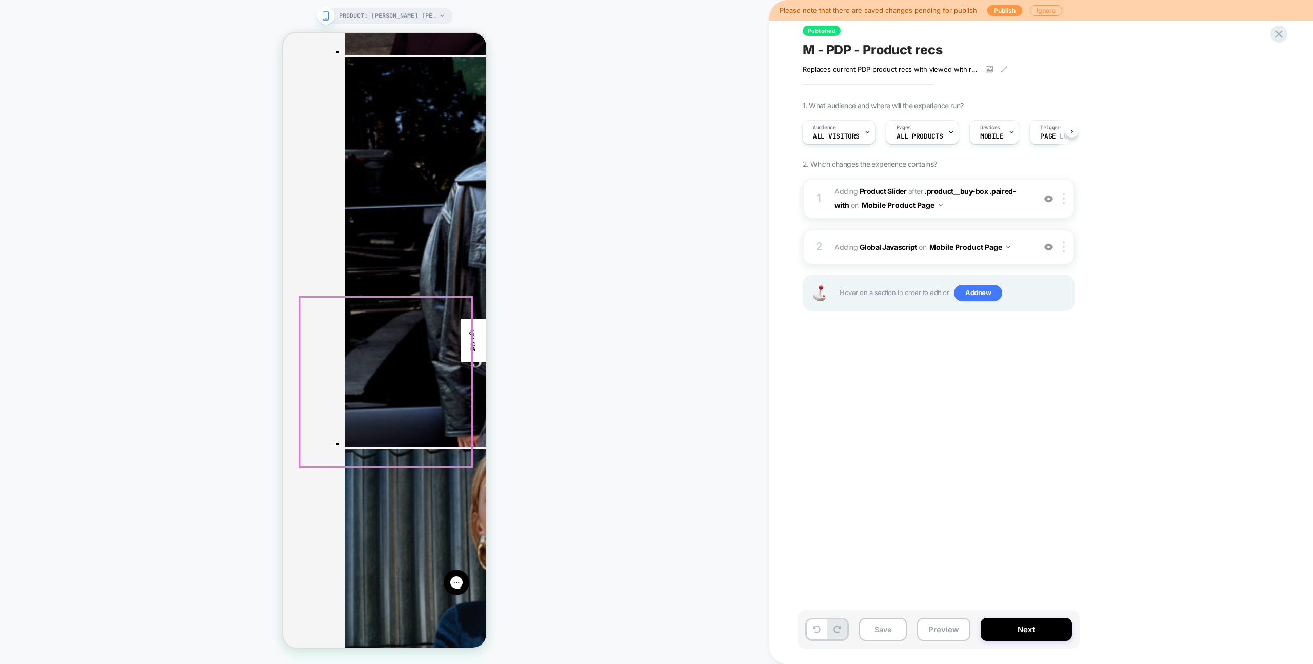
scroll to position [2127, 0]
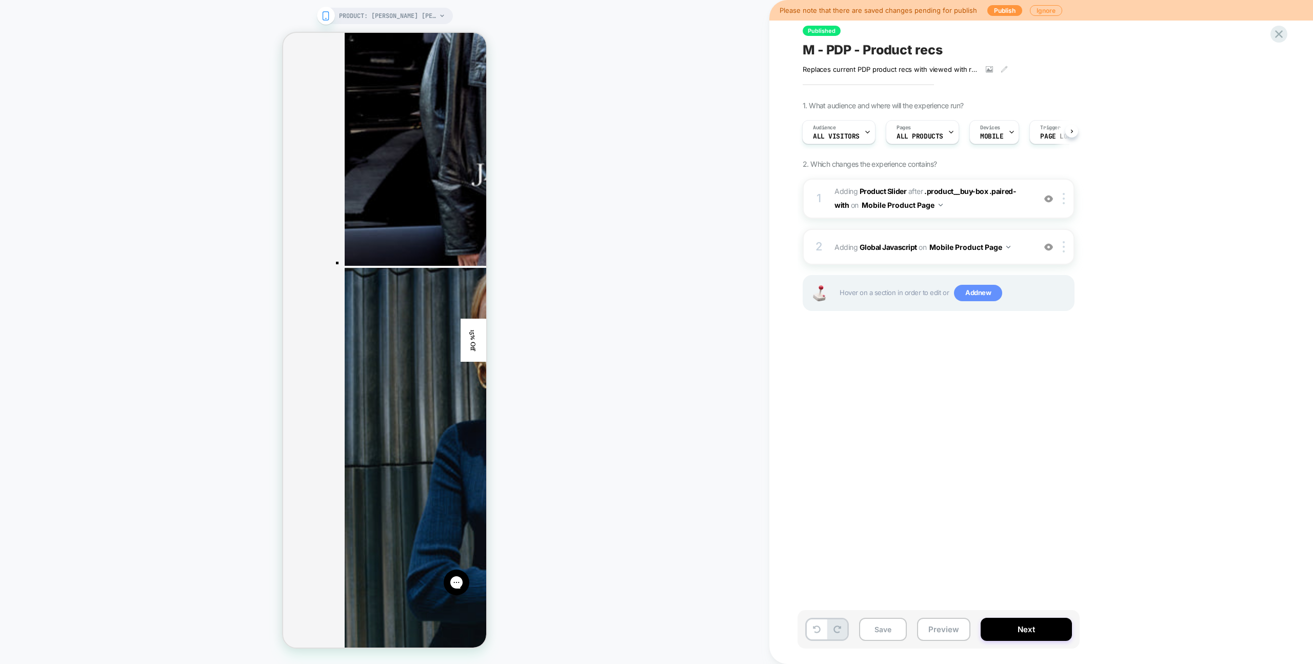
click at [981, 287] on span "Add new" at bounding box center [978, 293] width 48 height 16
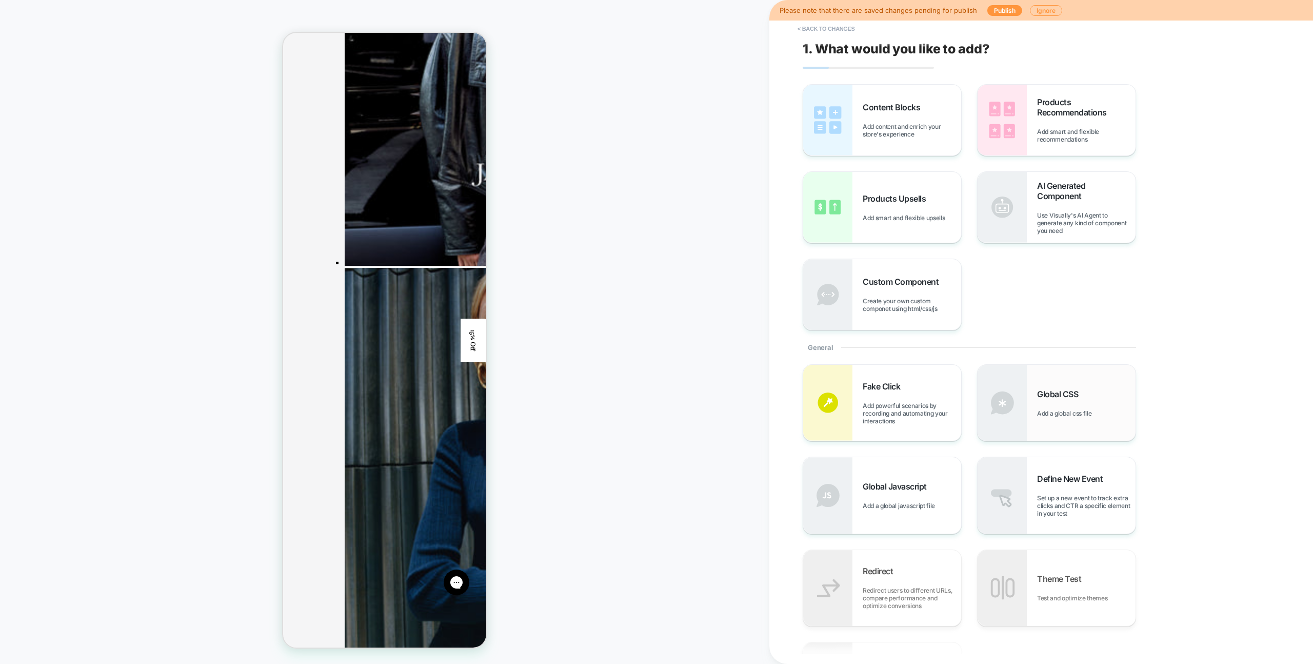
click at [1039, 389] on span "Global CSS" at bounding box center [1060, 394] width 46 height 10
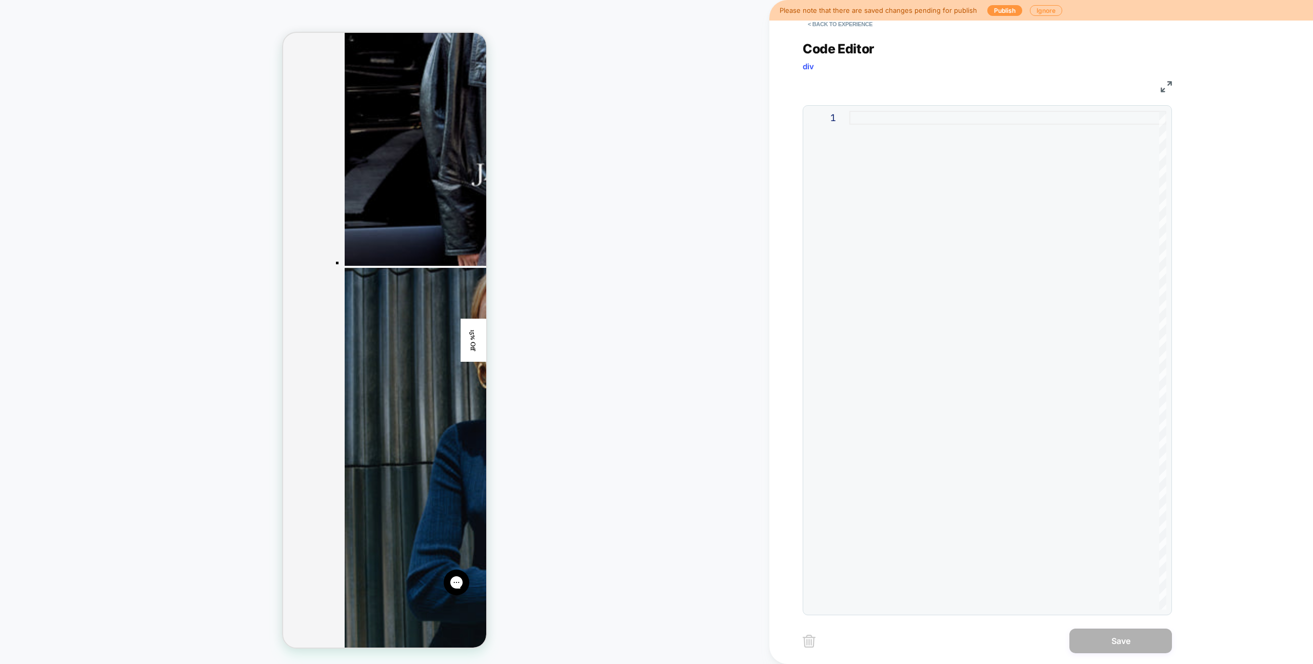
click at [1030, 270] on div at bounding box center [1008, 360] width 317 height 499
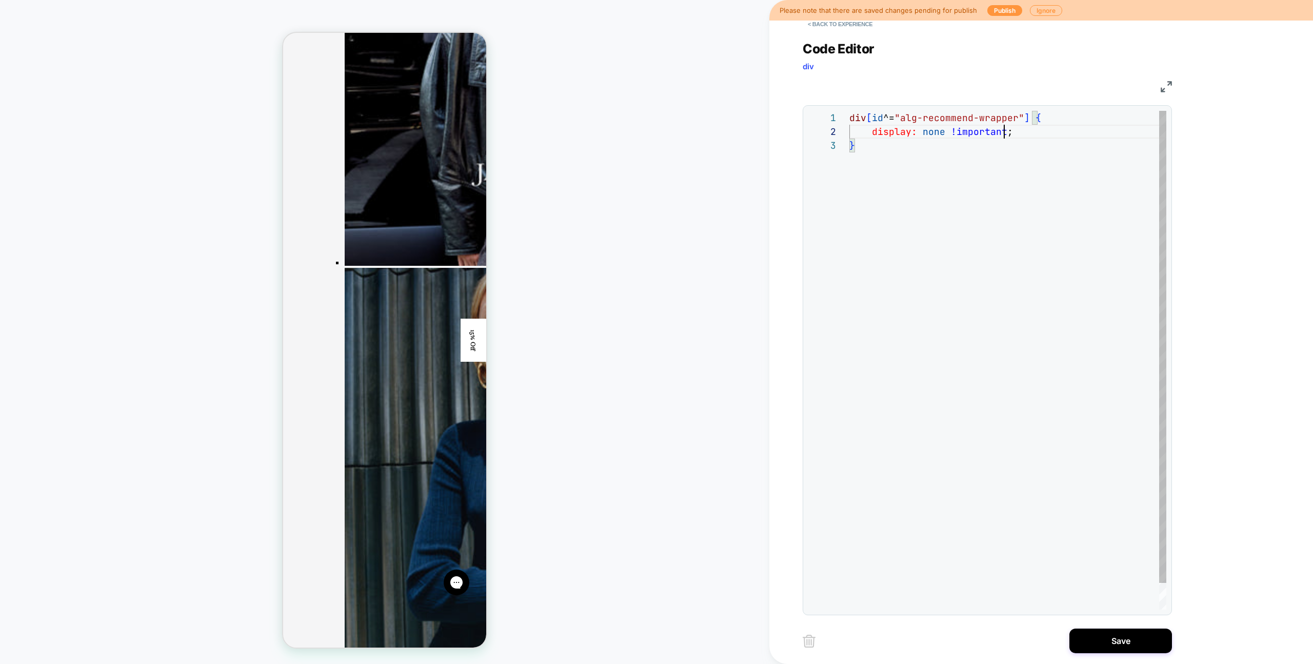
scroll to position [14, 155]
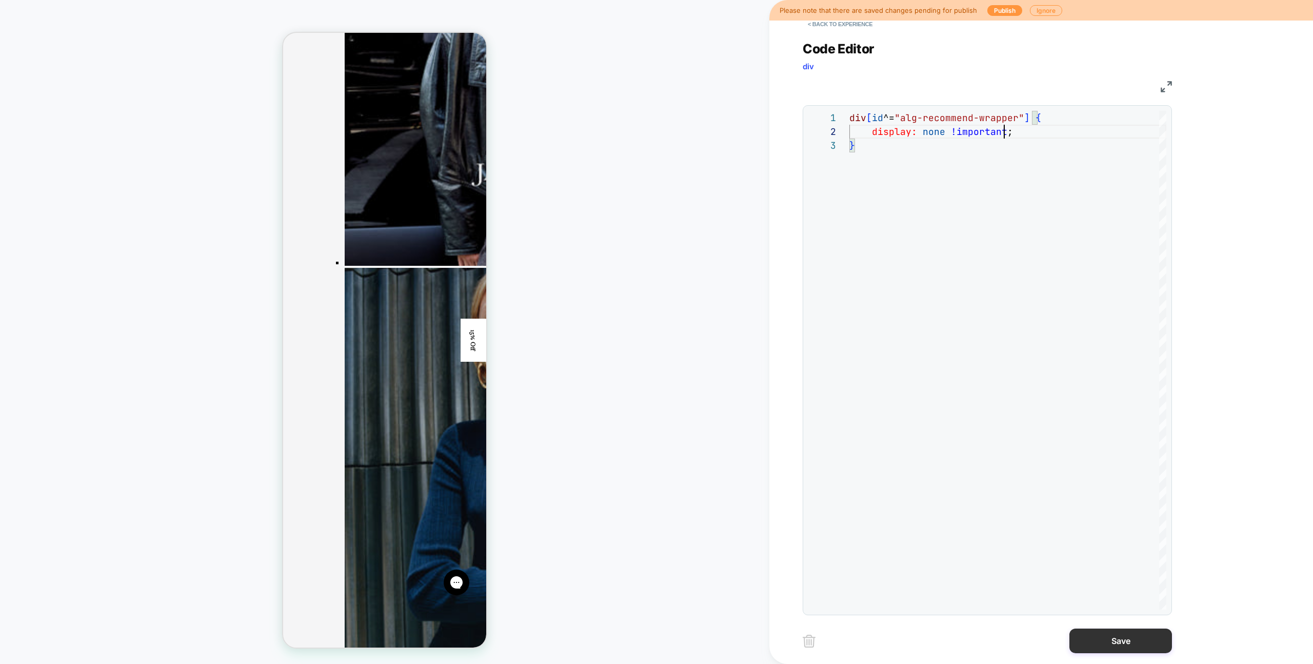
type textarea "**********"
click at [1074, 642] on button "Save" at bounding box center [1121, 640] width 103 height 25
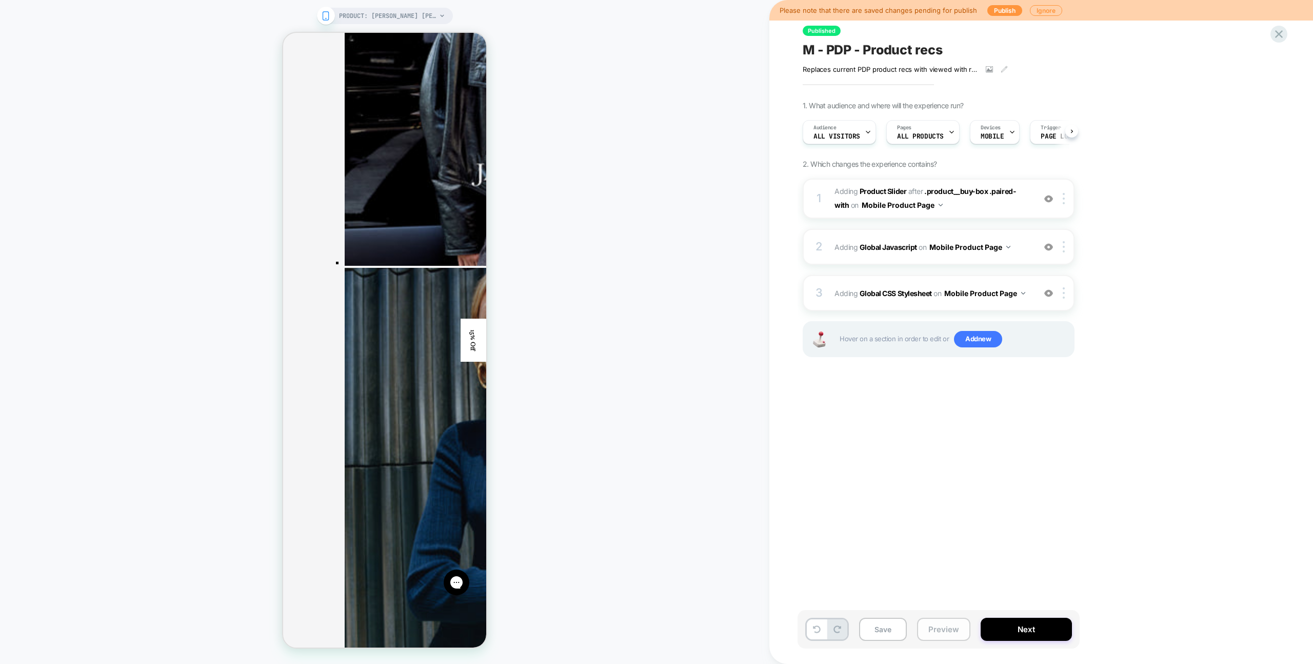
scroll to position [0, 1]
click at [1020, 274] on div "1 #_loomi_addon_1749056954332_dup1755591968 Adding Product Slider AFTER .produc…" at bounding box center [939, 281] width 272 height 204
click at [1020, 276] on div "3 Adding Global CSS Stylesheet on Mobile Product Page Add Before Add After Copy…" at bounding box center [939, 293] width 272 height 36
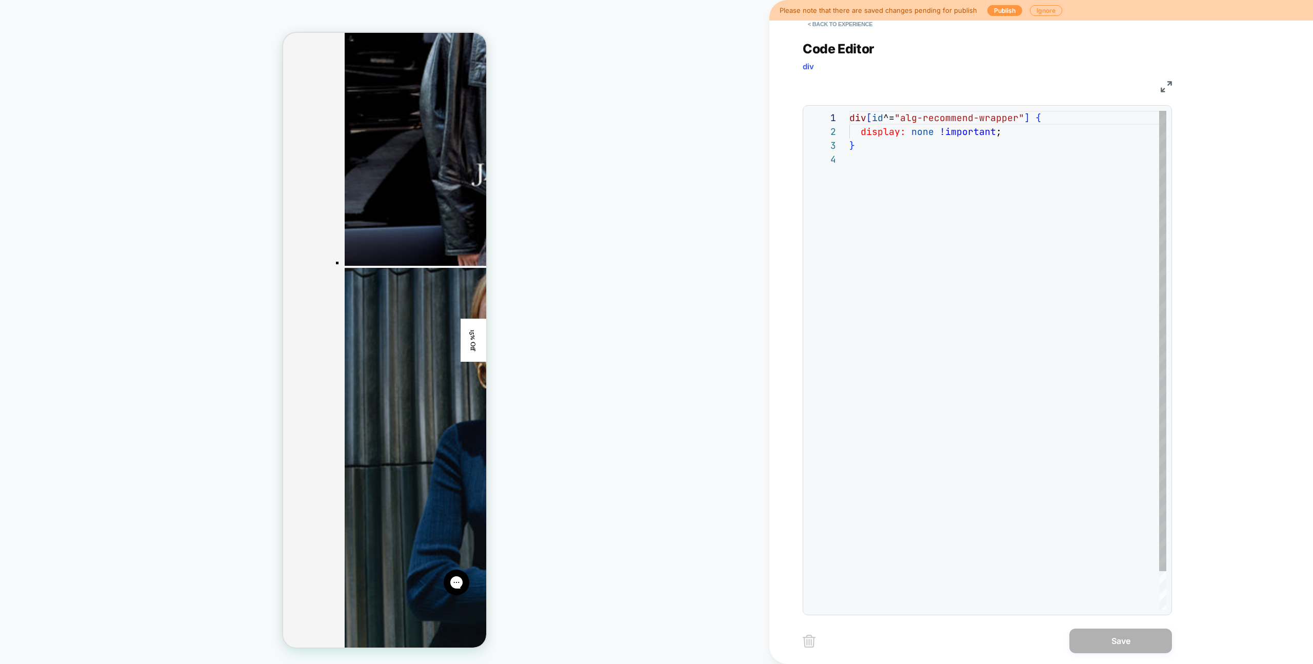
scroll to position [42, 0]
click at [851, 116] on div "div [ id ^= "alg-recommend-wrapper" ] { display: none !important ; }" at bounding box center [1008, 381] width 317 height 540
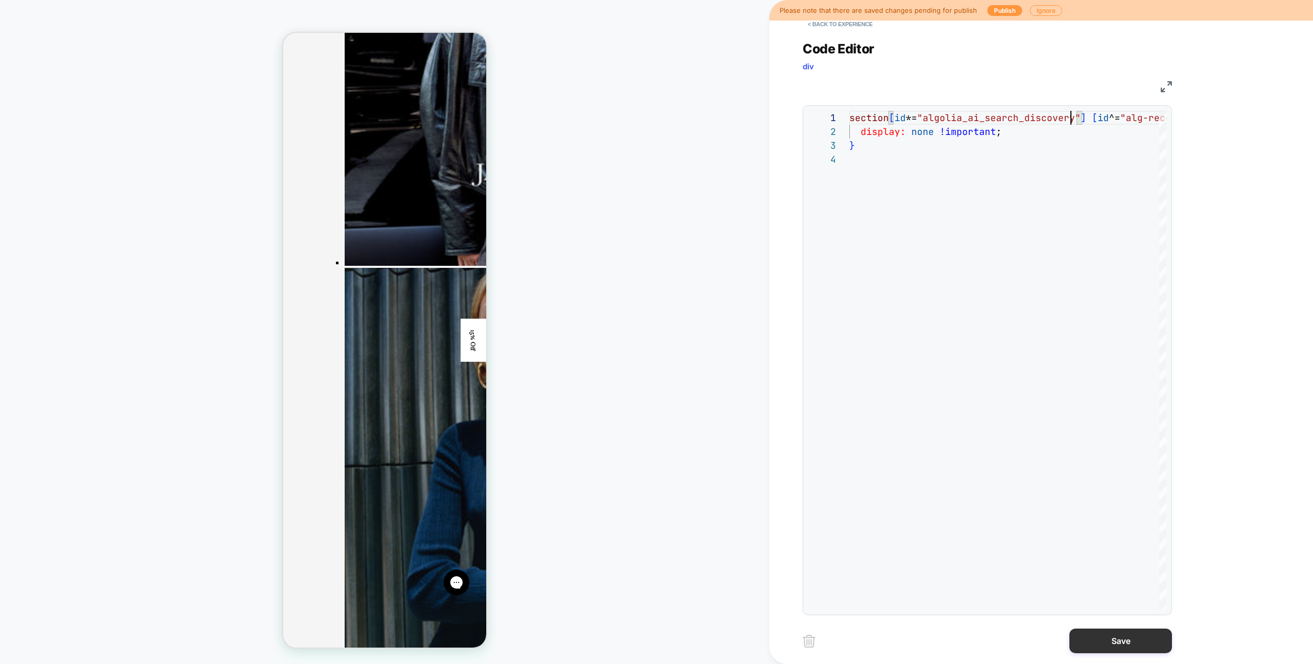
type textarea "**********"
drag, startPoint x: 1095, startPoint y: 648, endPoint x: 1068, endPoint y: 643, distance: 28.2
click at [1095, 648] on button "Save" at bounding box center [1121, 640] width 103 height 25
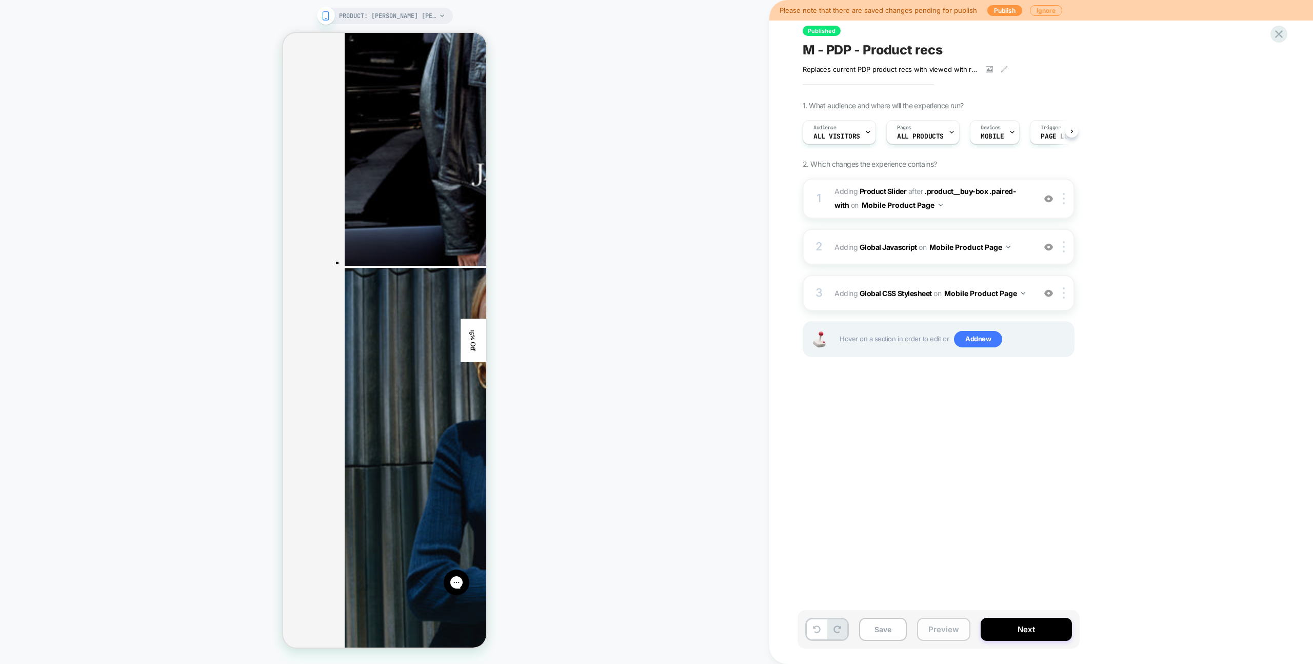
scroll to position [0, 1]
click at [963, 629] on button "Preview" at bounding box center [943, 629] width 53 height 23
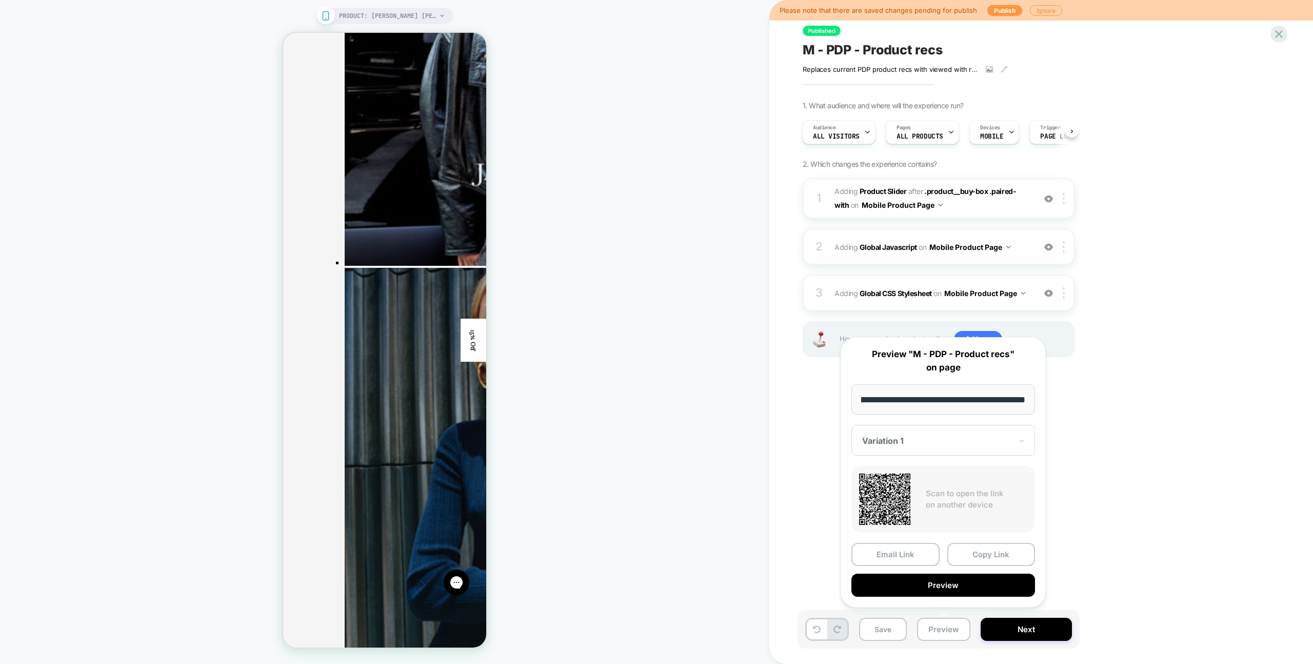
scroll to position [0, 0]
click at [966, 577] on button "Preview" at bounding box center [944, 585] width 184 height 23
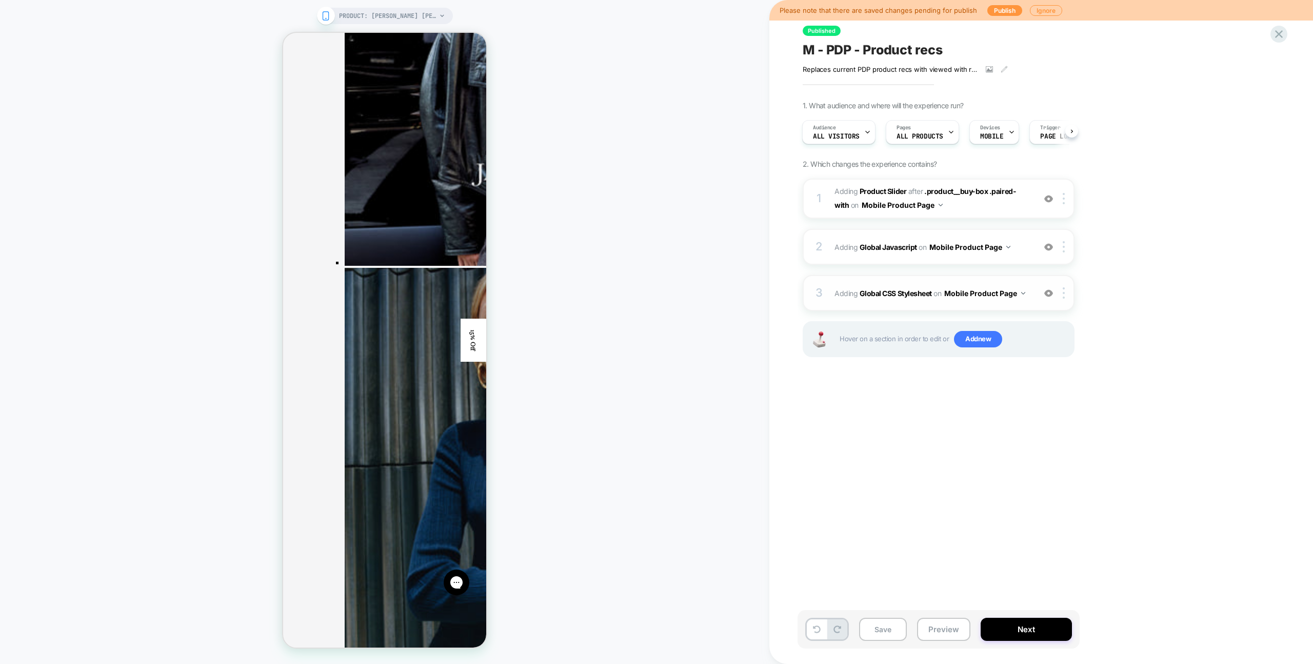
click at [983, 280] on div "3 Adding Global CSS Stylesheet on Mobile Product Page Add Before Add After Copy…" at bounding box center [939, 293] width 272 height 36
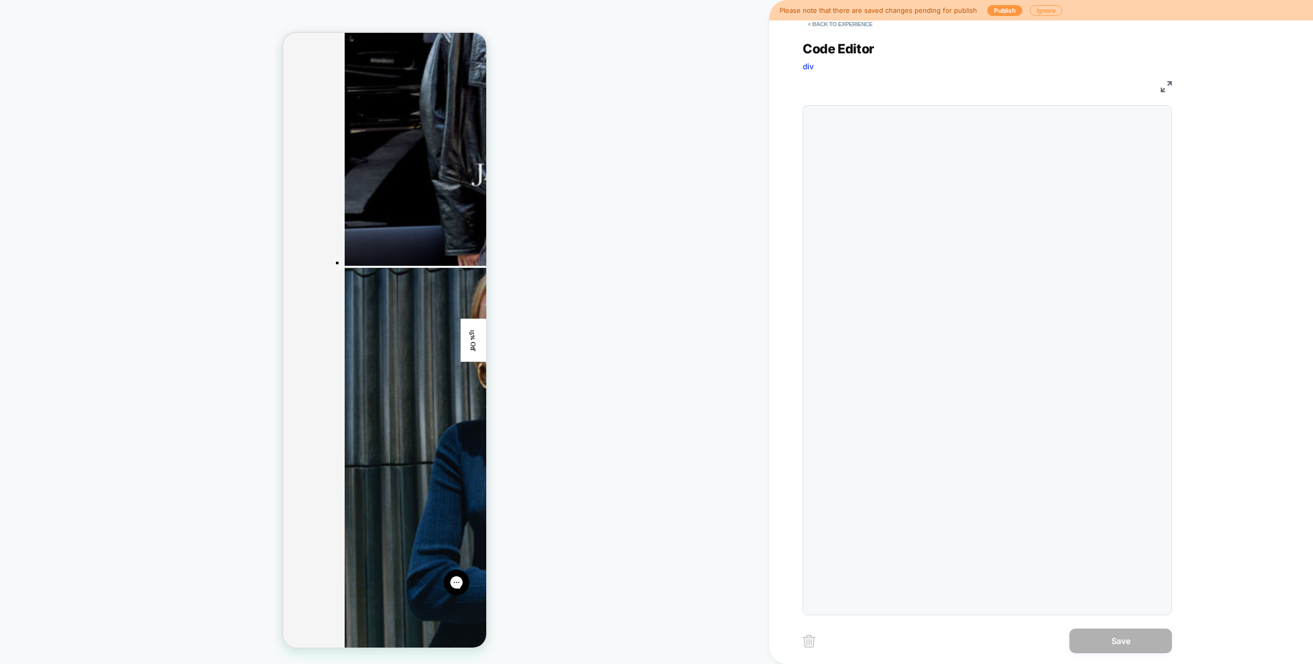
scroll to position [42, 0]
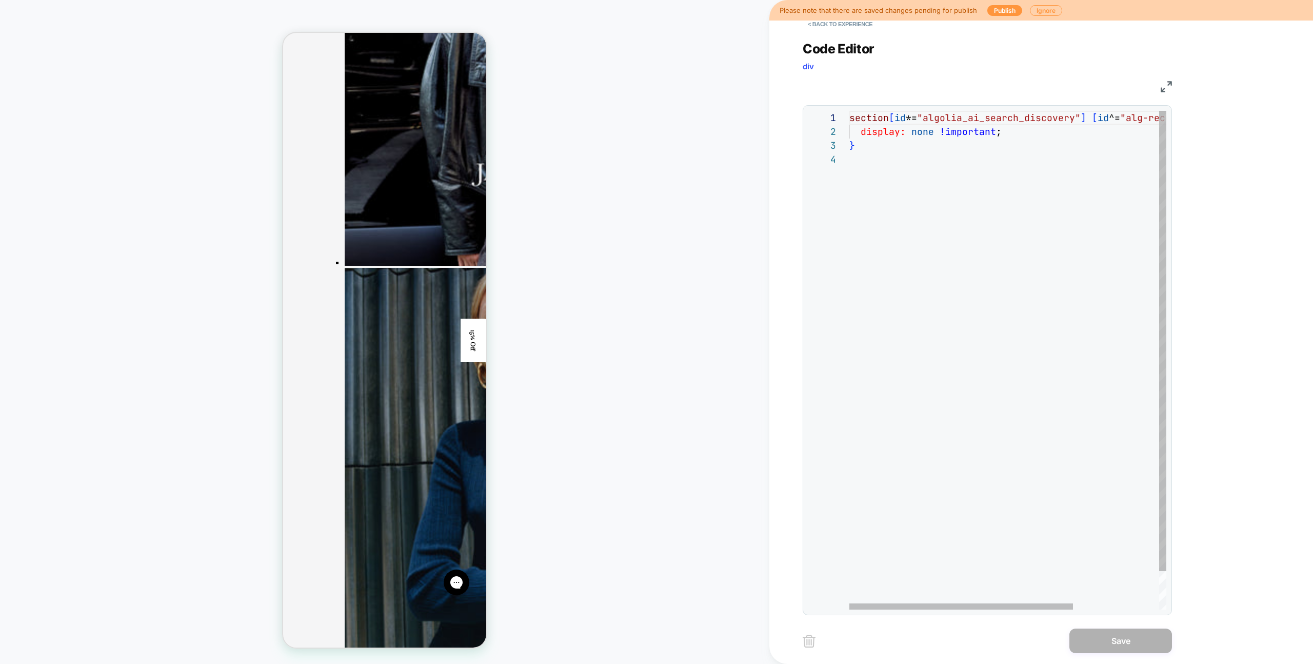
click at [853, 119] on div "section [ id *= "algolia_ai_search_discovery" ] [ id ^= "alg-recommend-wrapper"…" at bounding box center [1069, 381] width 439 height 540
click at [967, 136] on div "section [ id *= "algolia_ai_search_discovery" ] [ id ^= "alg-recommend-wrapper"…" at bounding box center [961, 381] width 439 height 540
click at [988, 118] on div "section [ id *= "algolia_ai_search_discovery" ] [ id ^= "alg-recommend-wrapper"…" at bounding box center [961, 381] width 439 height 540
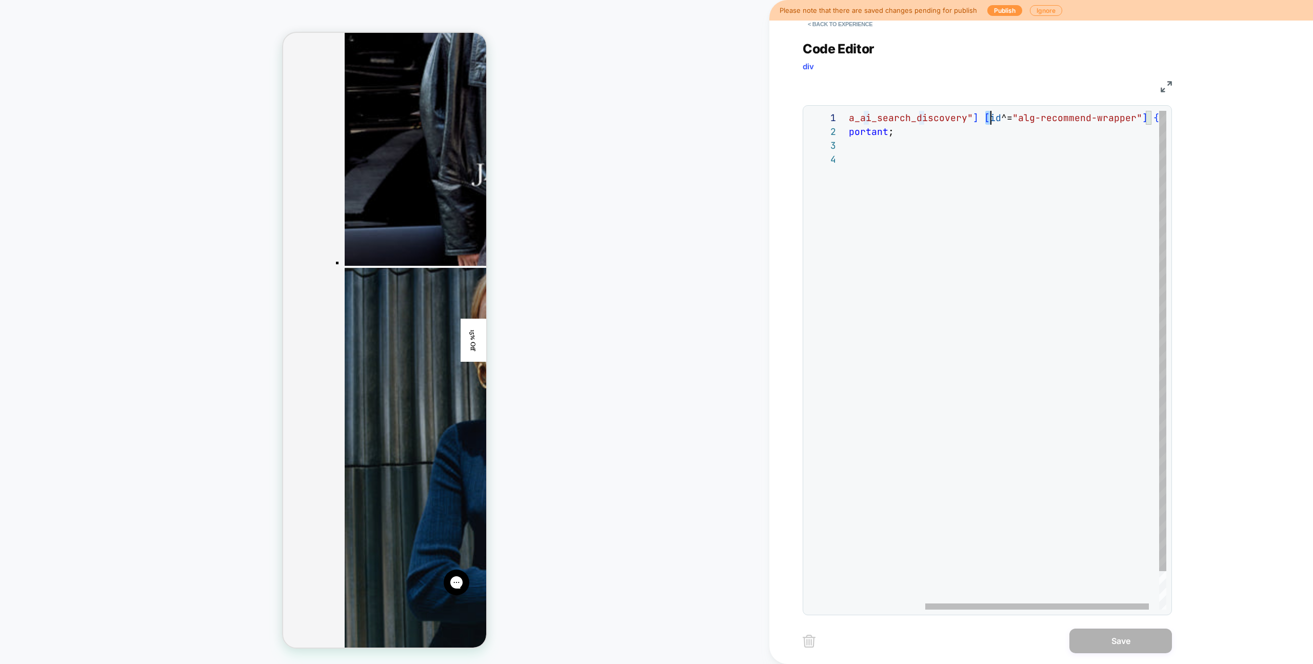
scroll to position [0, 244]
click at [983, 117] on div "section [ id *= "algolia_ai_search_discovery" ] [ id ^= "alg-recommend-wrapper"…" at bounding box center [961, 381] width 439 height 540
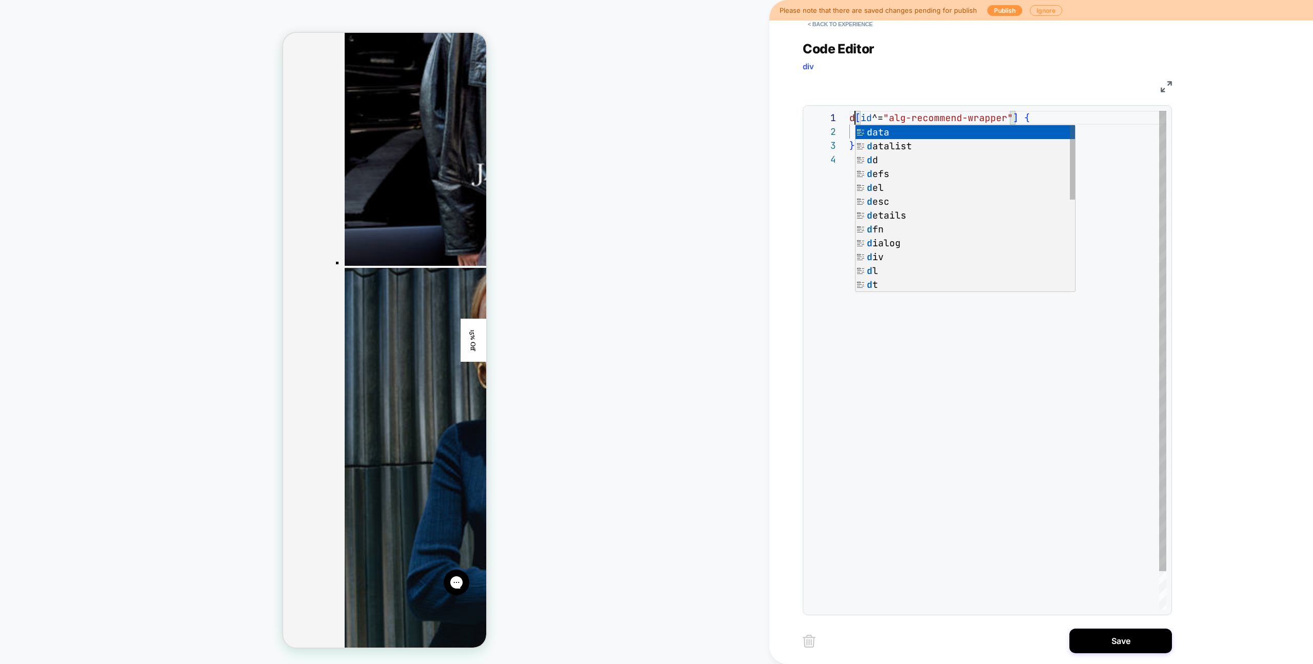
scroll to position [0, 16]
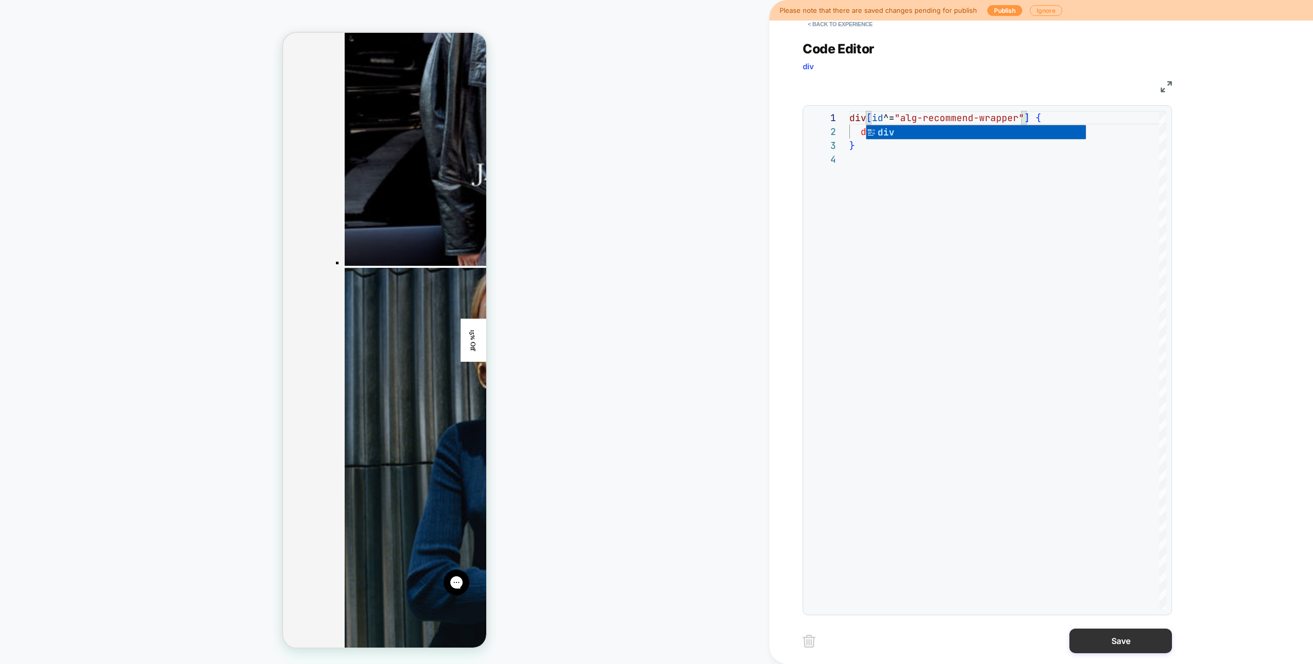
type textarea "**********"
click at [1136, 646] on button "Save" at bounding box center [1121, 640] width 103 height 25
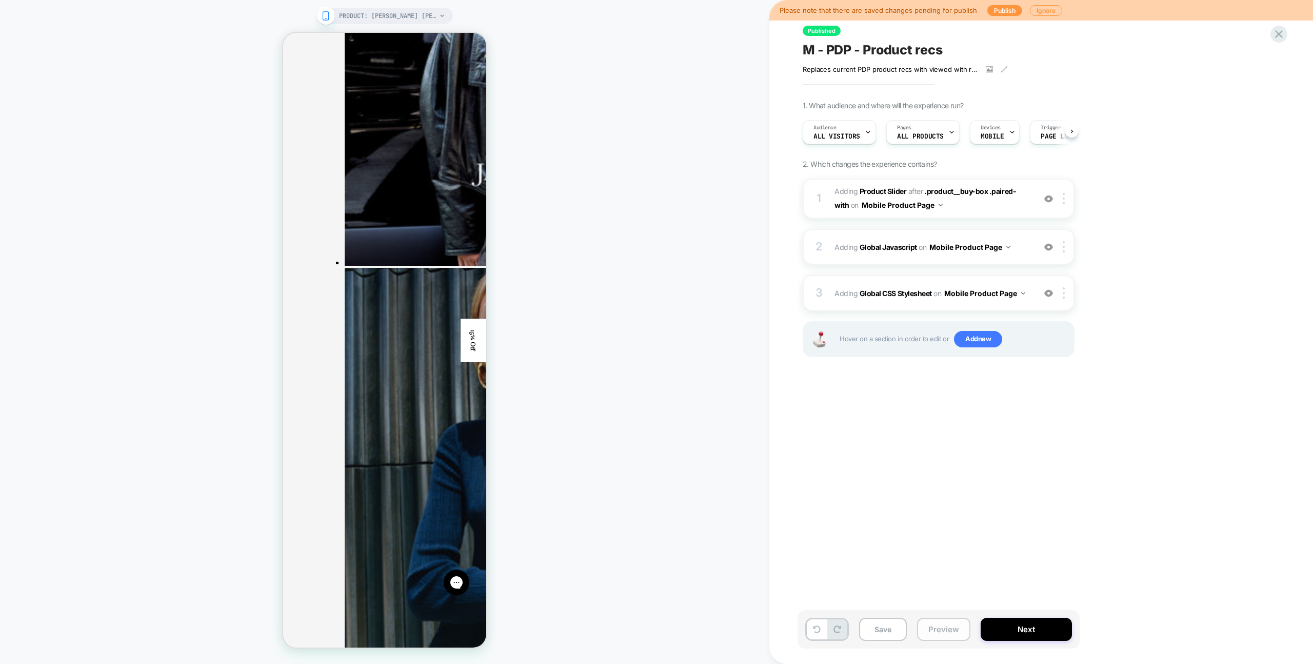
scroll to position [0, 1]
drag, startPoint x: 918, startPoint y: 631, endPoint x: 919, endPoint y: 620, distance: 10.8
click at [918, 631] on button "Preview" at bounding box center [943, 629] width 53 height 23
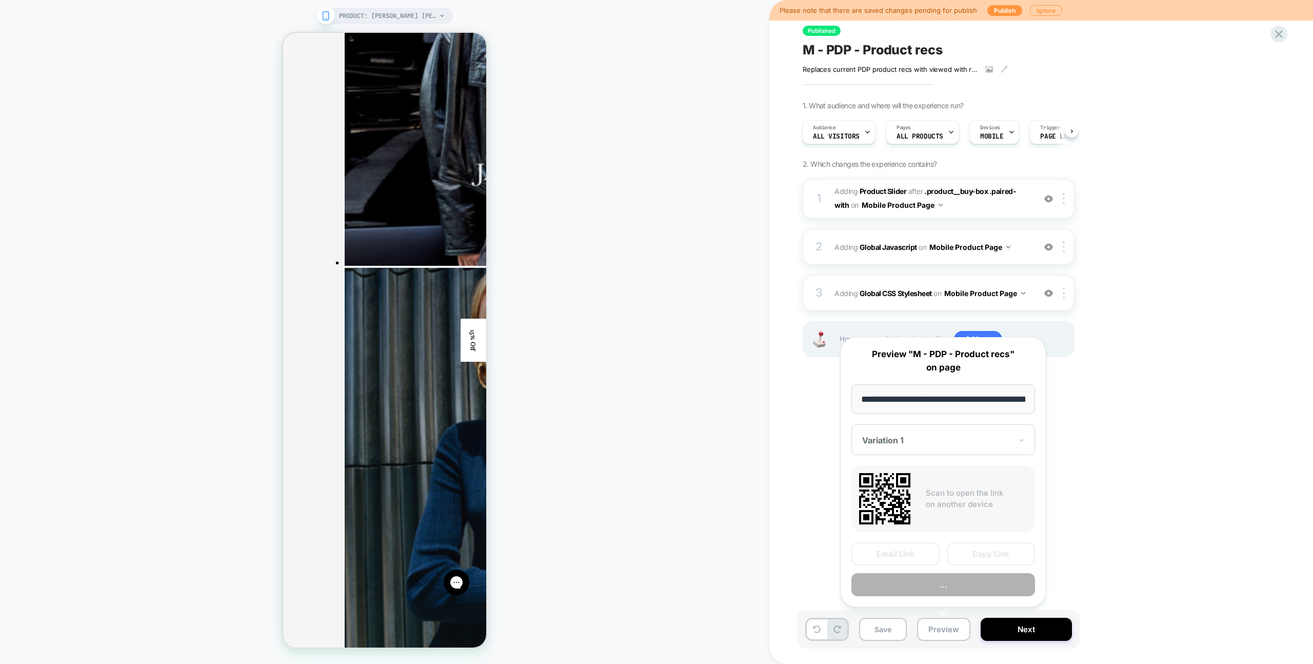
scroll to position [0, 94]
click at [931, 598] on div "**********" at bounding box center [943, 472] width 205 height 270
click at [936, 591] on button "Preview" at bounding box center [944, 585] width 184 height 23
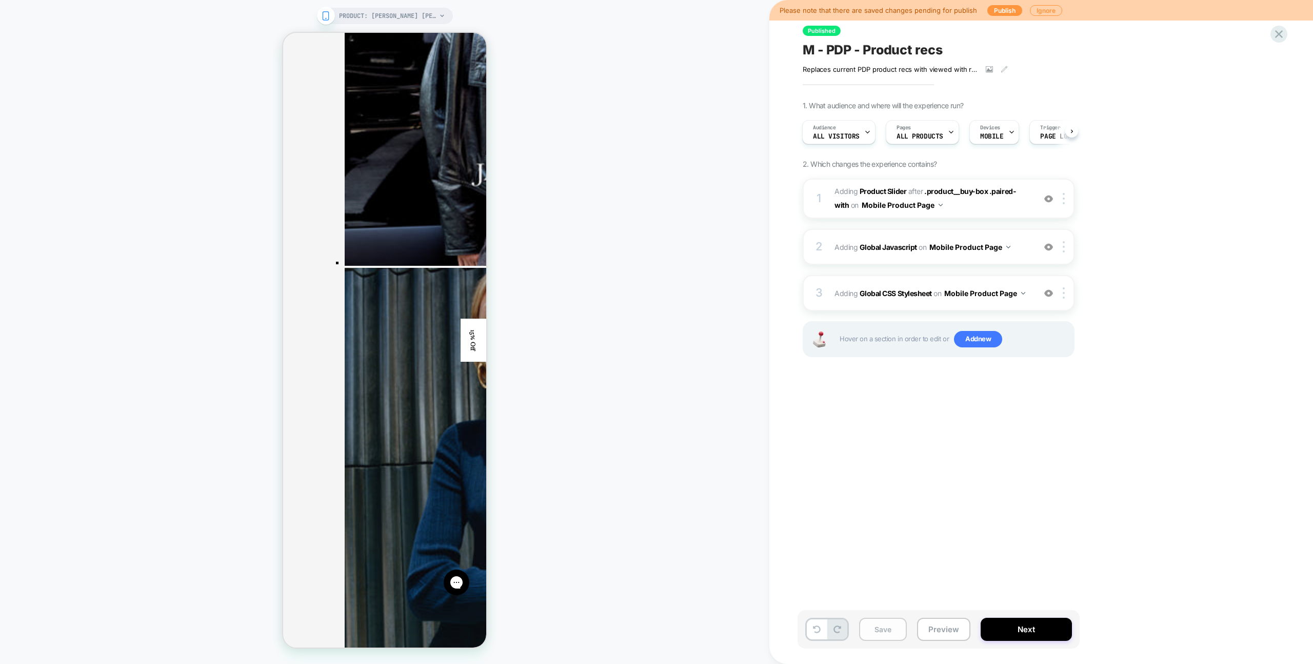
click at [888, 628] on button "Save" at bounding box center [883, 629] width 48 height 23
click at [1286, 34] on div at bounding box center [1279, 34] width 21 height 21
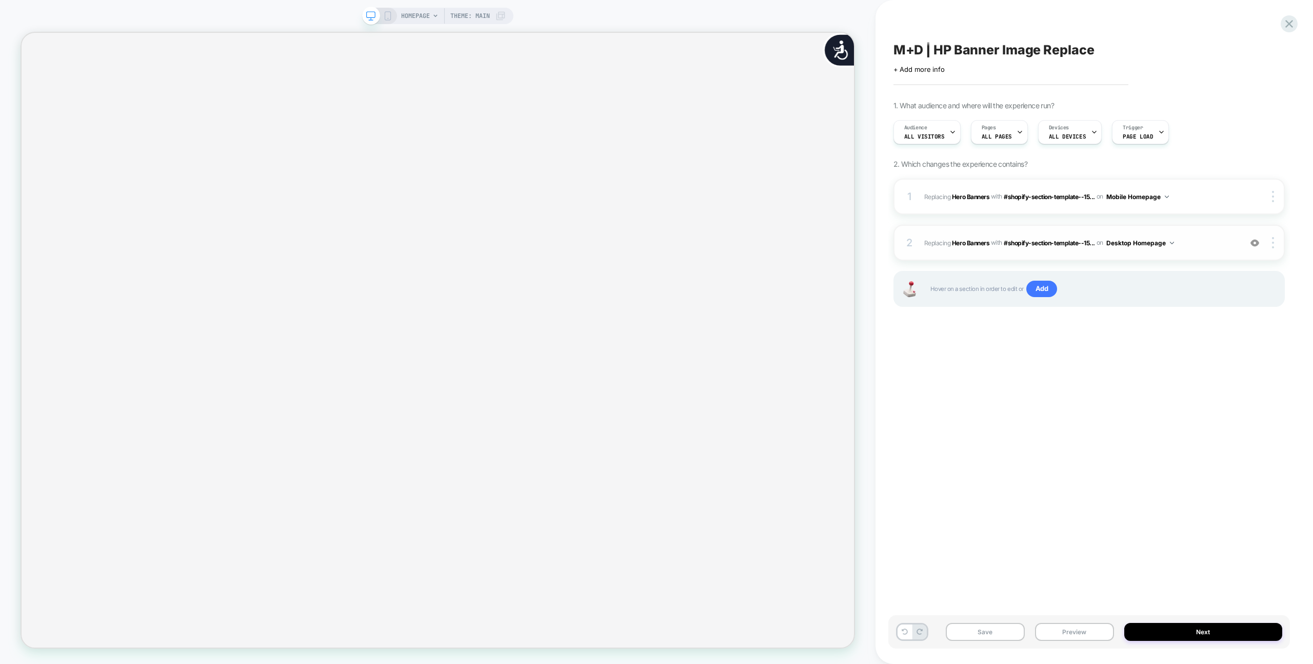
scroll to position [0, 2238]
click at [1252, 244] on img at bounding box center [1255, 243] width 9 height 9
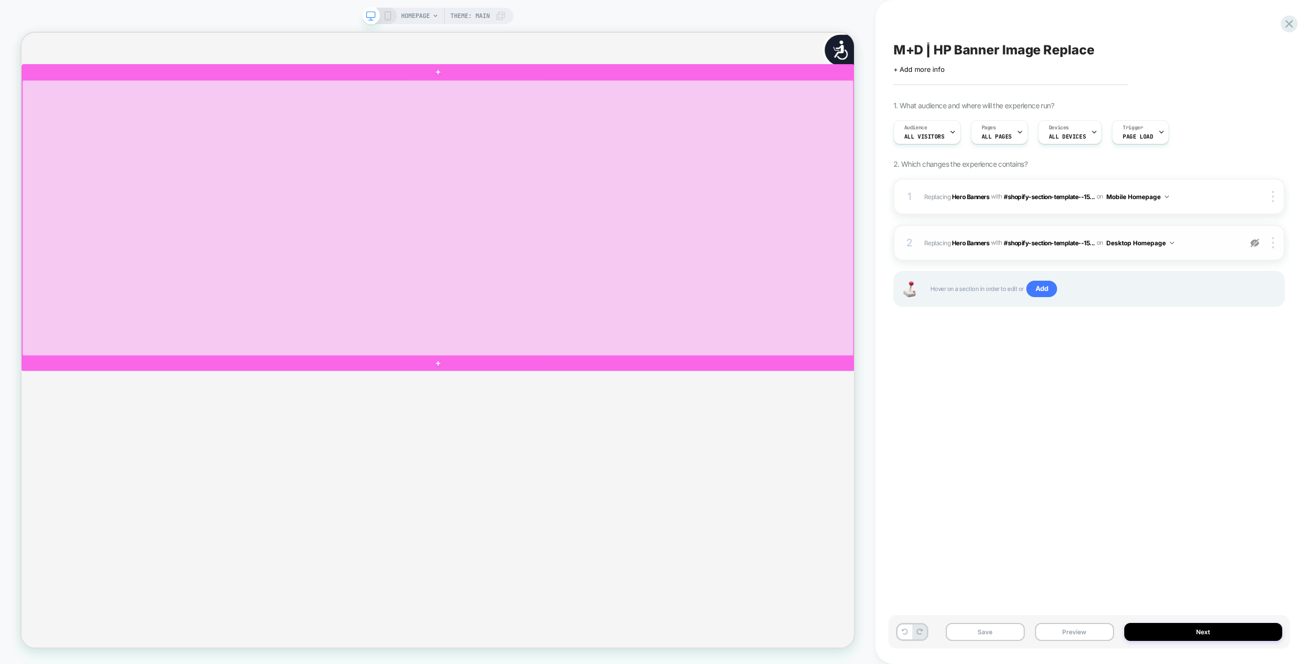
click at [917, 296] on div at bounding box center [577, 279] width 1109 height 367
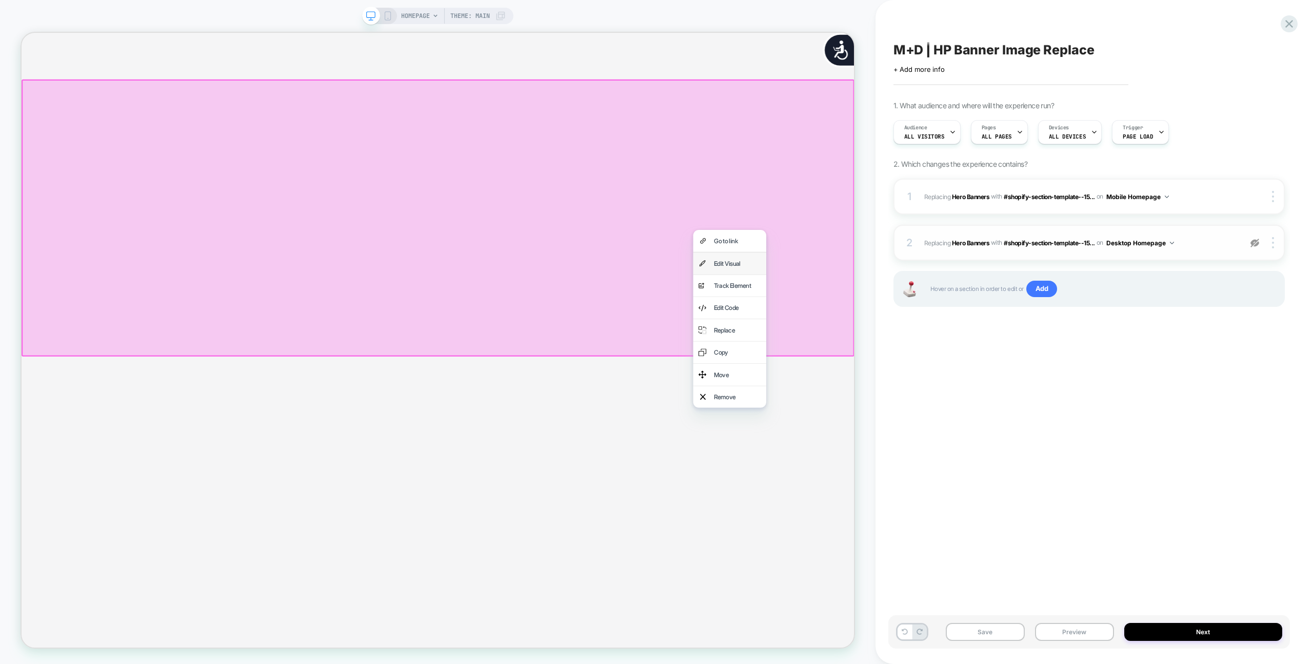
click at [955, 343] on div "Edit Visual" at bounding box center [976, 340] width 63 height 15
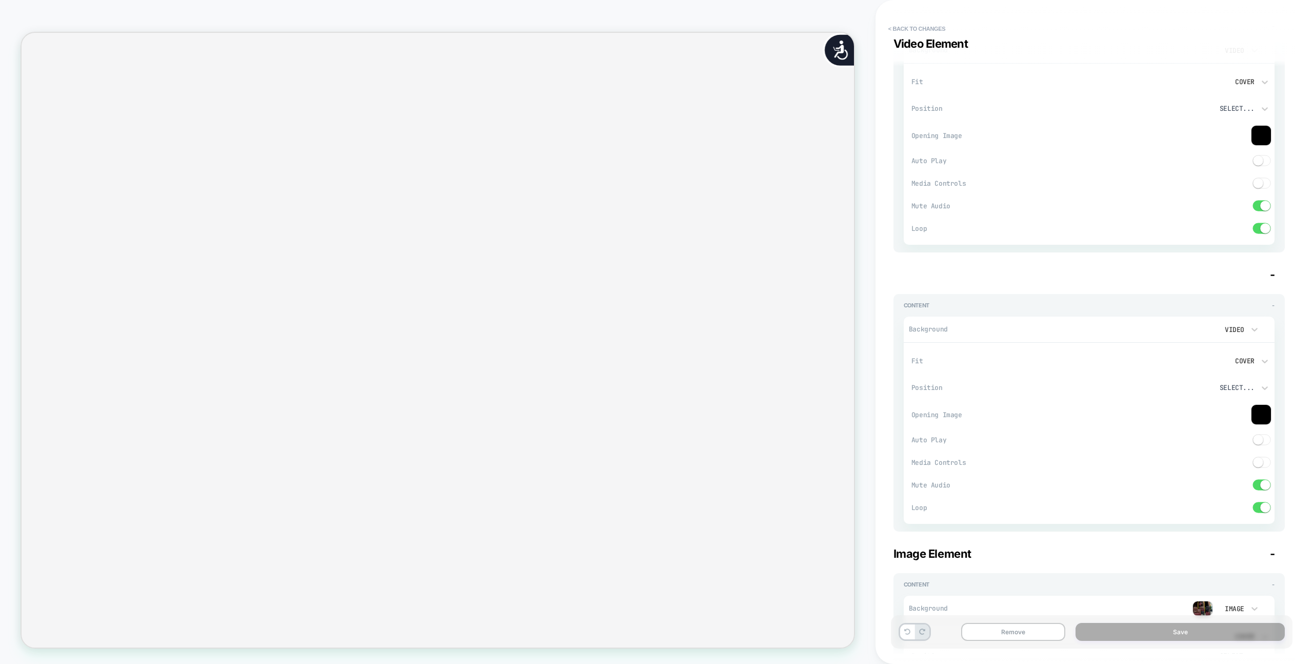
scroll to position [1486, 0]
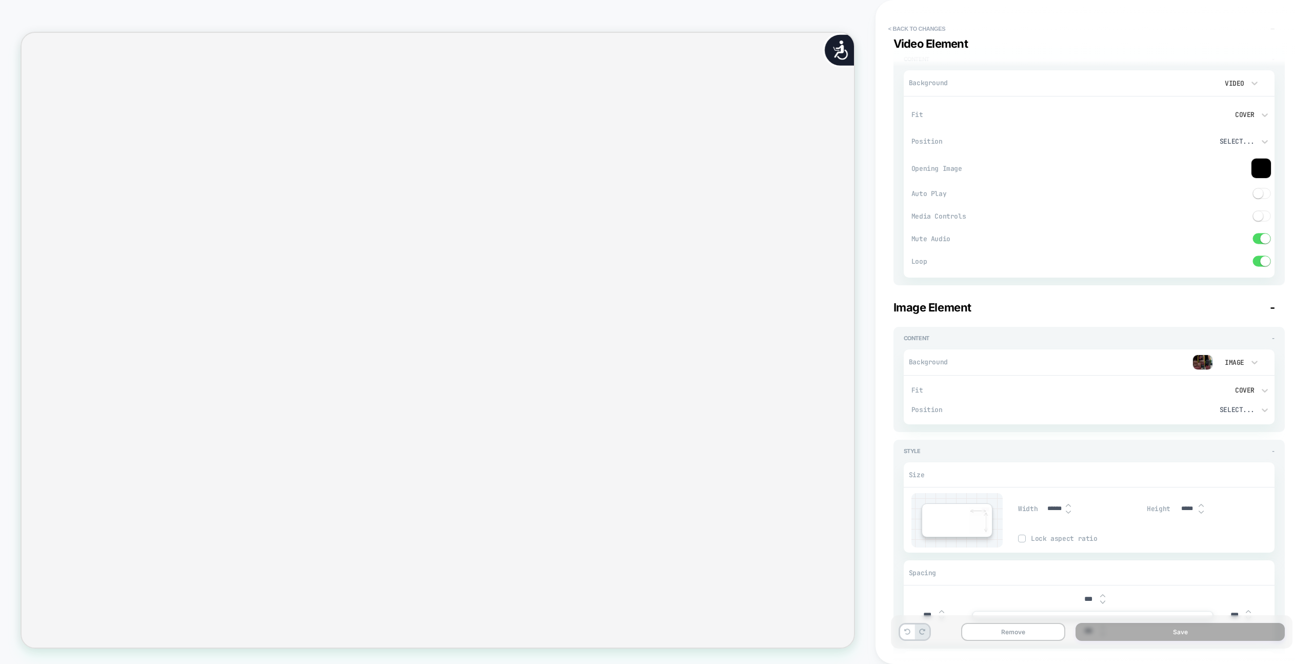
click at [1205, 363] on img at bounding box center [1203, 362] width 21 height 15
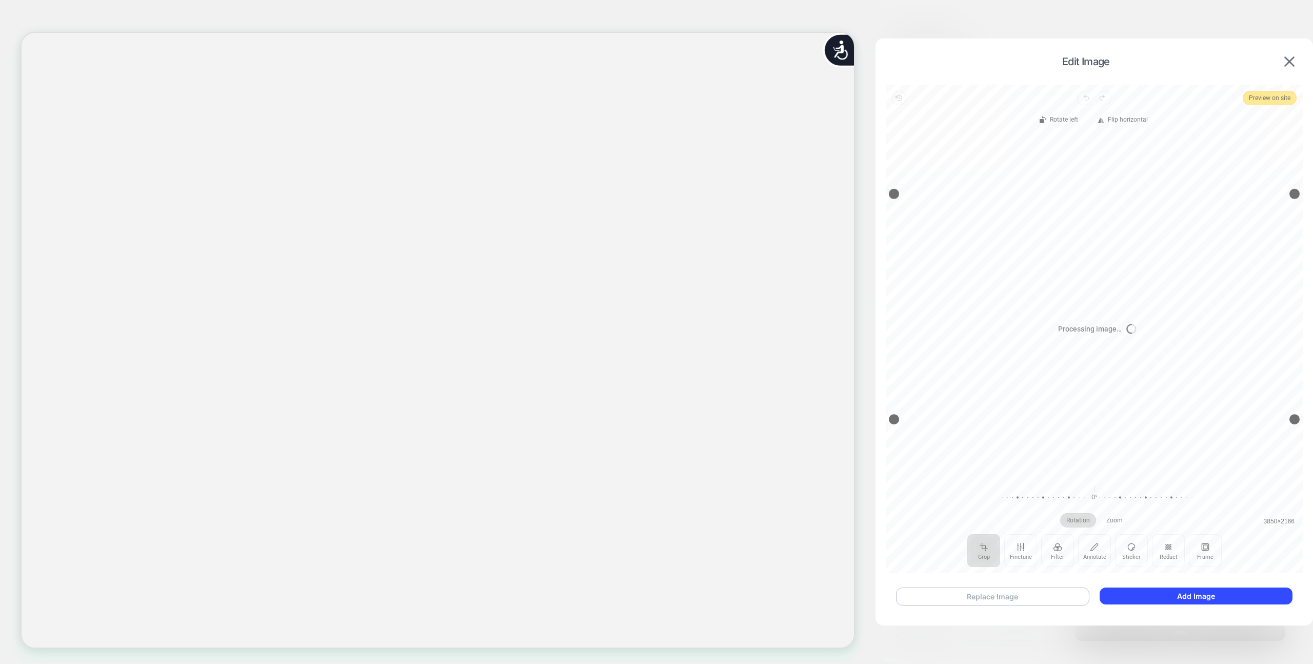
scroll to position [0, 1119]
click at [1041, 600] on button "Replace Image" at bounding box center [992, 596] width 193 height 18
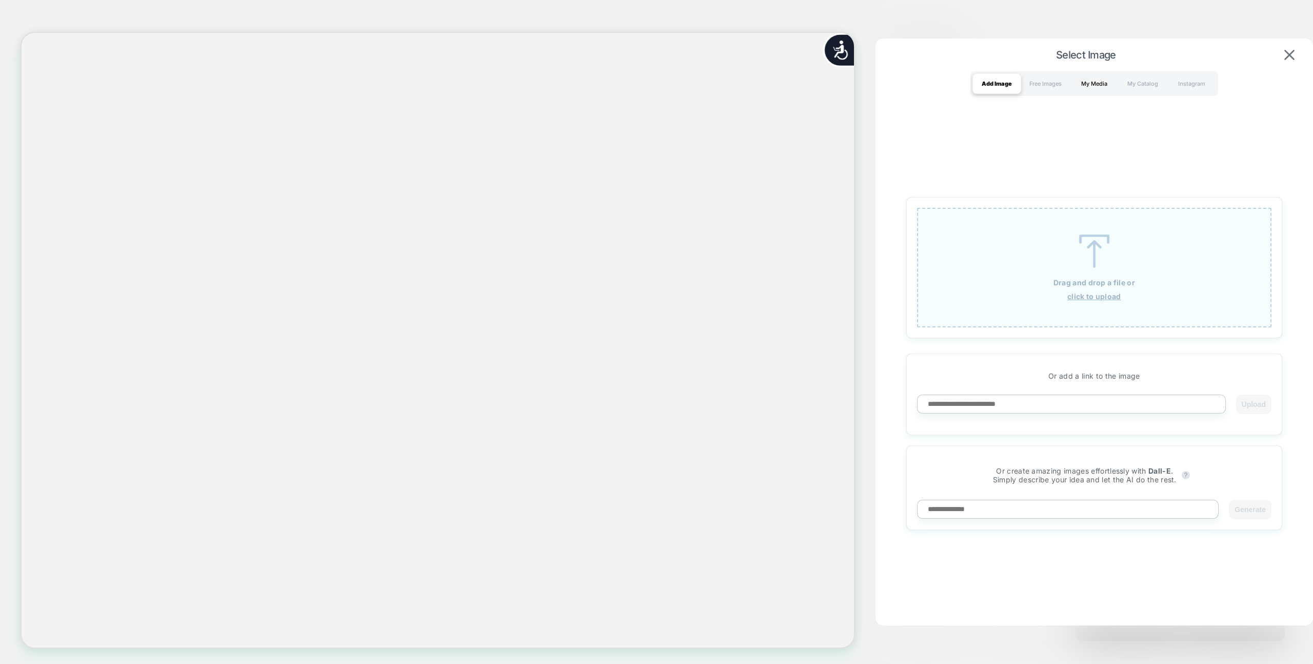
click at [1109, 83] on div "My Media" at bounding box center [1094, 83] width 49 height 21
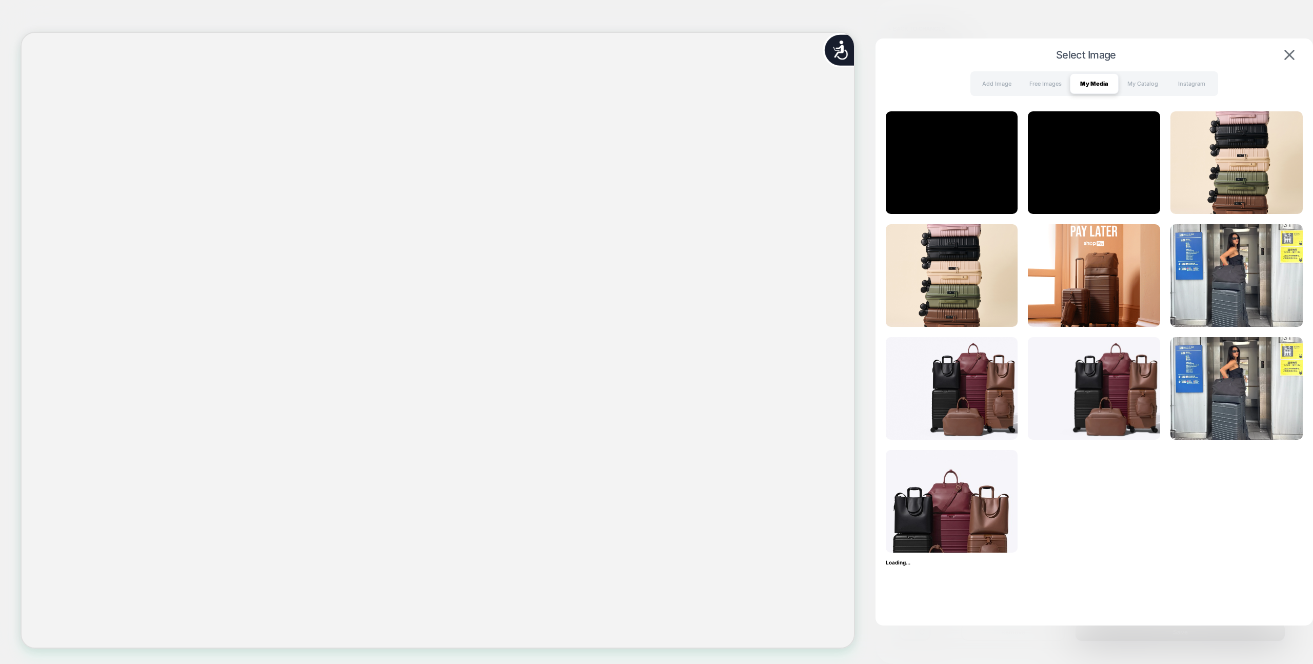
click at [1169, 378] on div at bounding box center [1094, 331] width 417 height 441
click at [1152, 377] on img at bounding box center [1094, 388] width 132 height 103
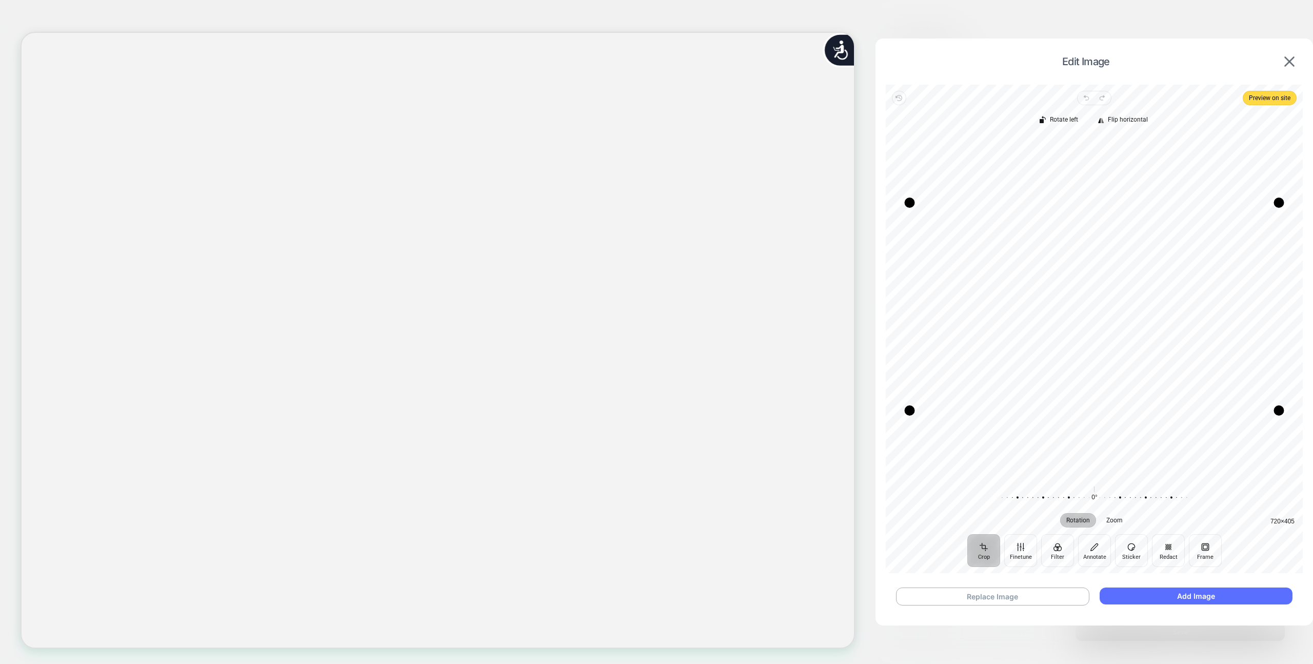
click at [1159, 601] on button "Add Image" at bounding box center [1196, 595] width 193 height 17
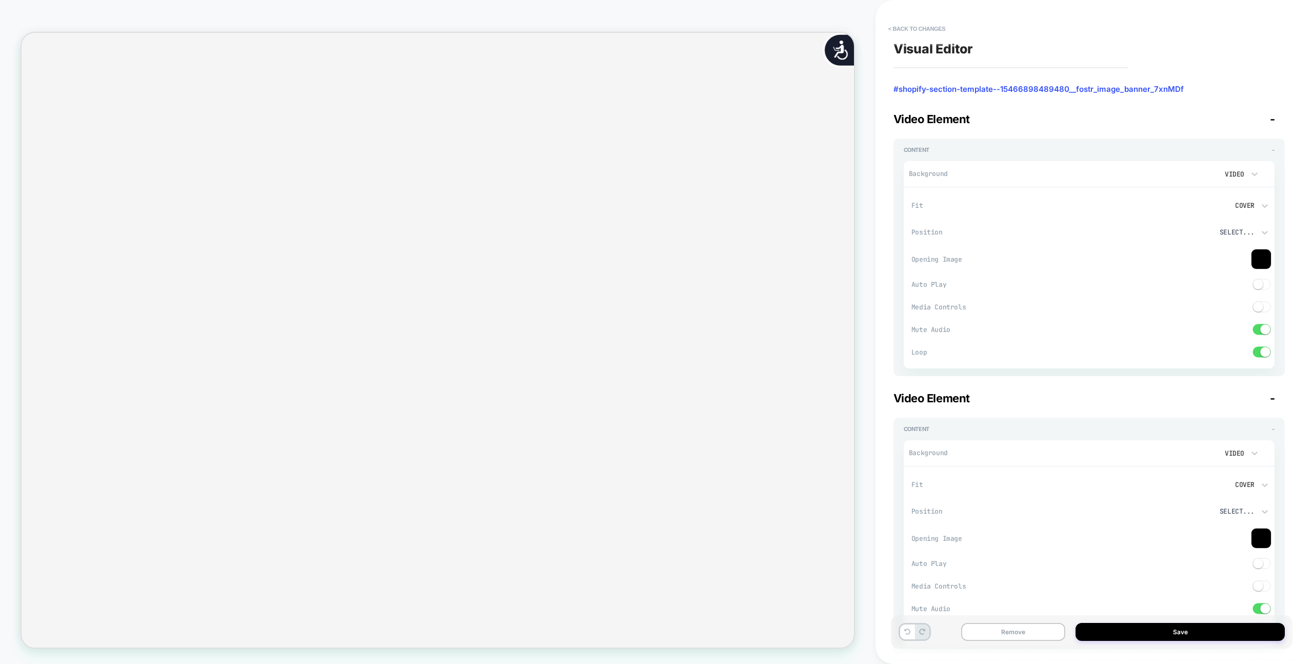
scroll to position [0, 0]
click at [1127, 629] on button "Save" at bounding box center [1180, 632] width 209 height 18
type textarea "*"
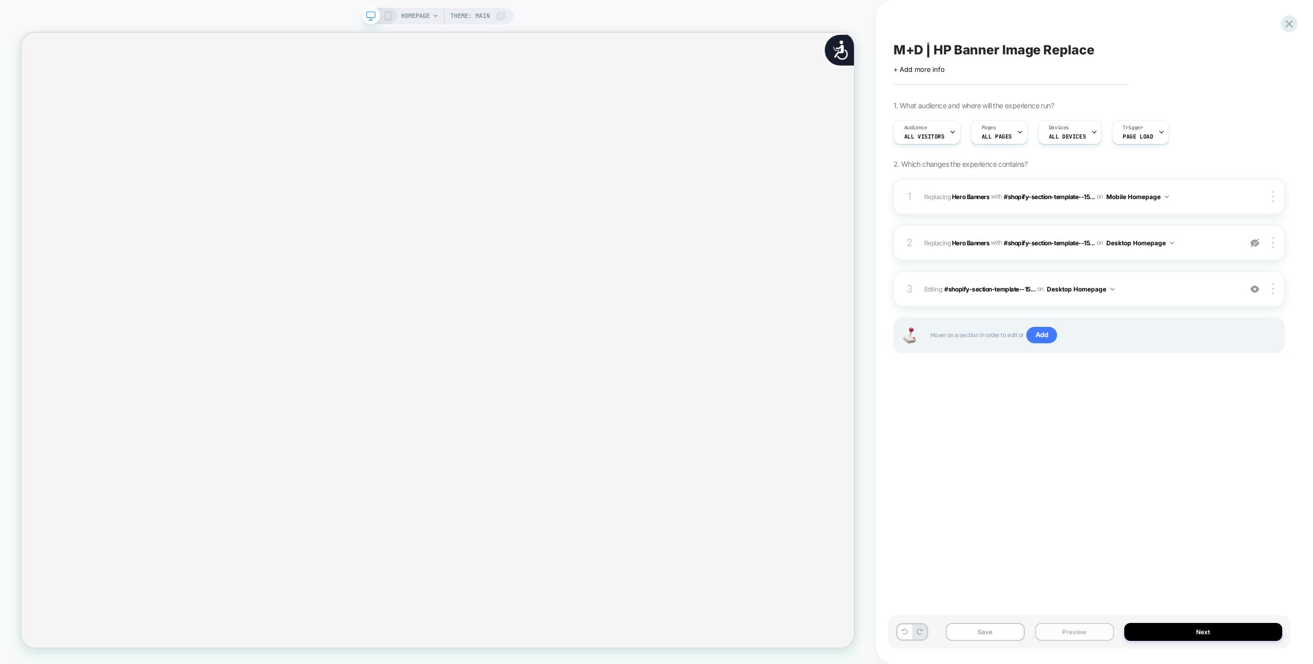
drag, startPoint x: 1083, startPoint y: 632, endPoint x: 1083, endPoint y: 623, distance: 8.7
click at [1083, 632] on button "Preview" at bounding box center [1074, 632] width 79 height 18
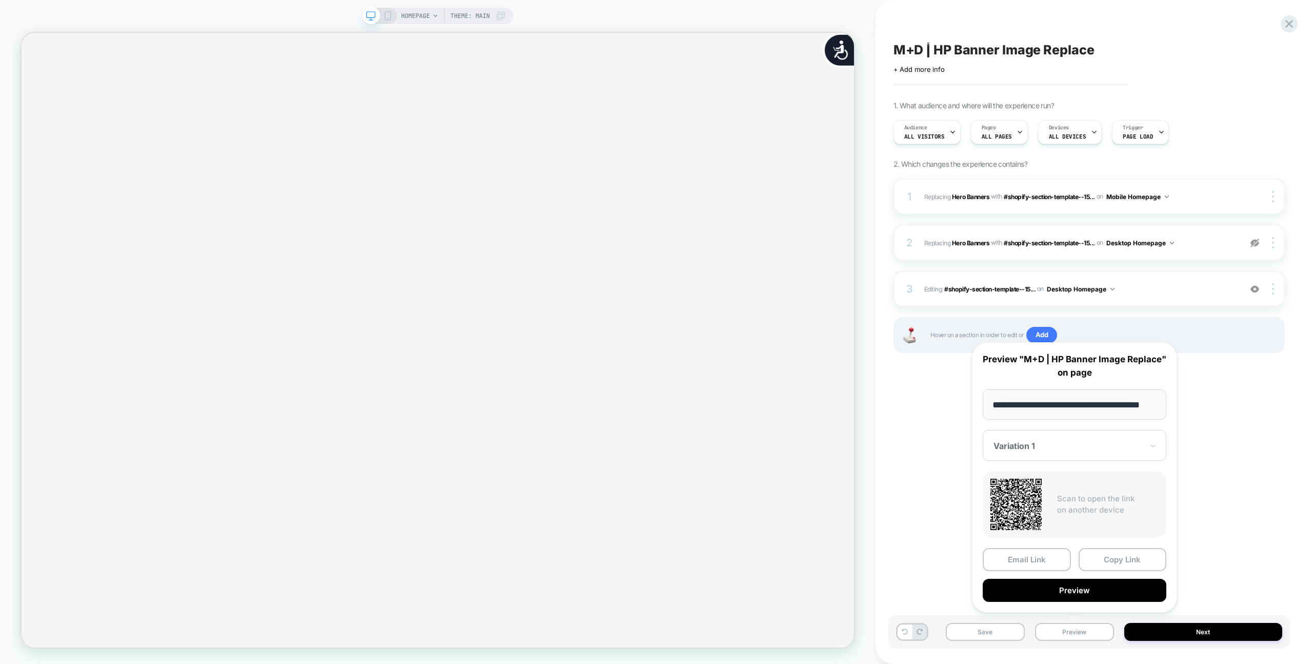
click at [1084, 589] on button "Preview" at bounding box center [1075, 590] width 184 height 23
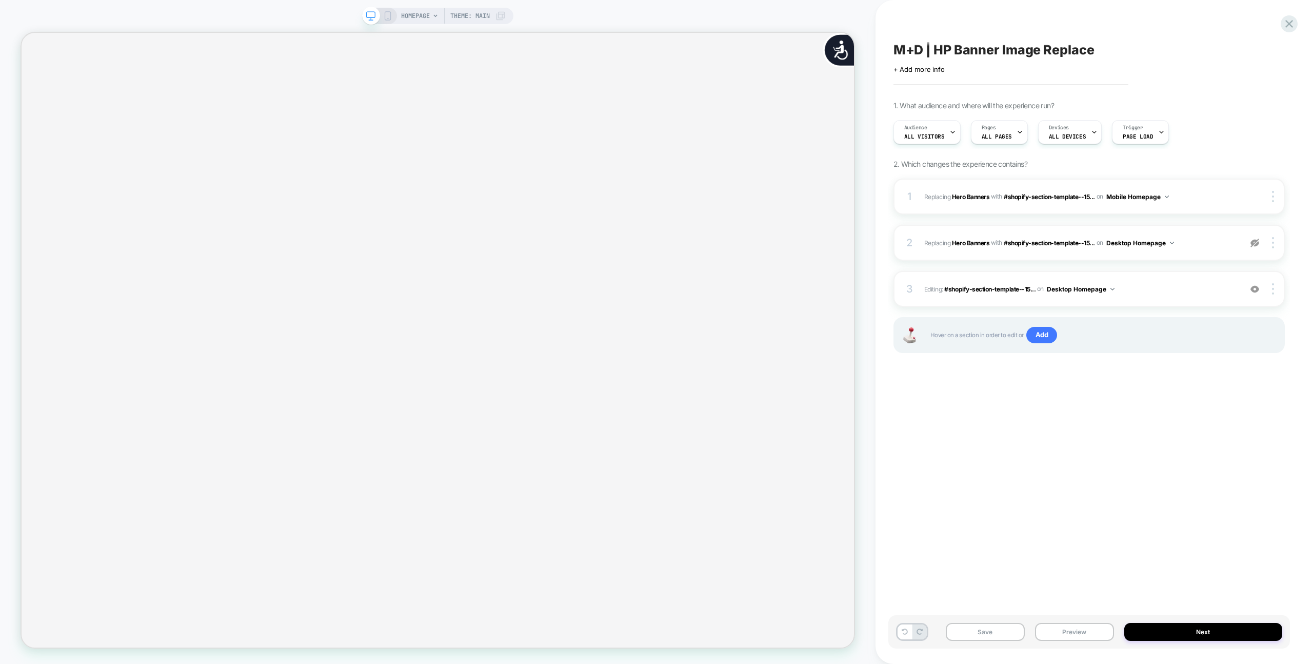
scroll to position [0, 1119]
click at [1274, 287] on div at bounding box center [1274, 288] width 19 height 11
click at [1256, 243] on img at bounding box center [1255, 243] width 9 height 9
click at [1275, 285] on div at bounding box center [1274, 288] width 19 height 11
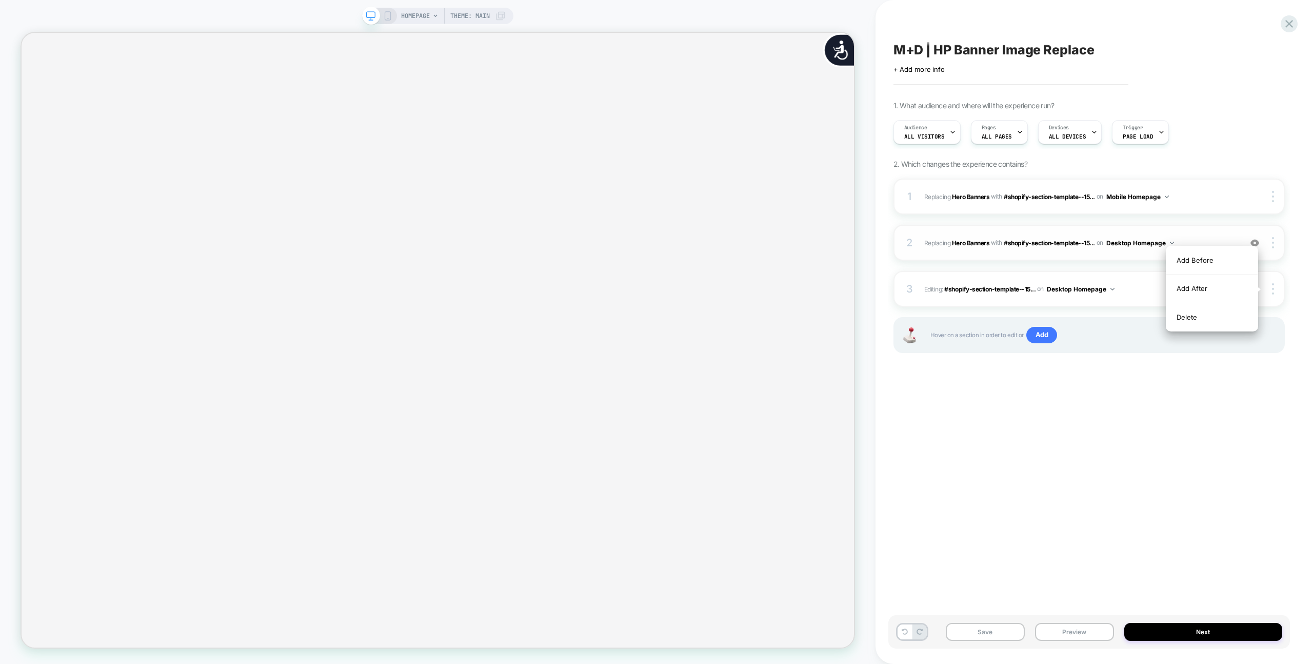
click at [1220, 314] on div "Delete" at bounding box center [1212, 317] width 91 height 28
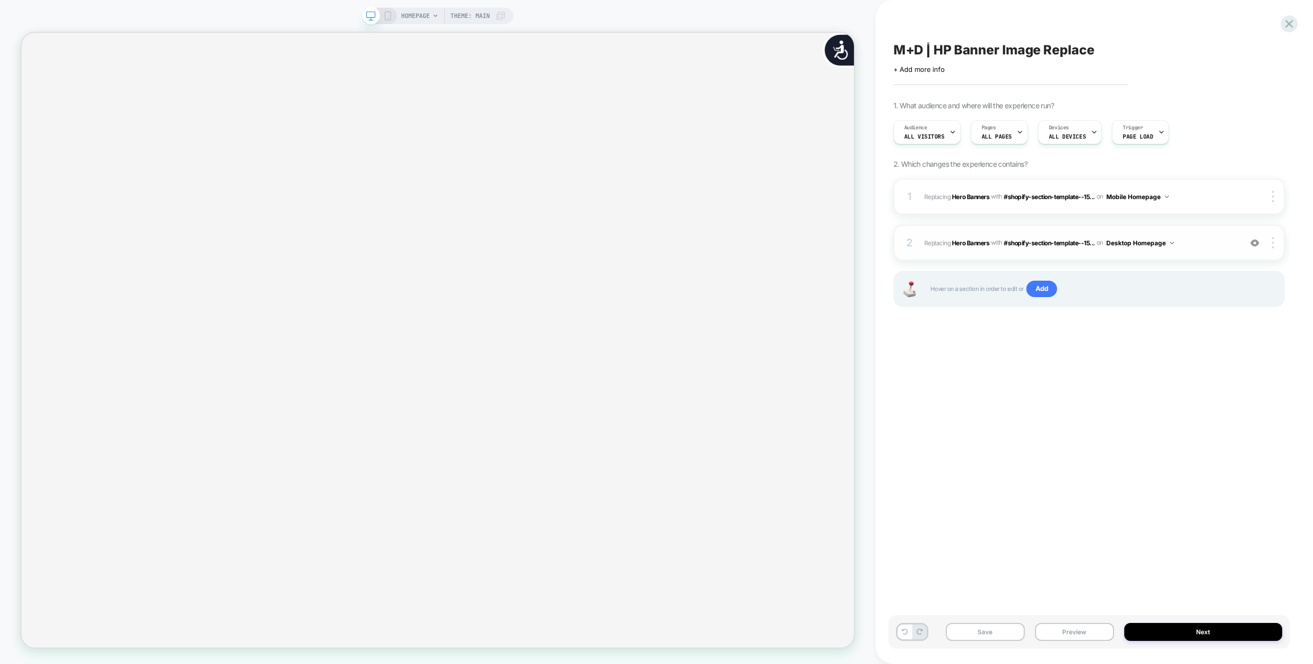
scroll to position [0, 0]
